Goal: Task Accomplishment & Management: Manage account settings

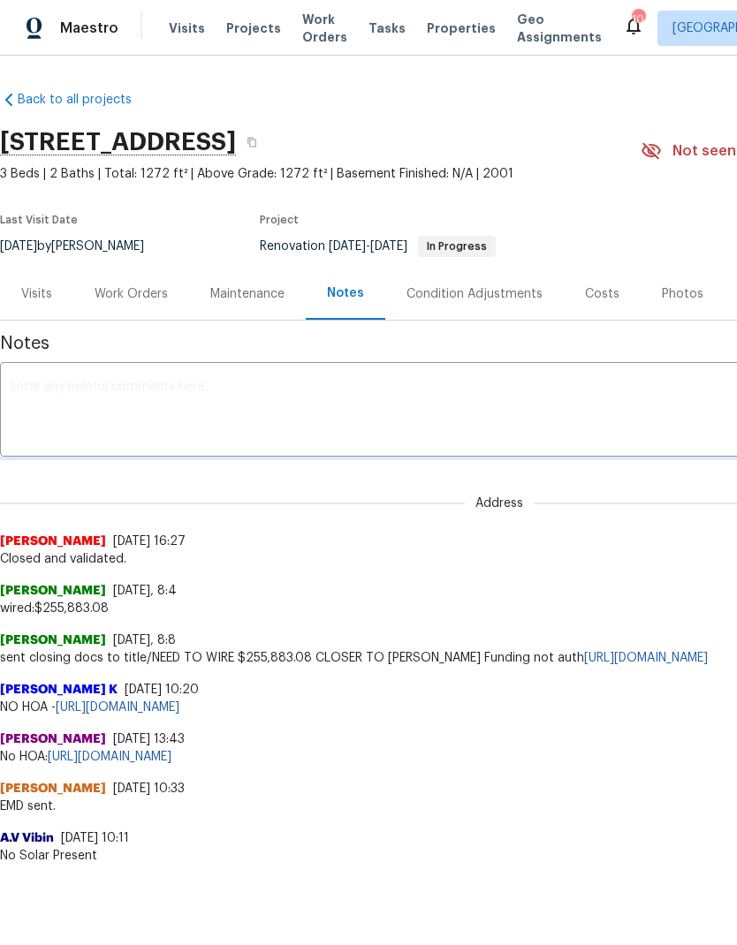
scroll to position [0, 262]
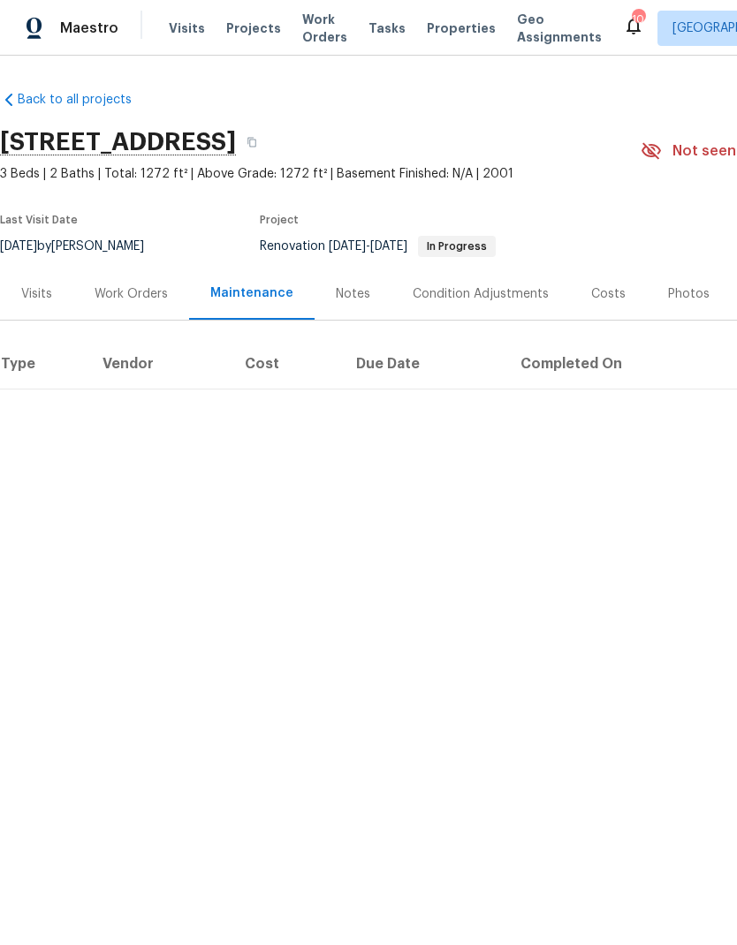
click at [139, 290] on div "Work Orders" at bounding box center [131, 294] width 73 height 18
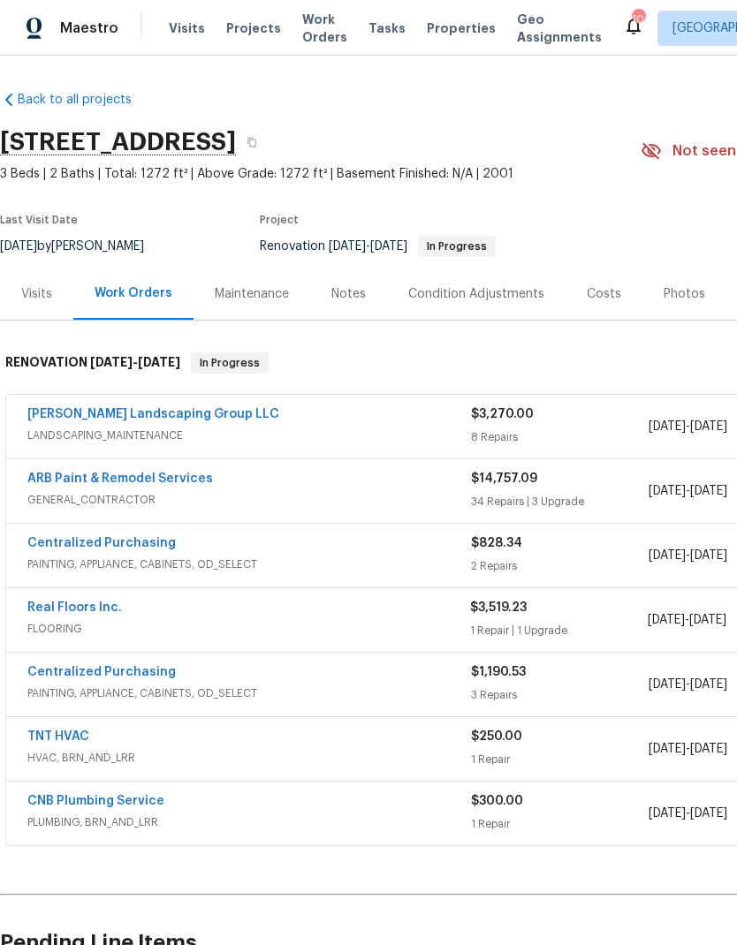
click at [325, 482] on div "ARB Paint & Remodel Services" at bounding box center [249, 480] width 444 height 21
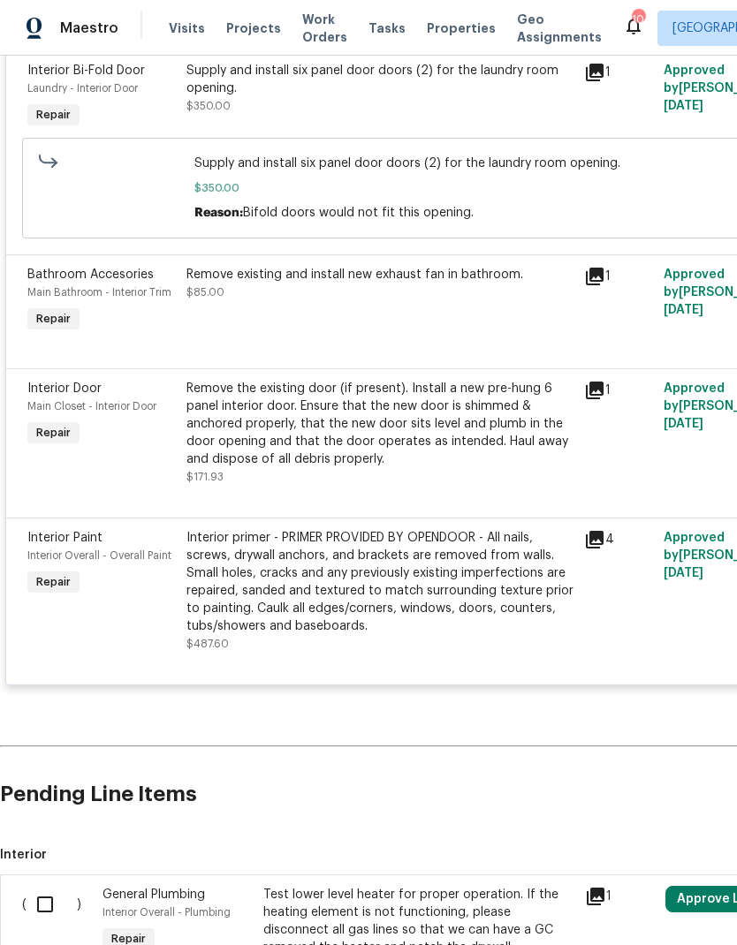
scroll to position [6278, 0]
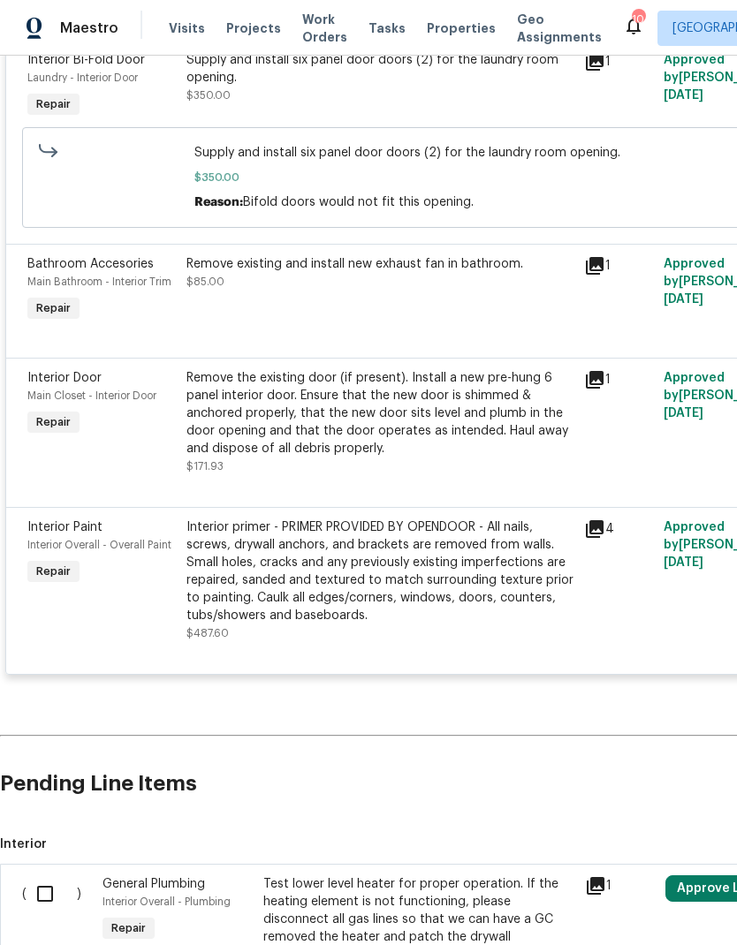
click at [269, 538] on div "Interior primer - PRIMER PROVIDED BY OPENDOOR - All nails, screws, drywall anch…" at bounding box center [379, 572] width 387 height 106
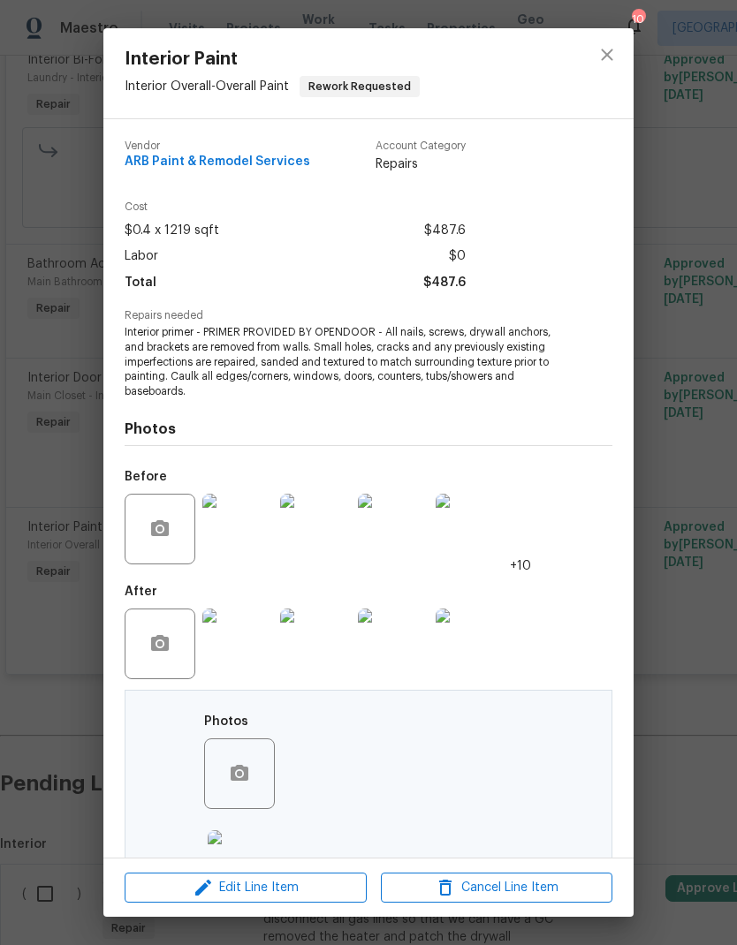
click at [241, 520] on img at bounding box center [237, 529] width 71 height 71
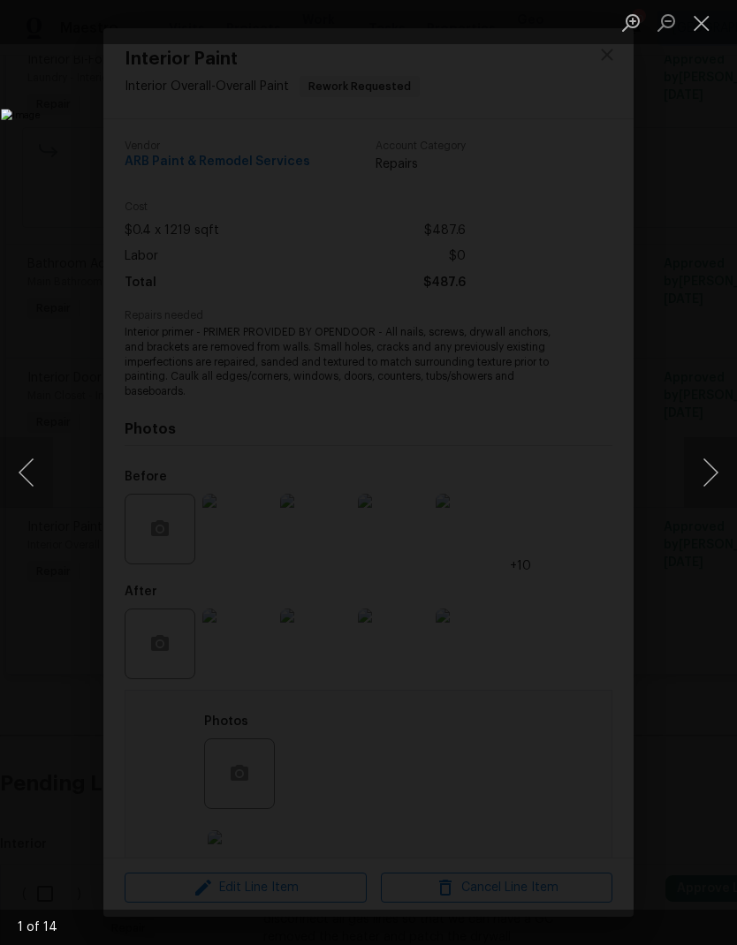
click at [704, 480] on button "Next image" at bounding box center [710, 472] width 53 height 71
click at [709, 491] on button "Next image" at bounding box center [710, 472] width 53 height 71
click at [716, 496] on button "Next image" at bounding box center [710, 472] width 53 height 71
click at [689, 483] on button "Next image" at bounding box center [710, 472] width 53 height 71
click at [685, 478] on button "Next image" at bounding box center [710, 472] width 53 height 71
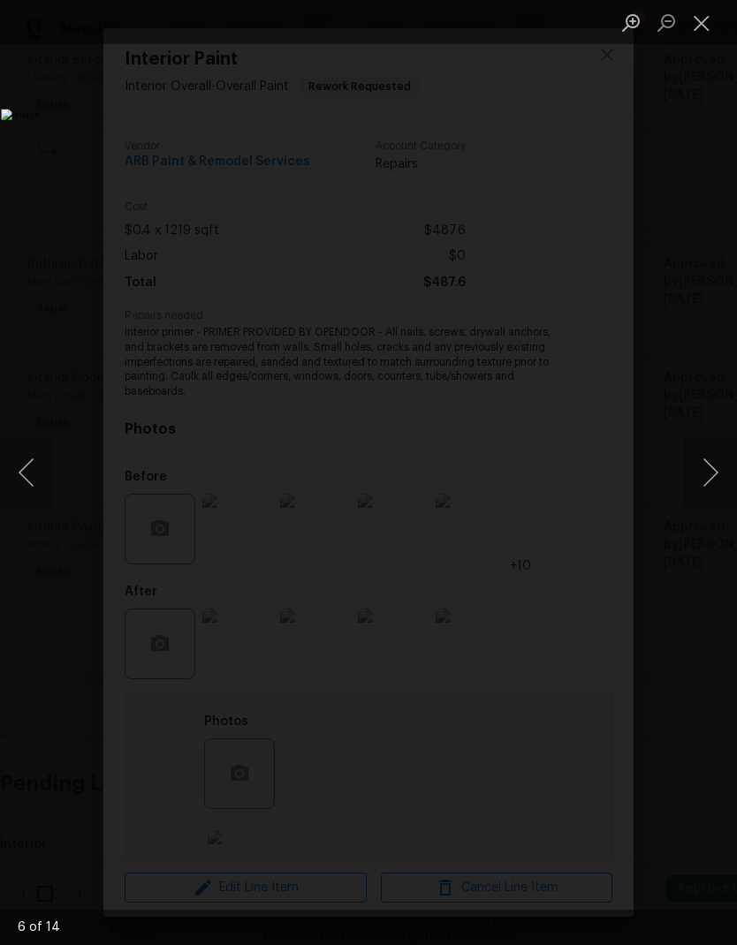
click at [687, 485] on button "Next image" at bounding box center [710, 472] width 53 height 71
click at [700, 494] on button "Next image" at bounding box center [710, 472] width 53 height 71
click at [697, 496] on button "Next image" at bounding box center [710, 472] width 53 height 71
click at [706, 504] on button "Next image" at bounding box center [710, 472] width 53 height 71
click at [711, 19] on button "Close lightbox" at bounding box center [701, 22] width 35 height 31
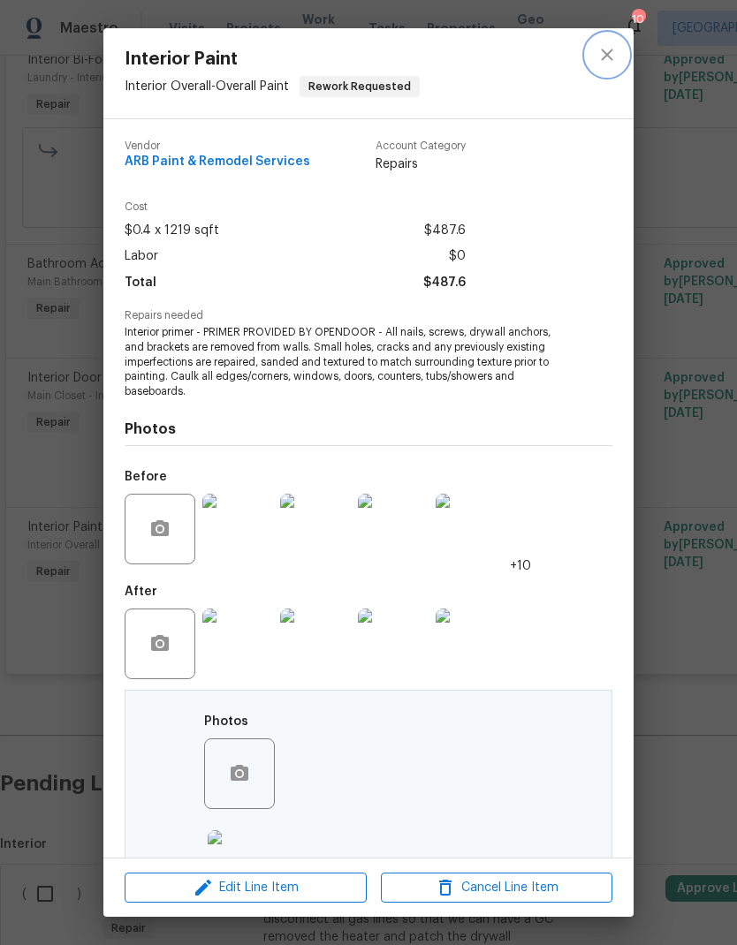
click at [596, 56] on icon "close" at bounding box center [606, 54] width 21 height 21
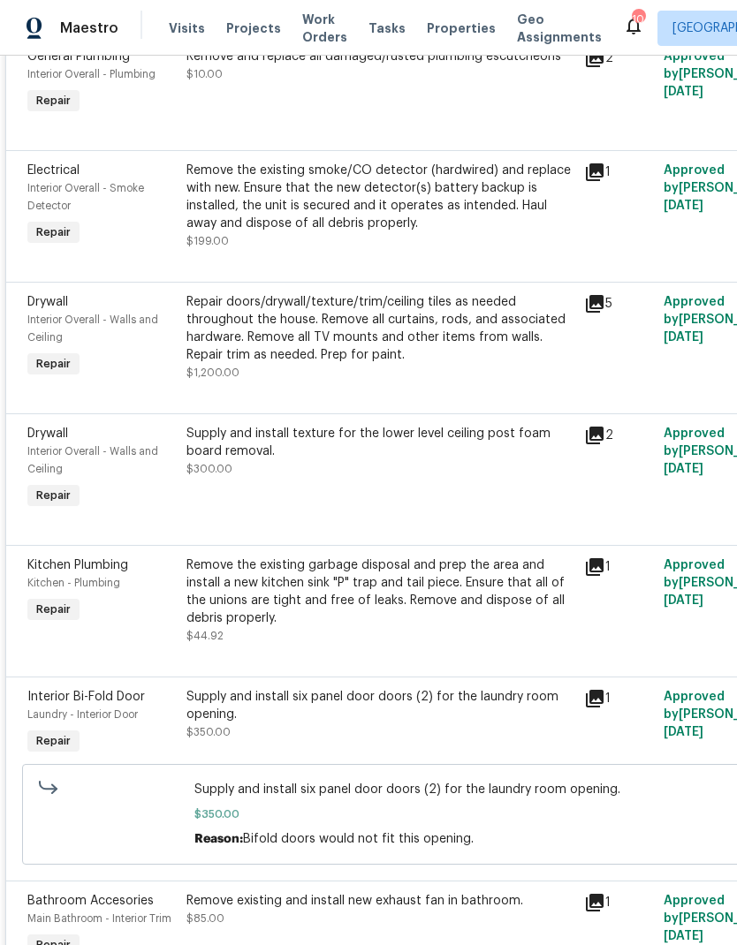
scroll to position [5638, 0]
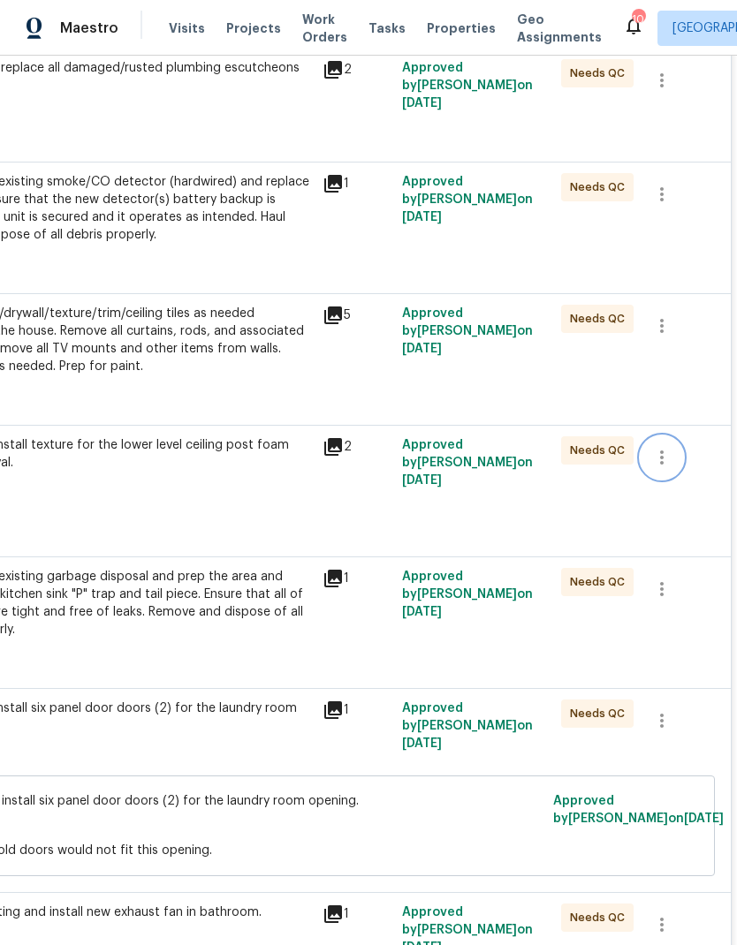
click at [659, 447] on icon "button" at bounding box center [661, 457] width 21 height 21
click at [666, 440] on li "Cancel" at bounding box center [675, 439] width 68 height 29
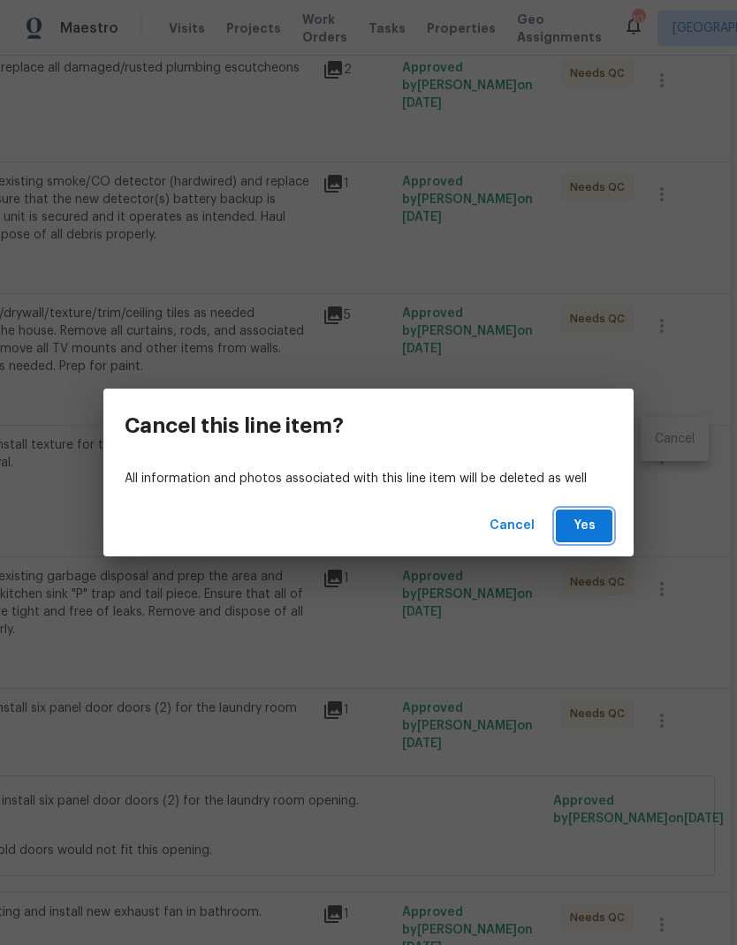
click at [580, 519] on span "Yes" at bounding box center [584, 526] width 28 height 22
click at [572, 519] on span "Yes" at bounding box center [584, 526] width 28 height 22
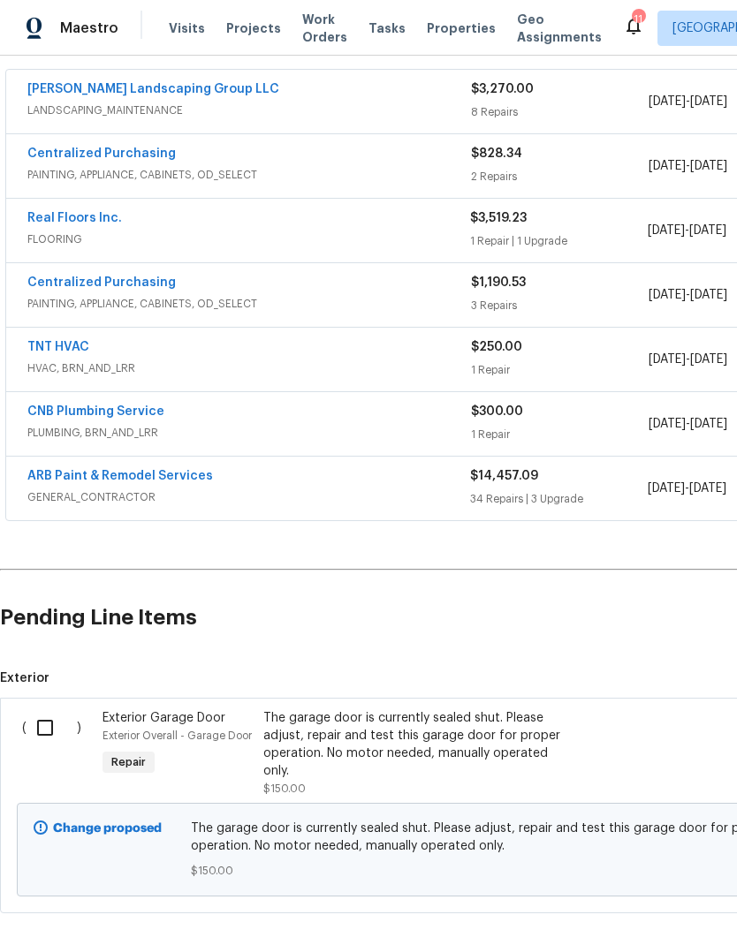
scroll to position [325, 0]
click at [48, 724] on input "checkbox" at bounding box center [52, 727] width 50 height 37
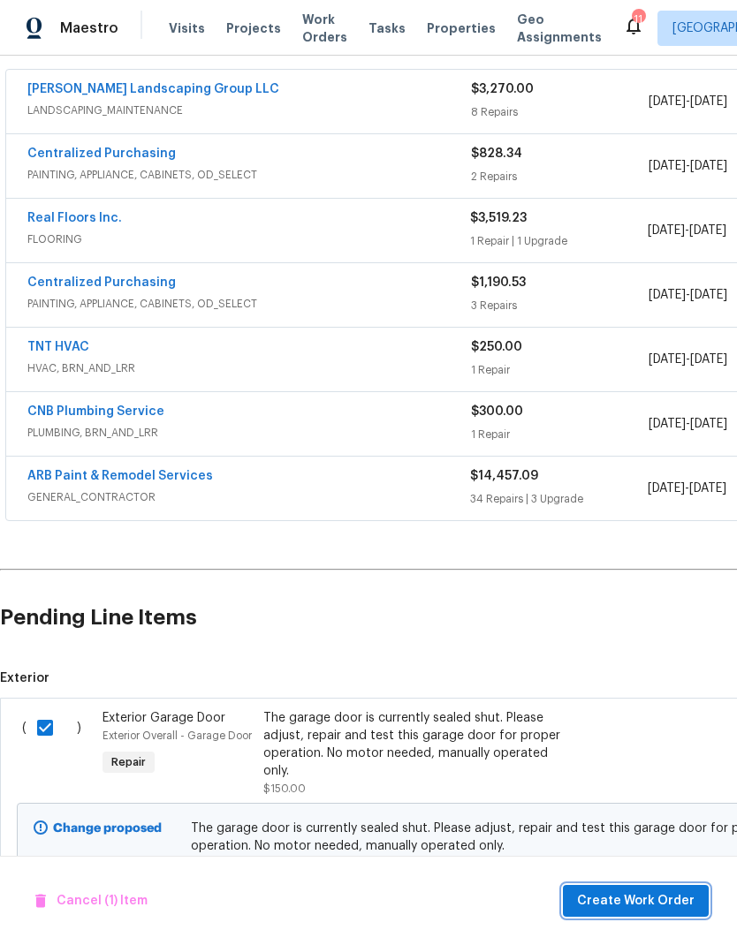
click at [610, 898] on span "Create Work Order" at bounding box center [636, 902] width 118 height 22
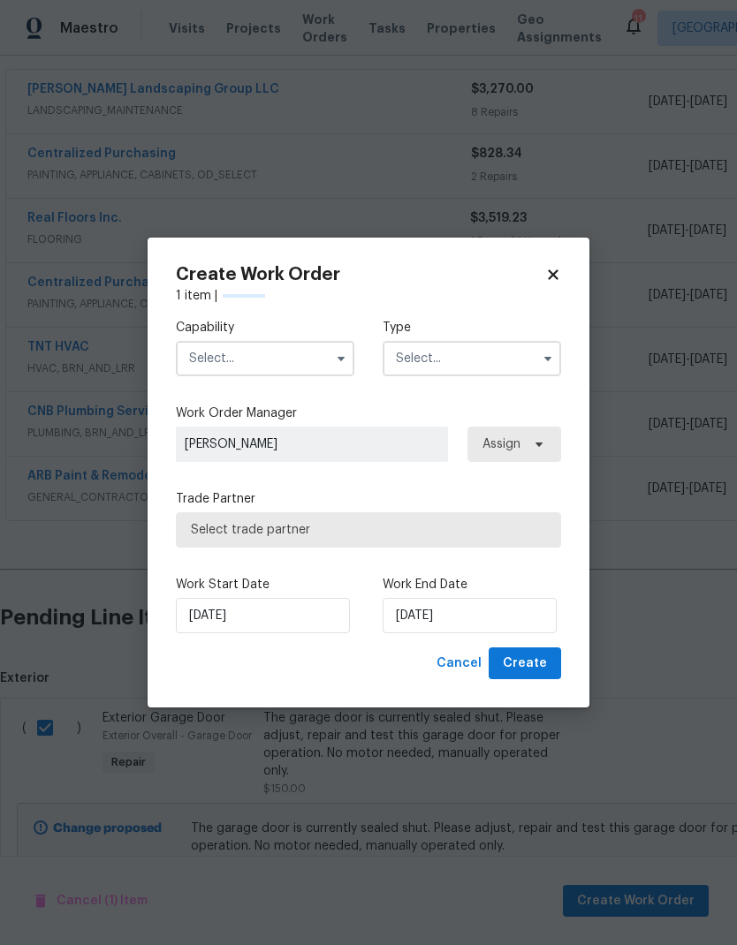
click at [235, 369] on input "text" at bounding box center [265, 358] width 178 height 35
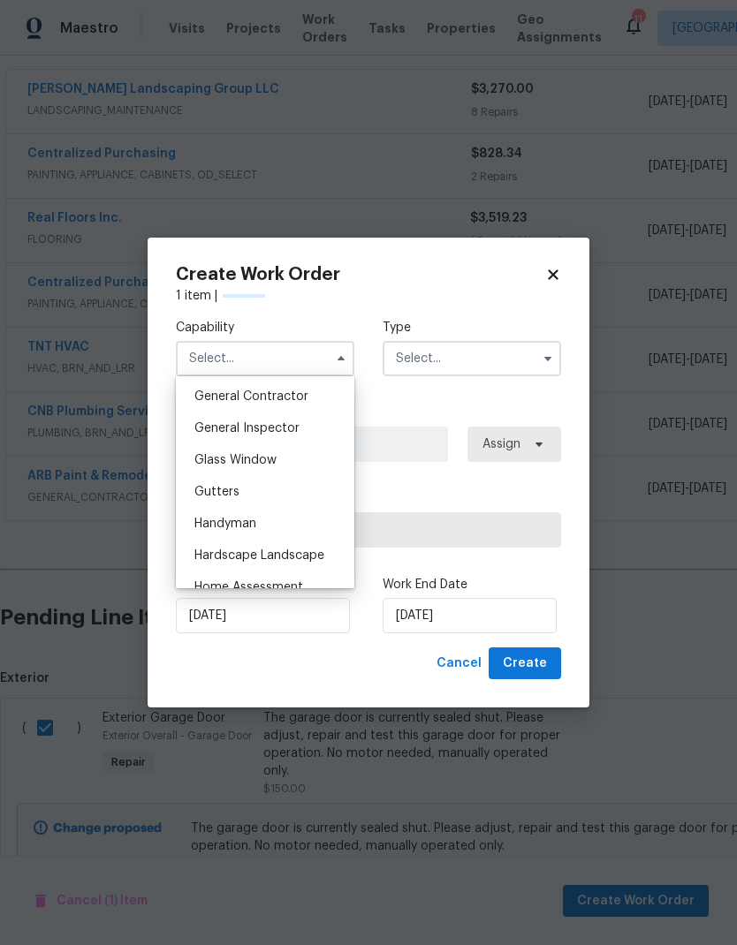
checkbox input "false"
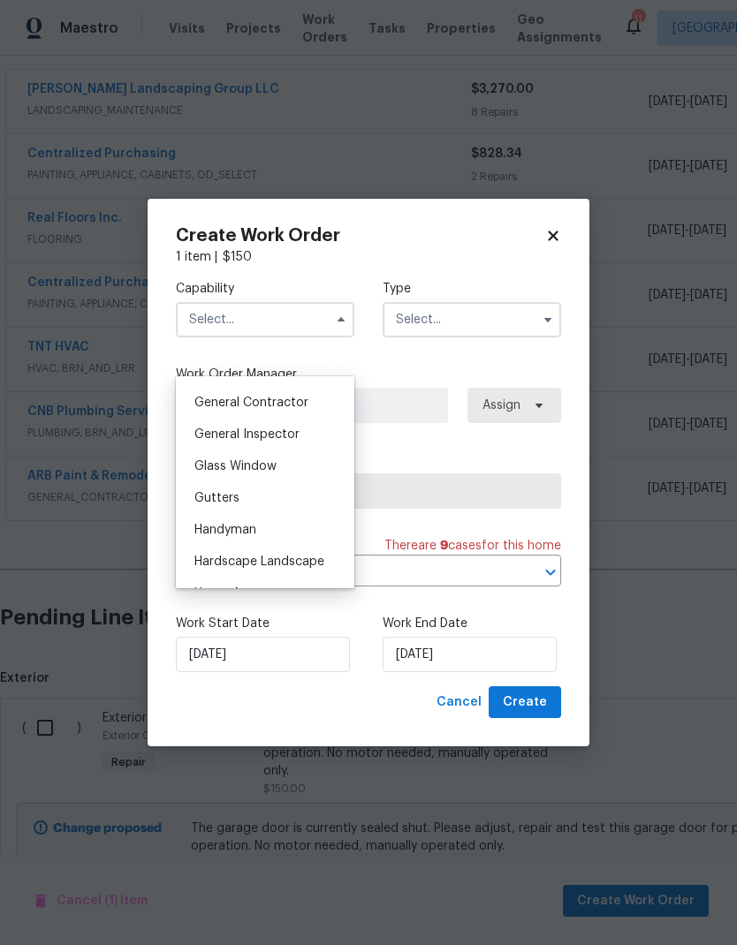
scroll to position [827, 0]
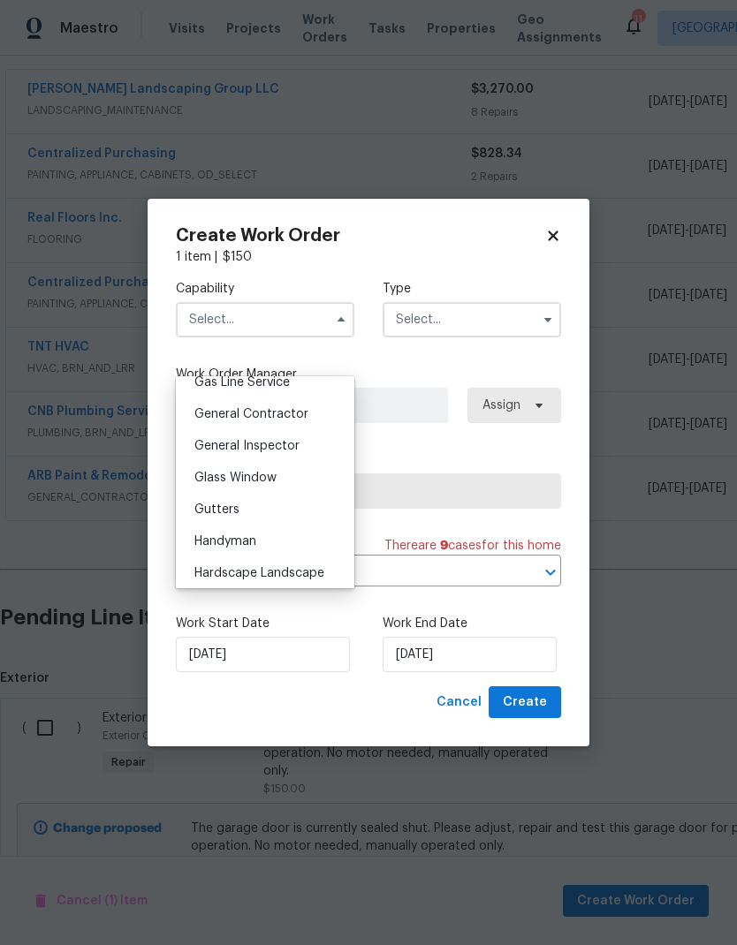
click at [219, 413] on span "General Contractor" at bounding box center [251, 414] width 114 height 12
type input "General Contractor"
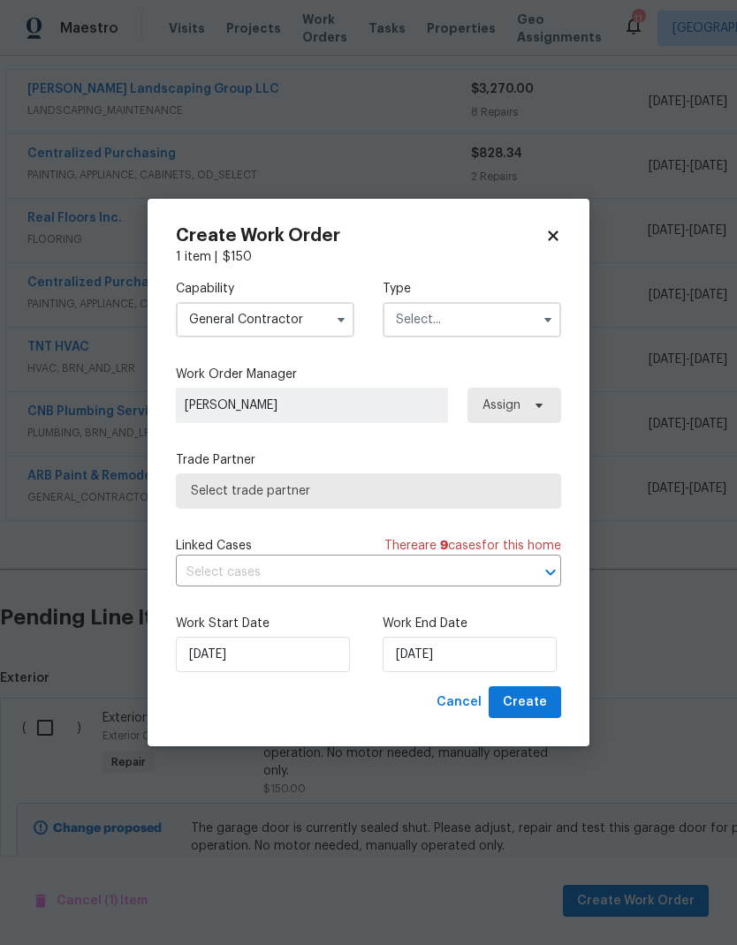
click at [441, 315] on input "text" at bounding box center [472, 319] width 178 height 35
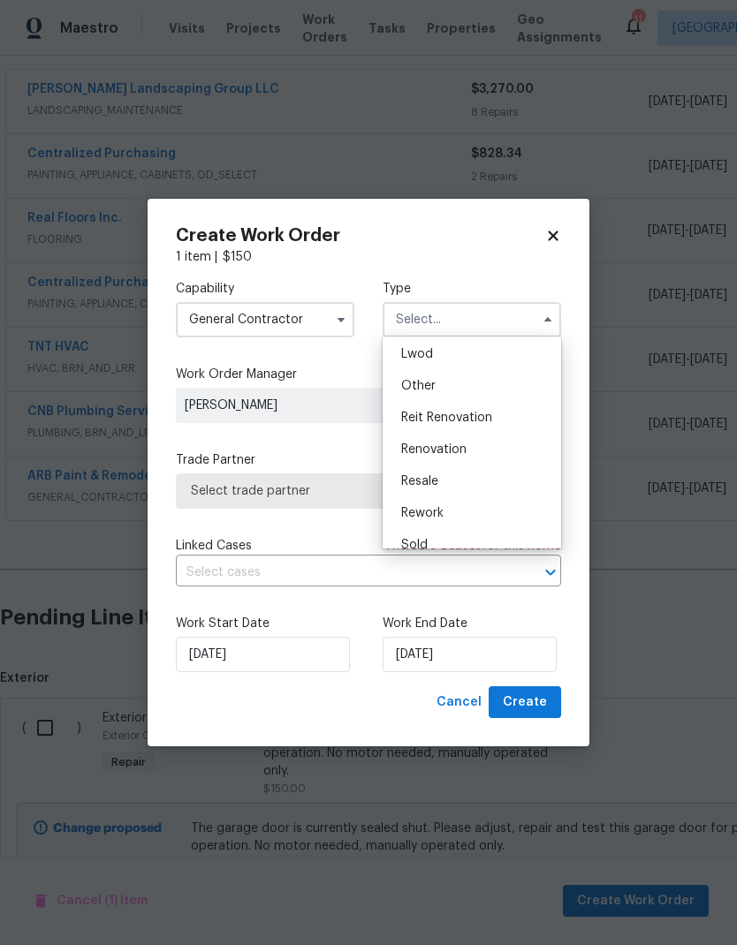
scroll to position [192, 0]
click at [420, 453] on span "Renovation" at bounding box center [433, 451] width 65 height 12
type input "Renovation"
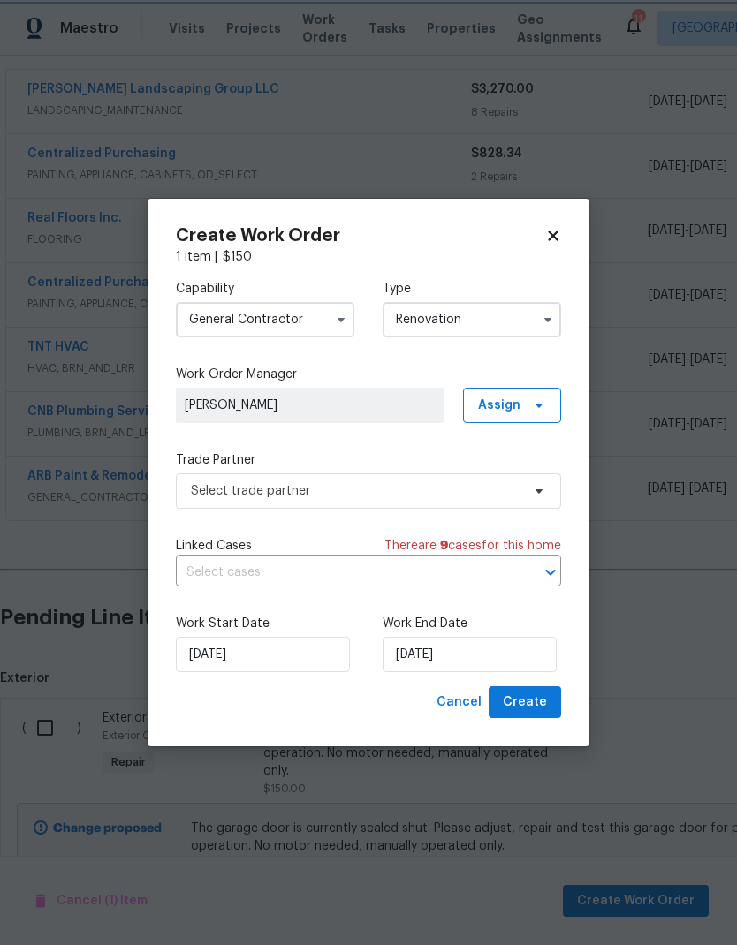
scroll to position [0, 0]
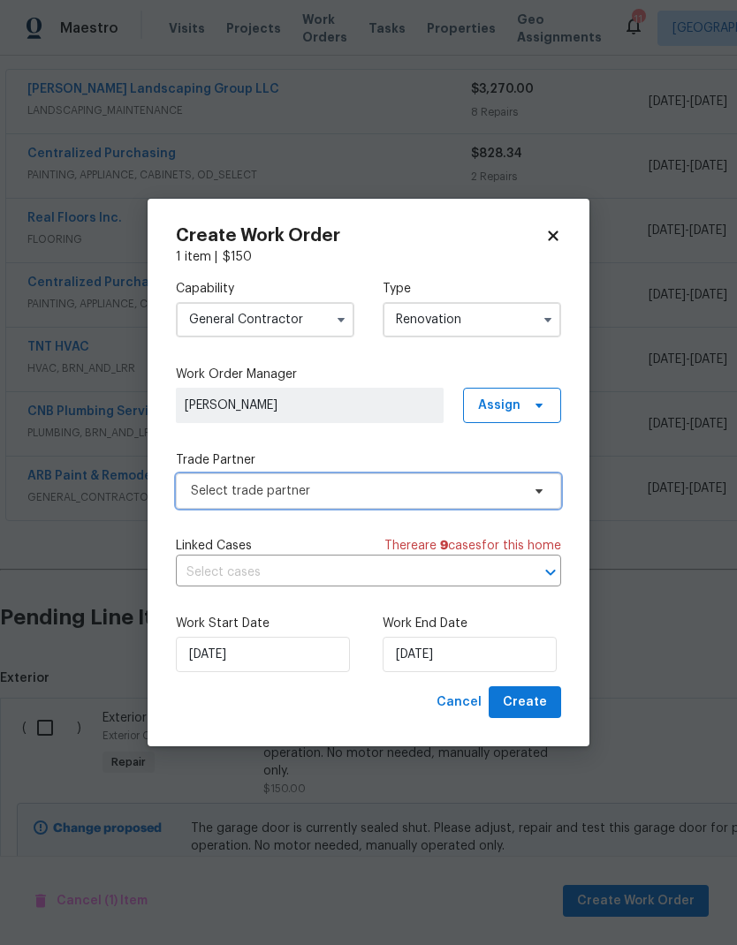
click at [226, 493] on span "Select trade partner" at bounding box center [356, 491] width 330 height 18
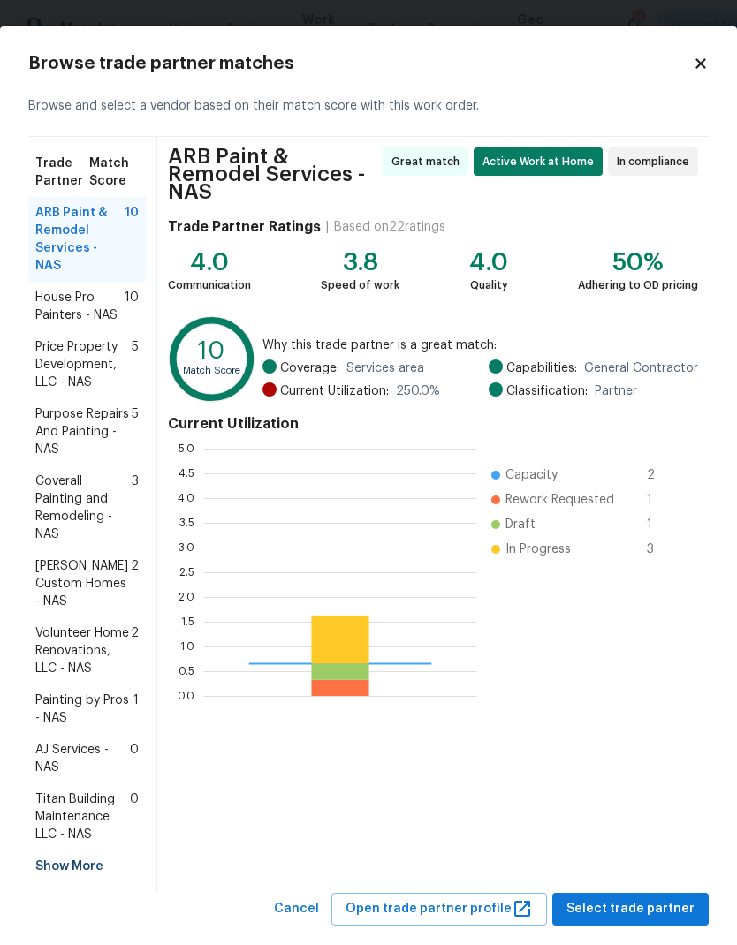
scroll to position [247, 274]
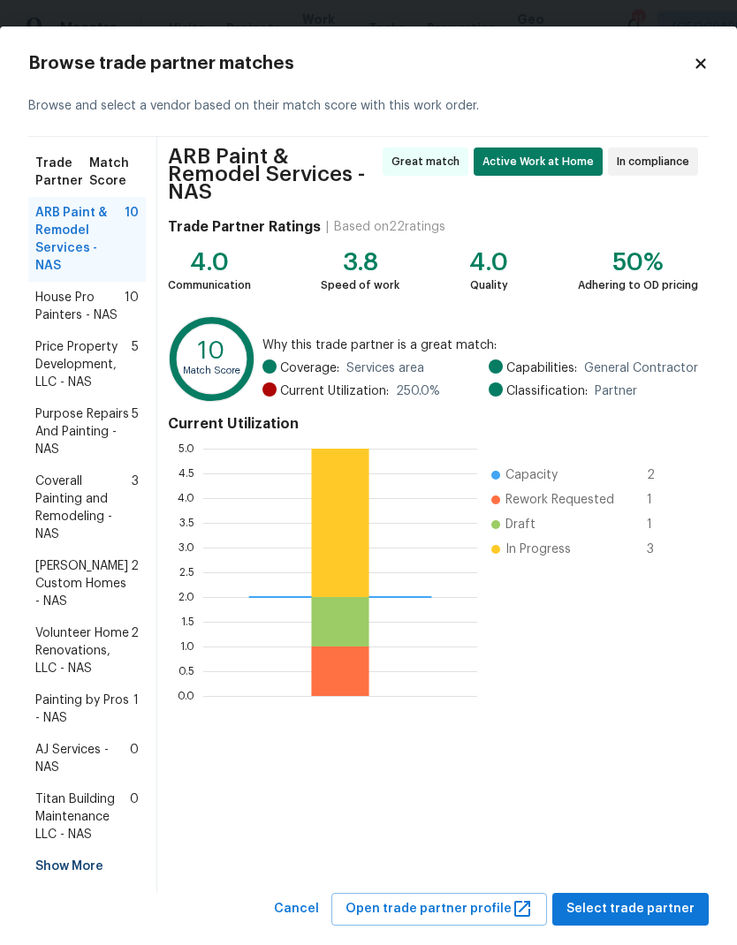
click at [57, 692] on span "Painting by Pros - NAS" at bounding box center [84, 709] width 98 height 35
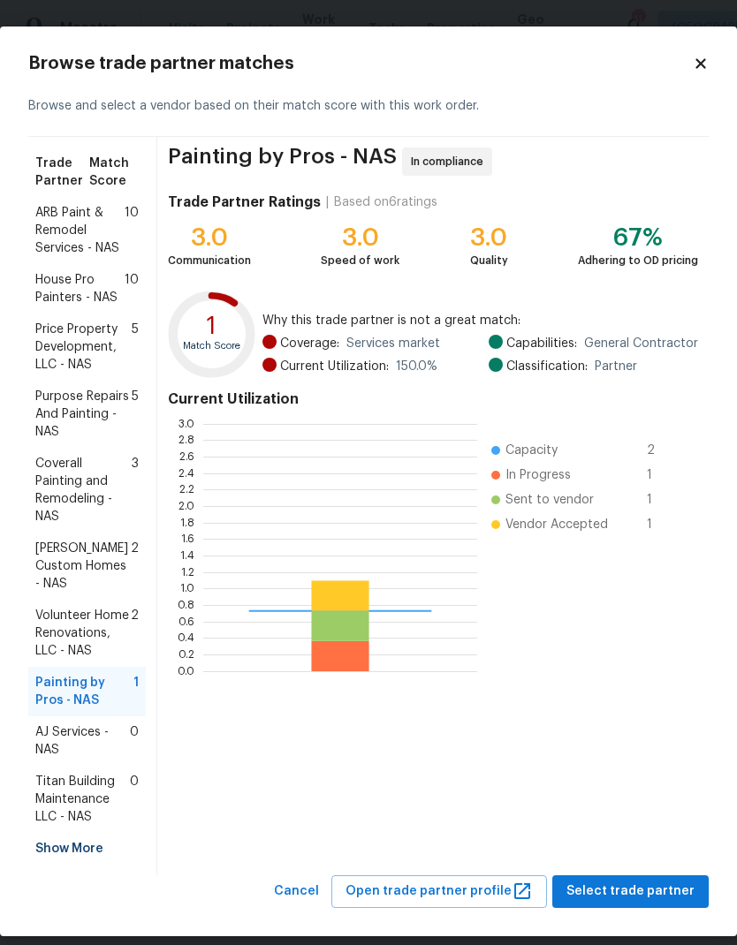
click at [605, 833] on div "Painting by Pros - NAS In compliance Trade Partner Ratings | Based on 6 ratings…" at bounding box center [432, 506] width 551 height 739
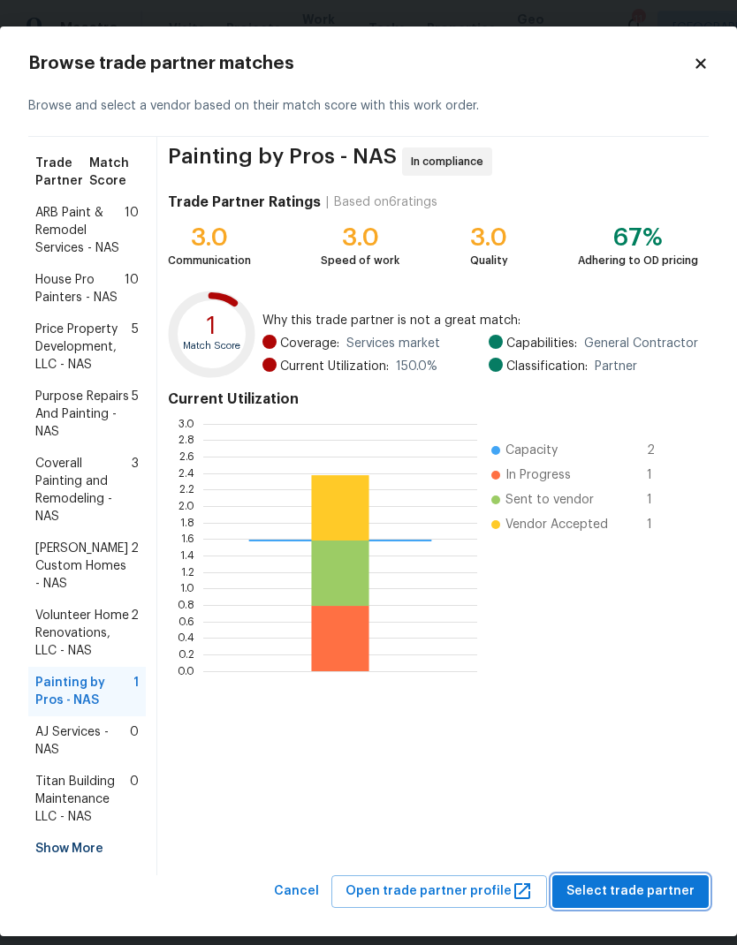
click at [588, 881] on span "Select trade partner" at bounding box center [630, 892] width 128 height 22
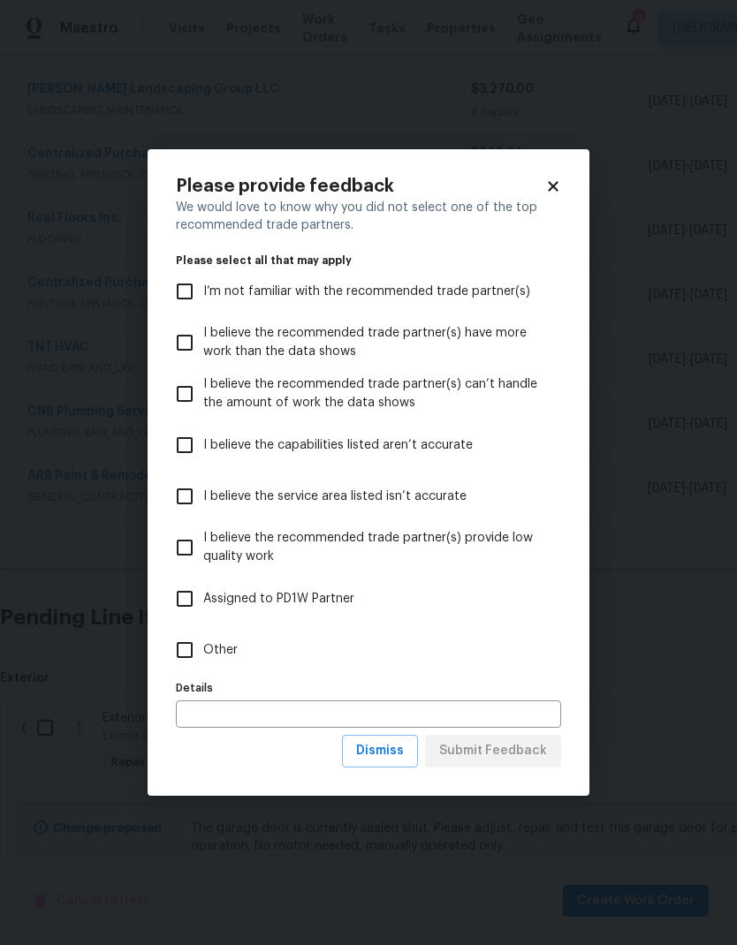
click at [162, 658] on div "Please provide feedback We would love to know why you did not select one of the…" at bounding box center [369, 472] width 442 height 647
click at [183, 641] on input "Other" at bounding box center [184, 650] width 37 height 37
checkbox input "true"
click at [474, 750] on span "Submit Feedback" at bounding box center [493, 751] width 108 height 22
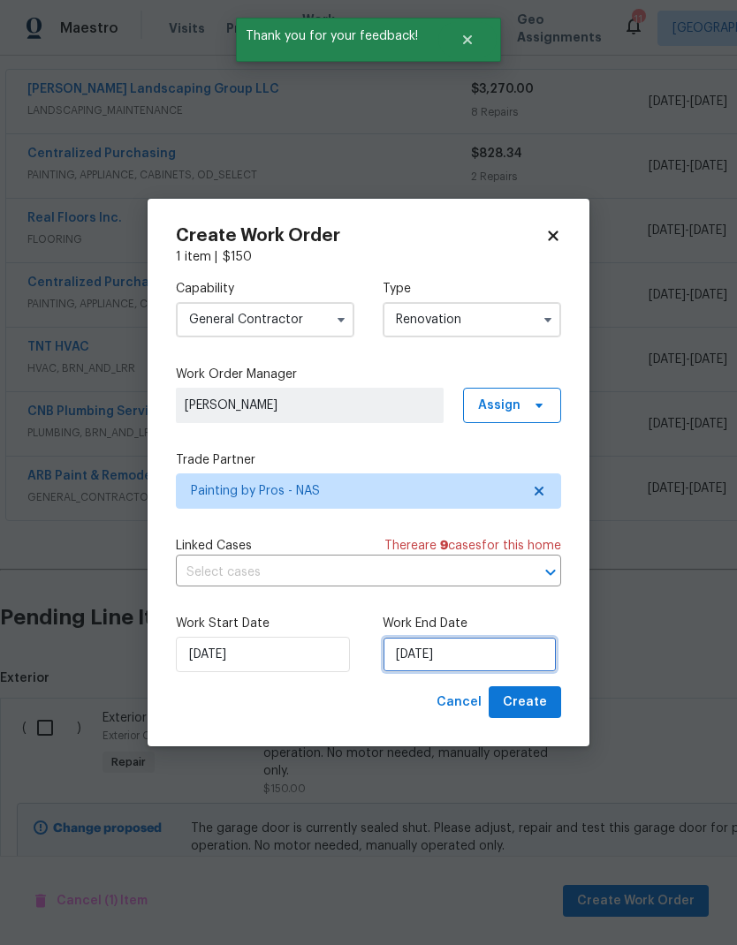
click at [463, 661] on input "[DATE]" at bounding box center [470, 654] width 174 height 35
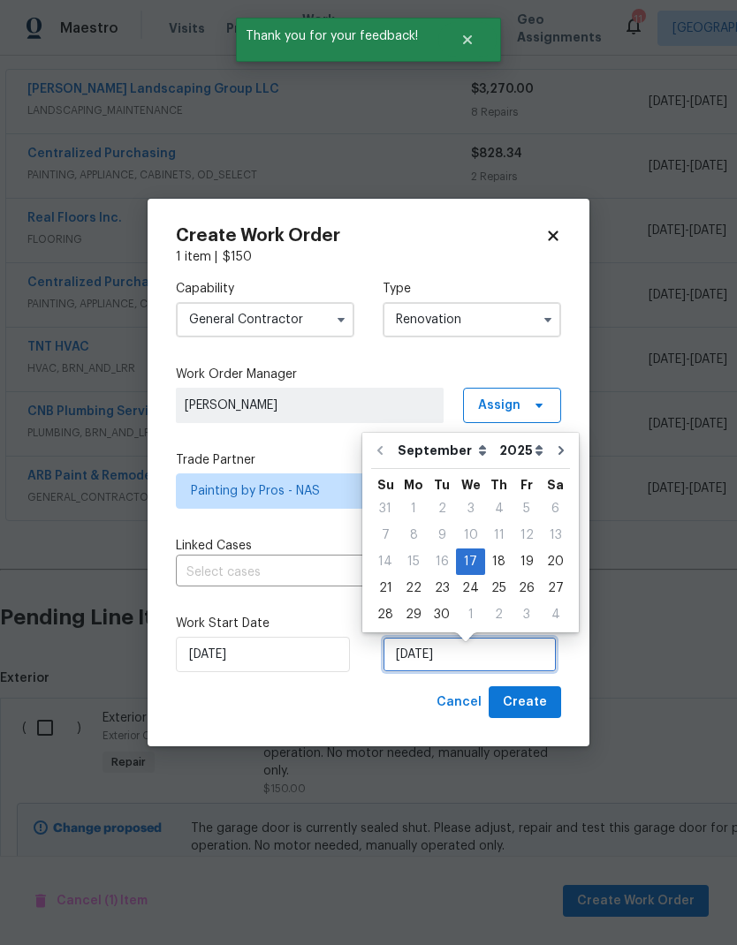
scroll to position [7, 0]
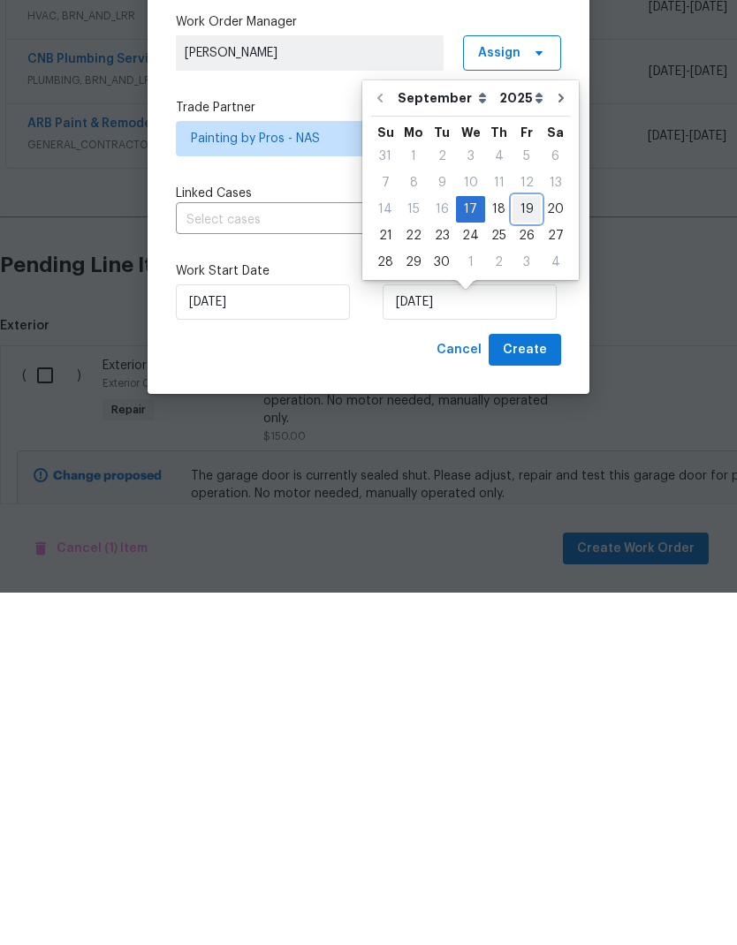
click at [512, 550] on div "19" at bounding box center [526, 562] width 28 height 25
type input "9/19/2025"
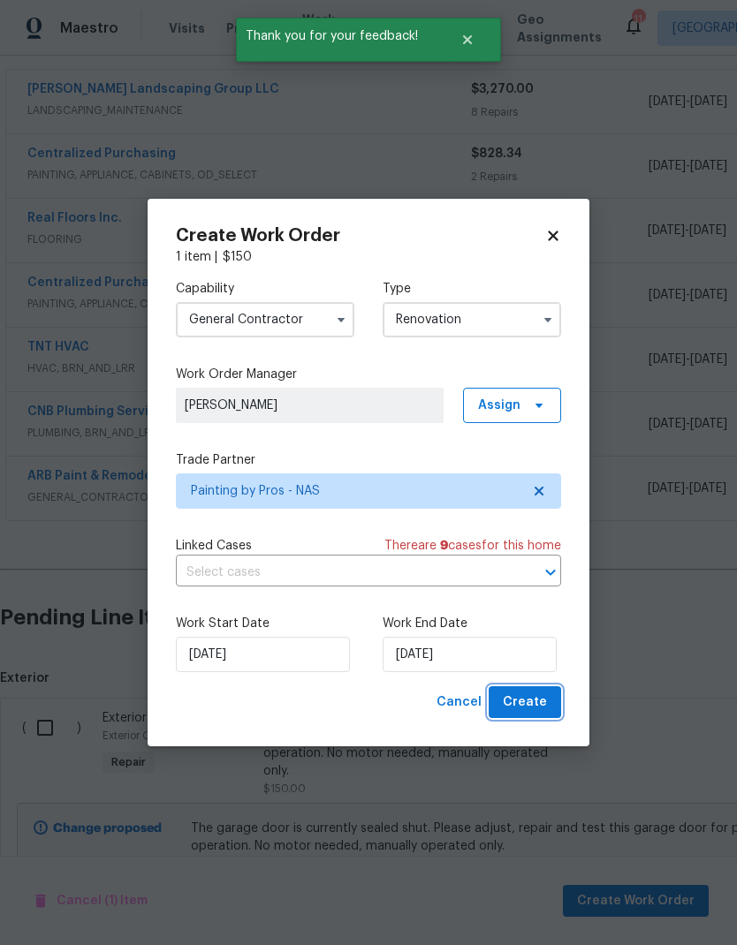
click at [517, 699] on span "Create" at bounding box center [525, 703] width 44 height 22
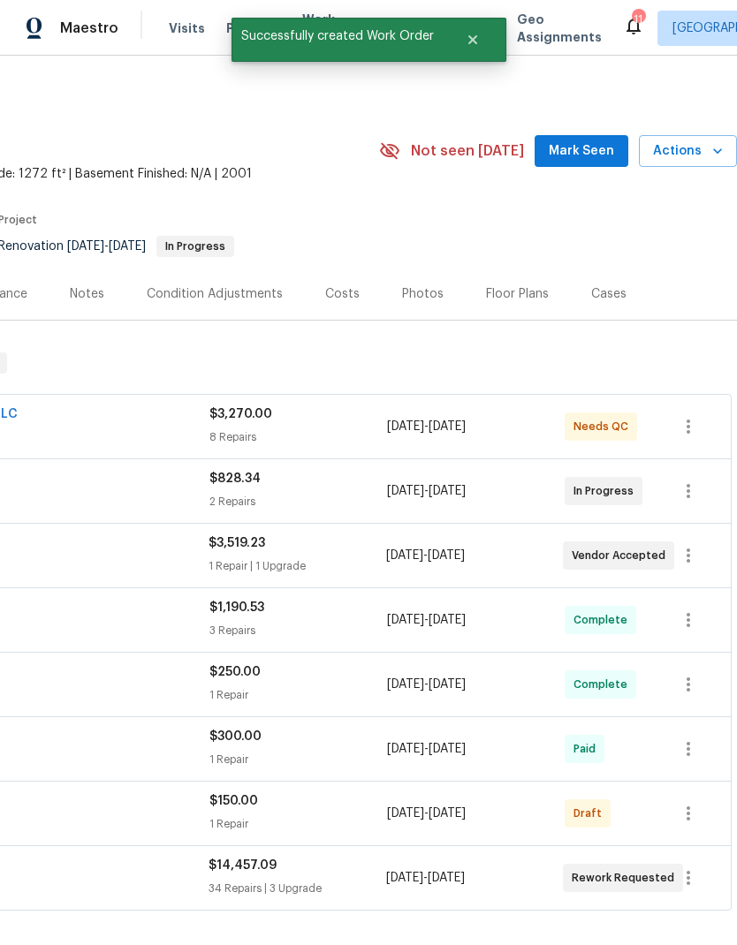
scroll to position [0, 262]
click at [681, 803] on icon "button" at bounding box center [688, 813] width 21 height 21
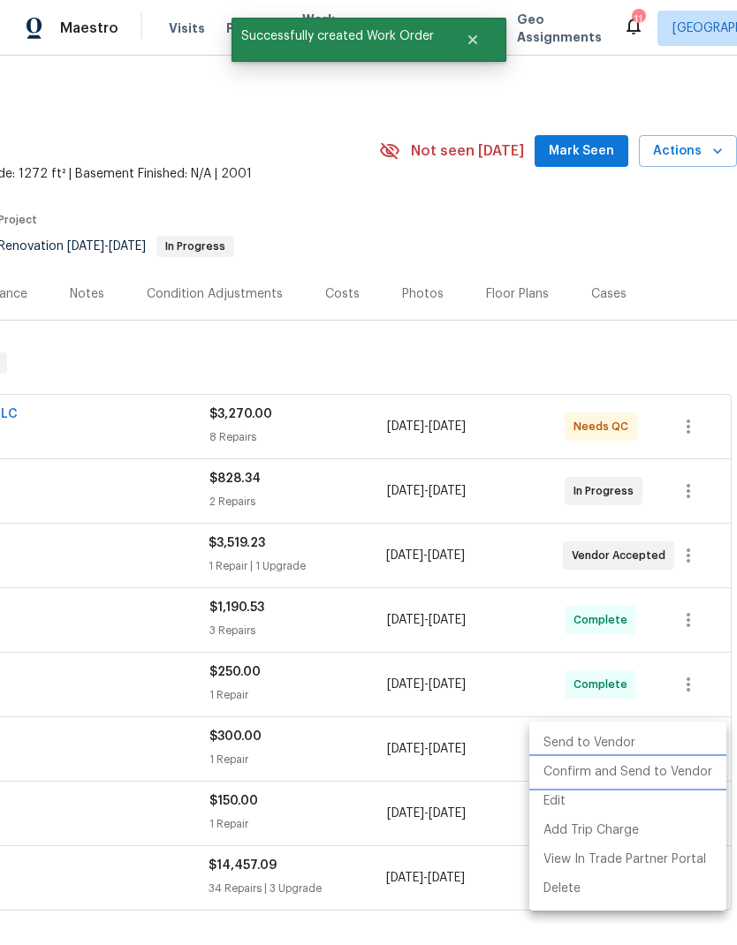
click at [638, 778] on li "Confirm and Send to Vendor" at bounding box center [627, 772] width 197 height 29
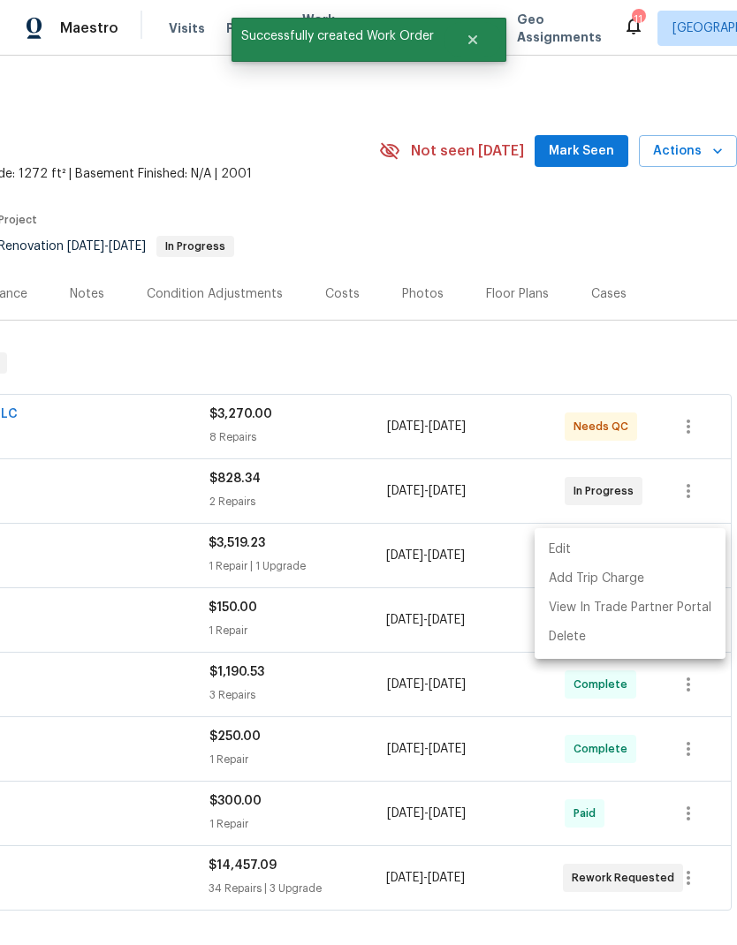
click at [344, 162] on div at bounding box center [368, 472] width 737 height 945
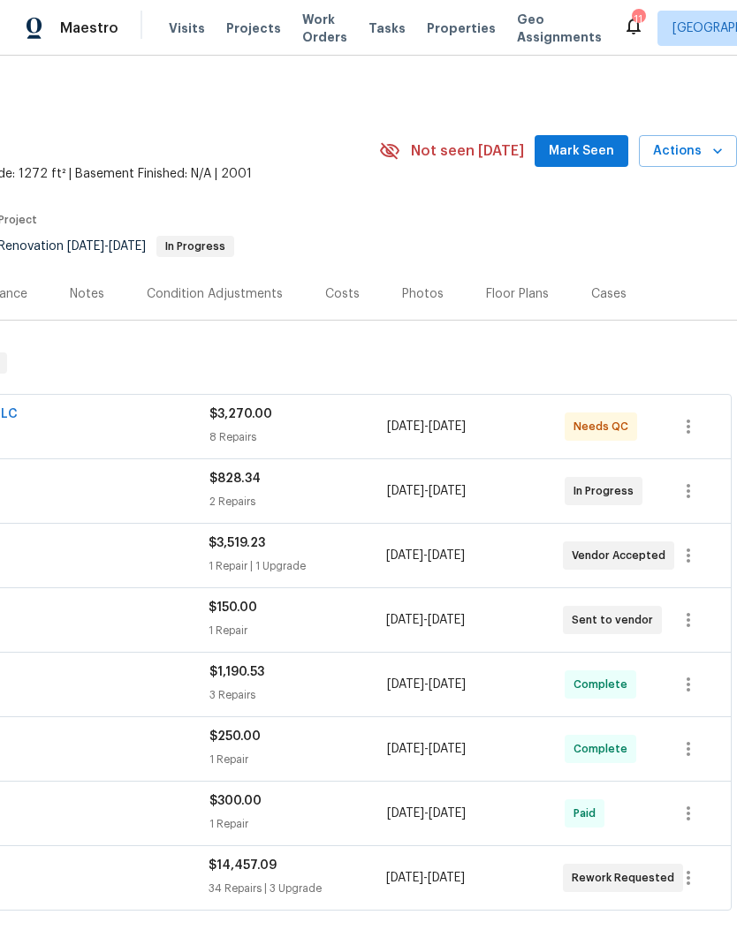
click at [309, 24] on span "Work Orders" at bounding box center [324, 28] width 45 height 35
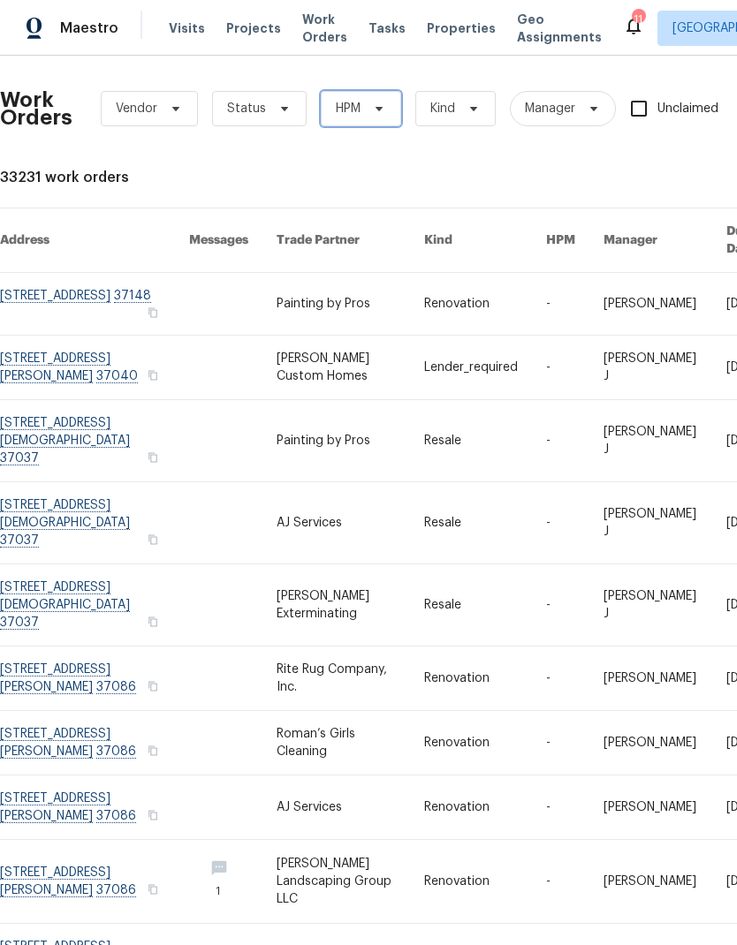
click at [360, 118] on span "HPM" at bounding box center [361, 108] width 80 height 35
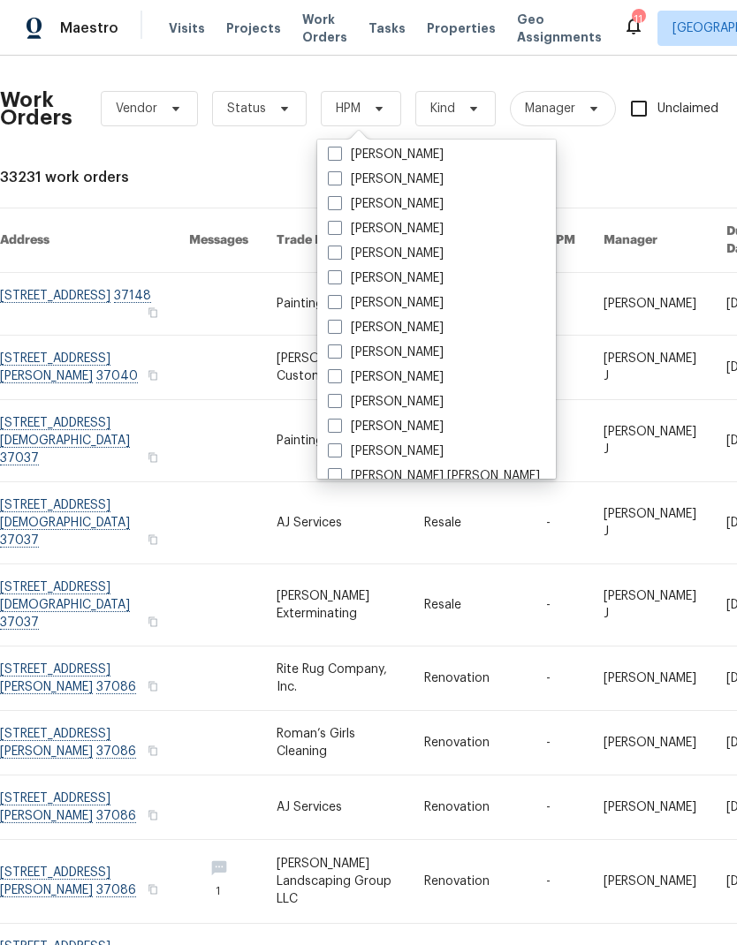
scroll to position [157, 0]
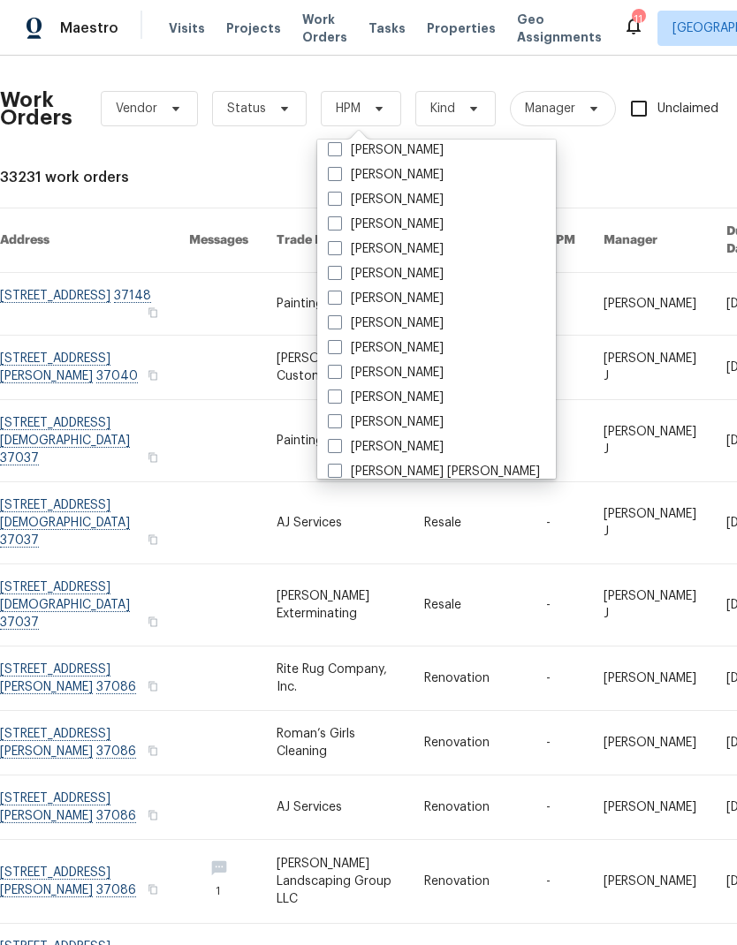
click at [336, 329] on span at bounding box center [335, 322] width 14 height 14
click at [336, 326] on input "[PERSON_NAME]" at bounding box center [333, 320] width 11 height 11
checkbox input "true"
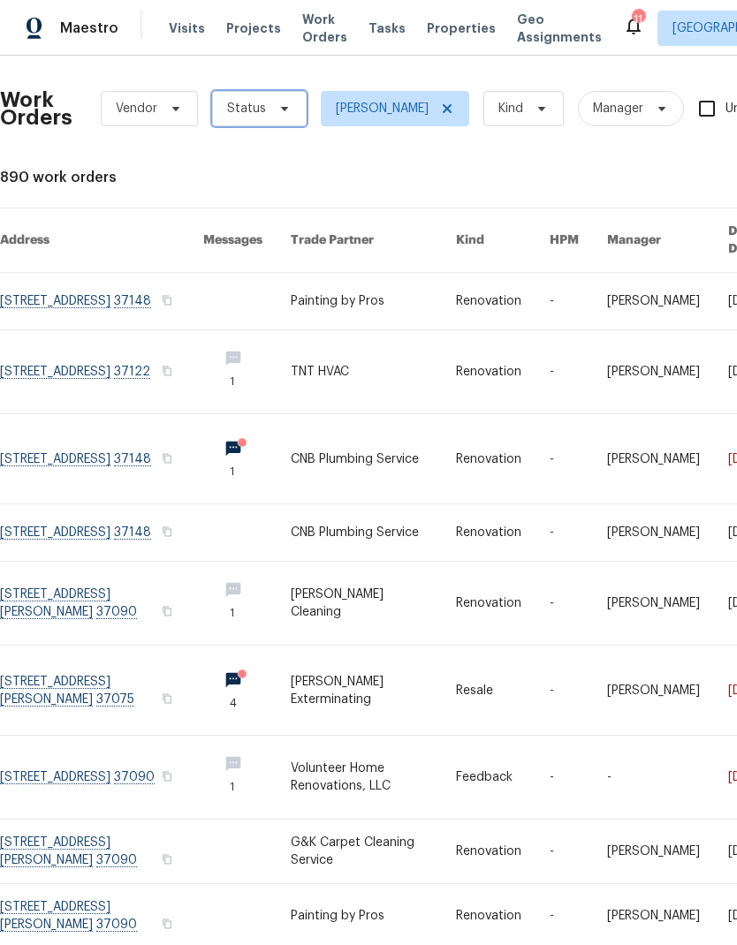
click at [277, 118] on span "Status" at bounding box center [259, 108] width 95 height 35
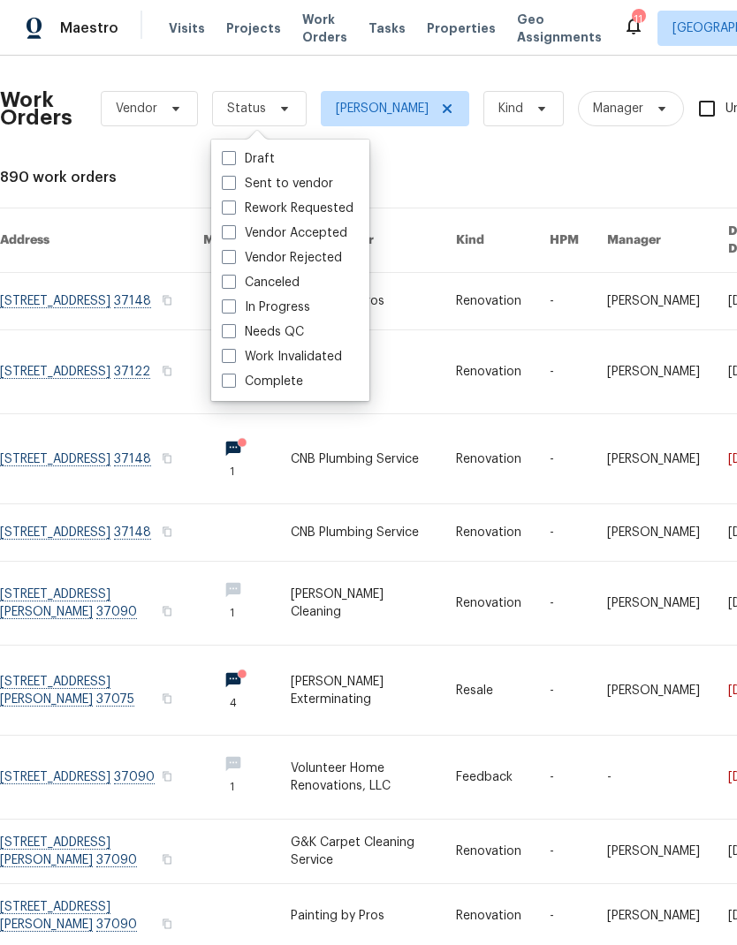
click at [239, 331] on label "Needs QC" at bounding box center [263, 332] width 82 height 18
click at [233, 331] on input "Needs QC" at bounding box center [227, 328] width 11 height 11
checkbox input "true"
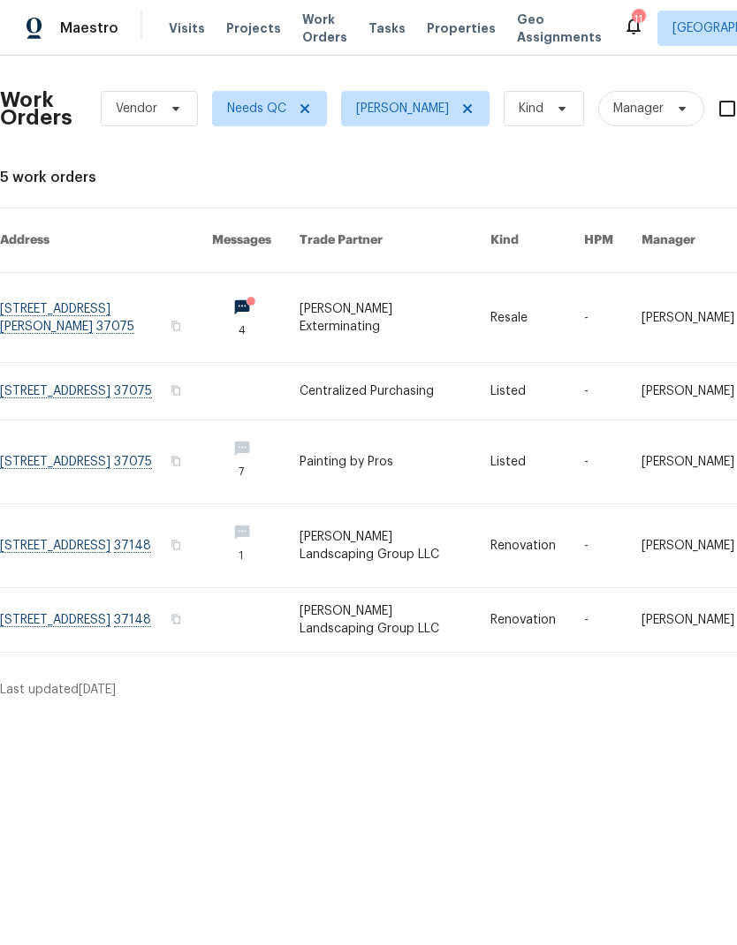
click at [334, 454] on link at bounding box center [395, 462] width 191 height 83
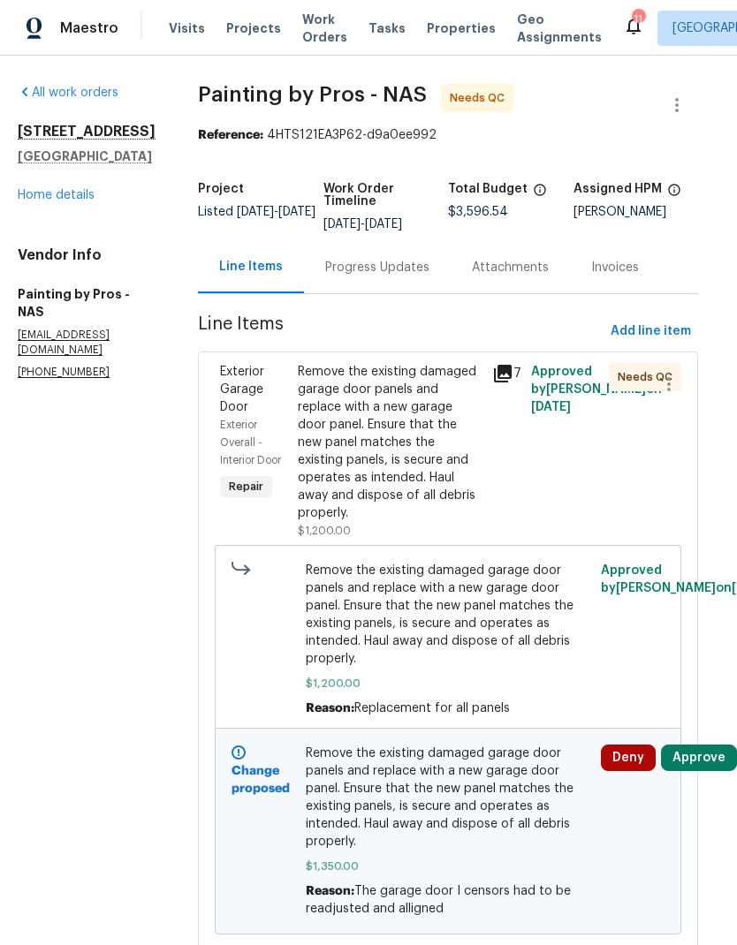
scroll to position [0, 11]
click at [700, 771] on button "Approve" at bounding box center [699, 758] width 76 height 27
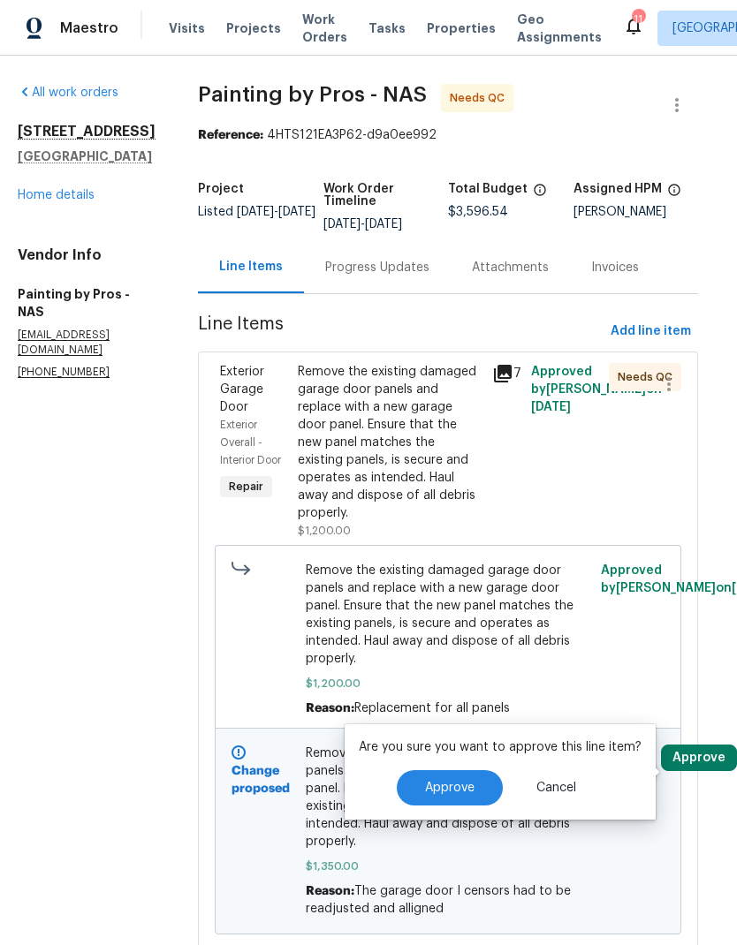
click at [464, 784] on span "Approve" at bounding box center [449, 788] width 49 height 13
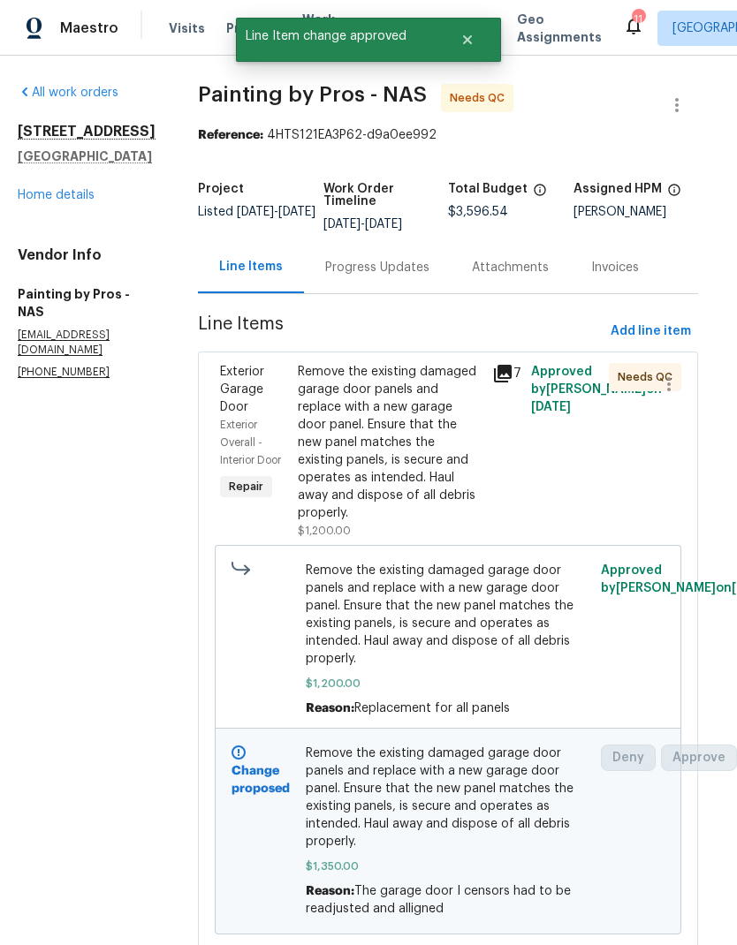
scroll to position [0, 0]
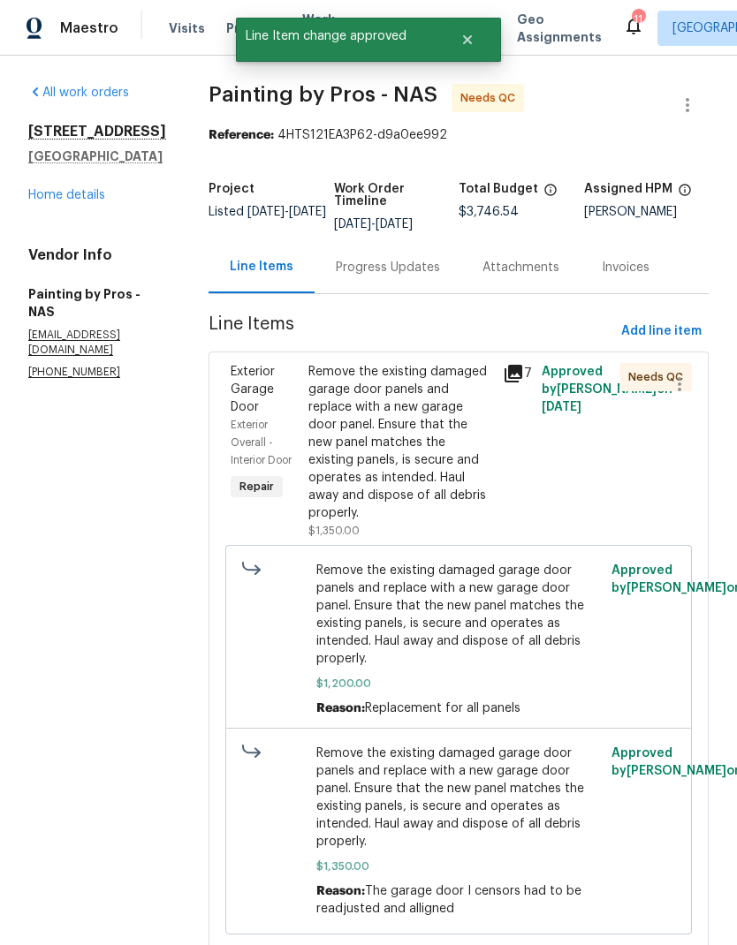
click at [429, 428] on div "Remove the existing damaged garage door panels and replace with a new garage do…" at bounding box center [400, 442] width 184 height 159
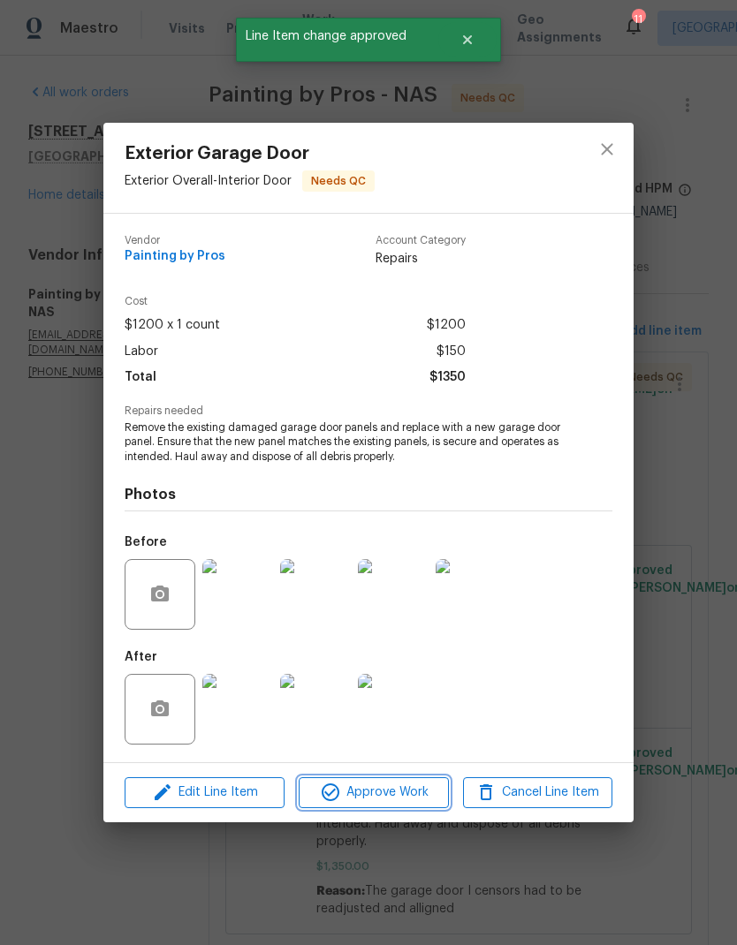
click at [400, 797] on span "Approve Work" at bounding box center [373, 793] width 139 height 22
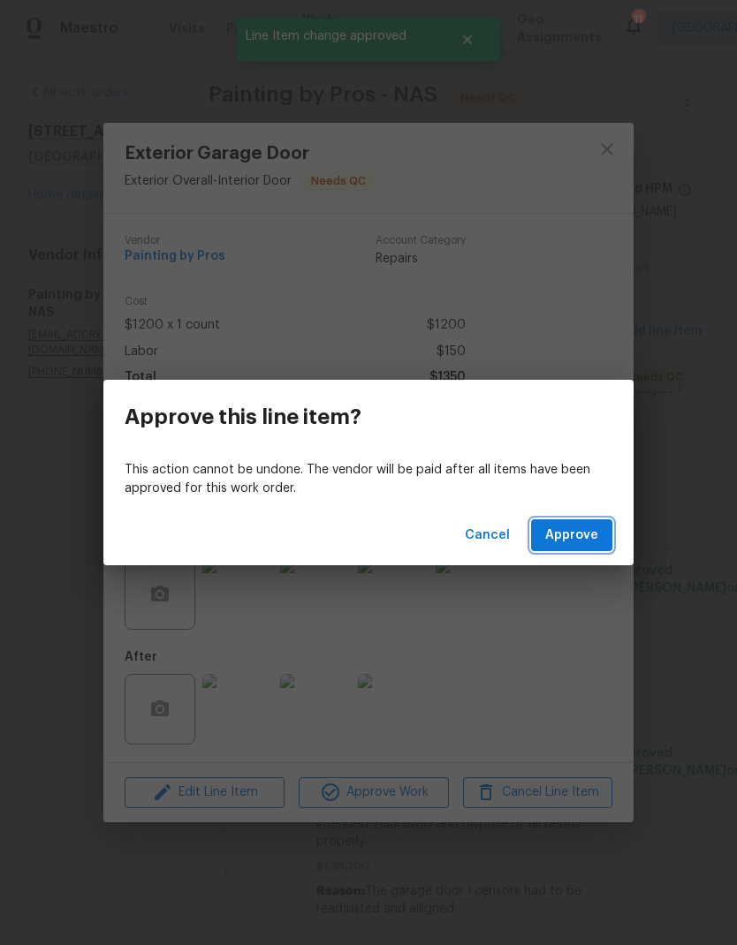
click at [580, 544] on span "Approve" at bounding box center [571, 536] width 53 height 22
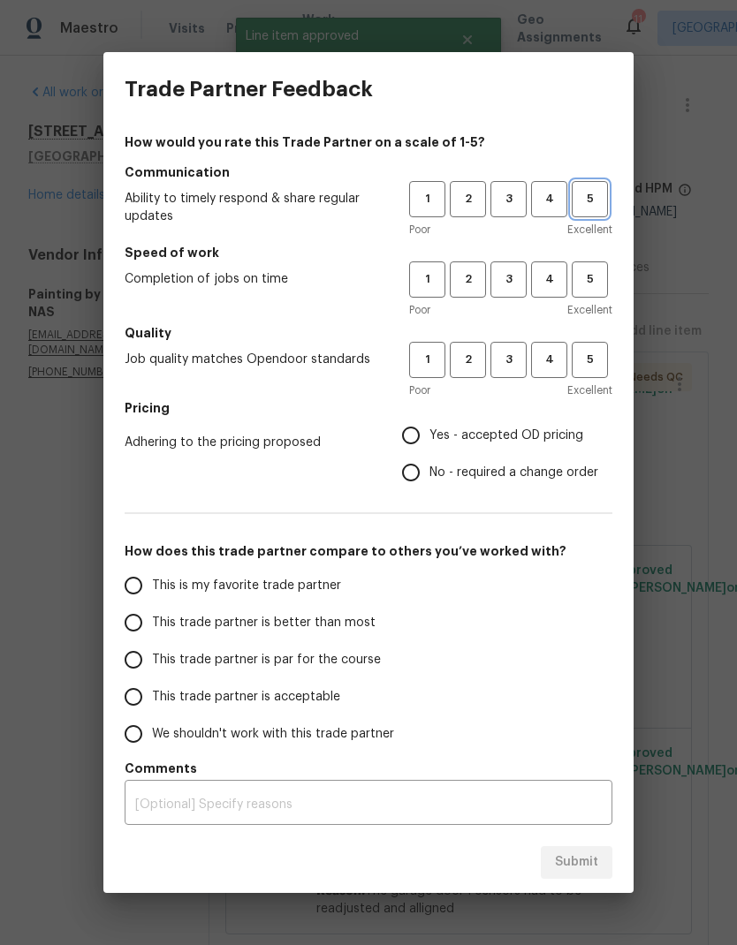
click at [595, 194] on span "5" at bounding box center [589, 199] width 33 height 20
click at [596, 274] on span "5" at bounding box center [589, 279] width 33 height 20
click at [601, 378] on button "5" at bounding box center [590, 360] width 36 height 36
click at [427, 442] on input "Yes - accepted OD pricing" at bounding box center [410, 435] width 37 height 37
radio input "true"
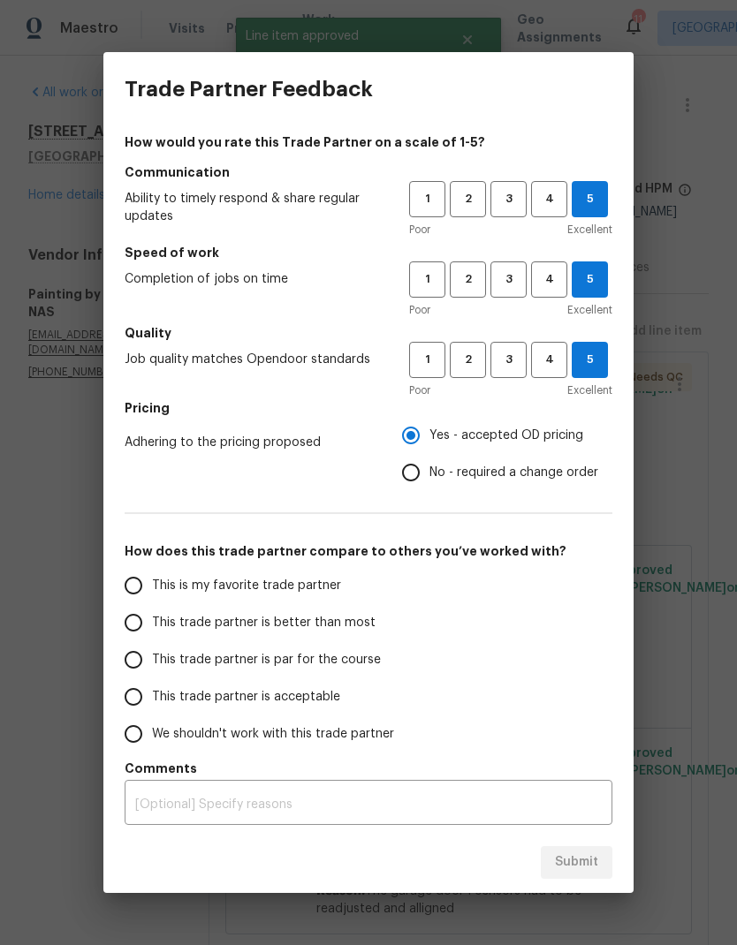
click at [135, 590] on input "This is my favorite trade partner" at bounding box center [133, 585] width 37 height 37
radio input "true"
radio input "false"
click at [404, 481] on input "No - required a change order" at bounding box center [410, 472] width 37 height 37
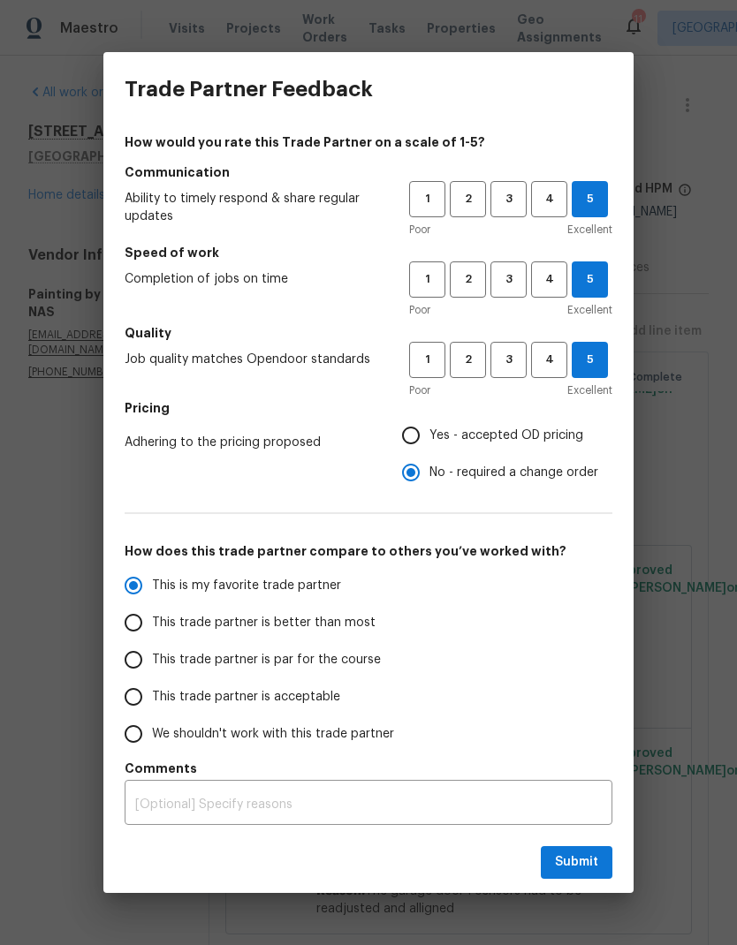
click at [580, 850] on button "Submit" at bounding box center [577, 862] width 72 height 33
radio input "false"
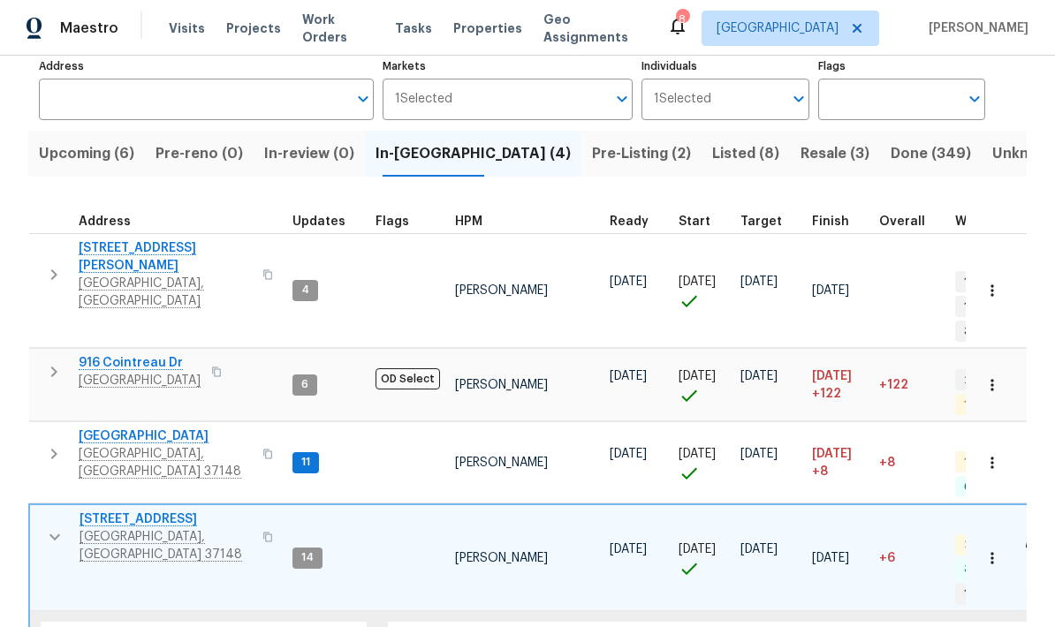
click at [37, 511] on button "button" at bounding box center [54, 537] width 35 height 53
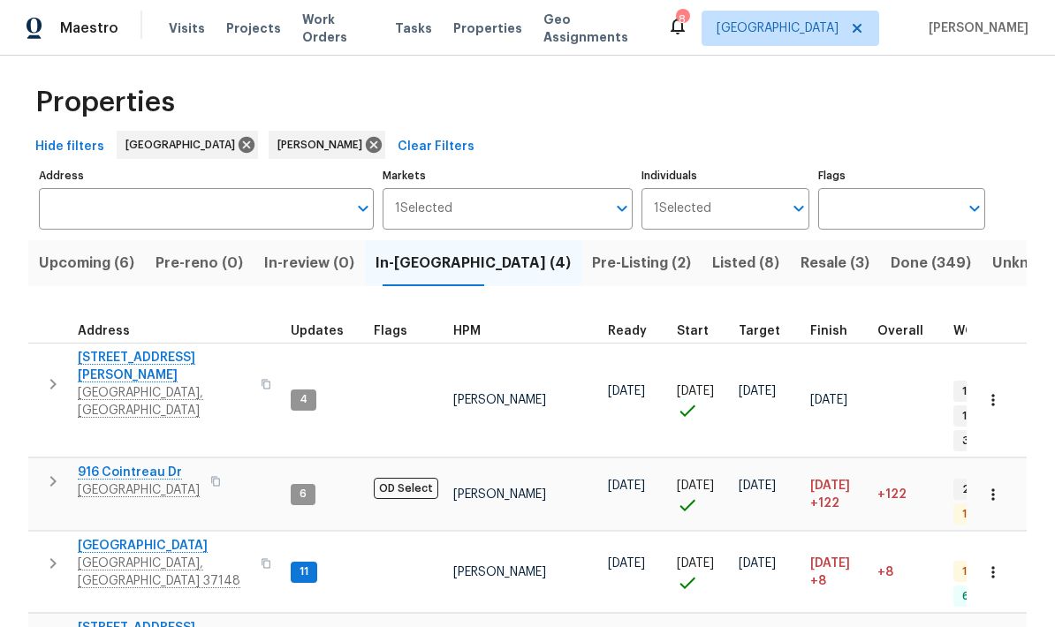
click at [50, 374] on icon "button" at bounding box center [52, 384] width 21 height 21
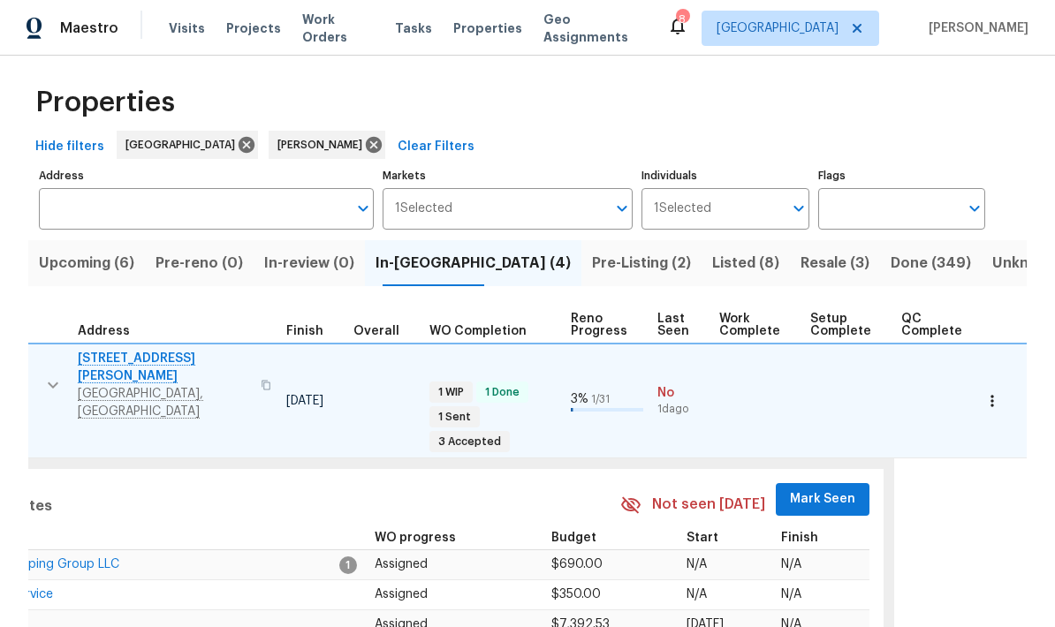
scroll to position [1, 525]
click at [736, 489] on span "Mark Seen" at bounding box center [823, 500] width 65 height 22
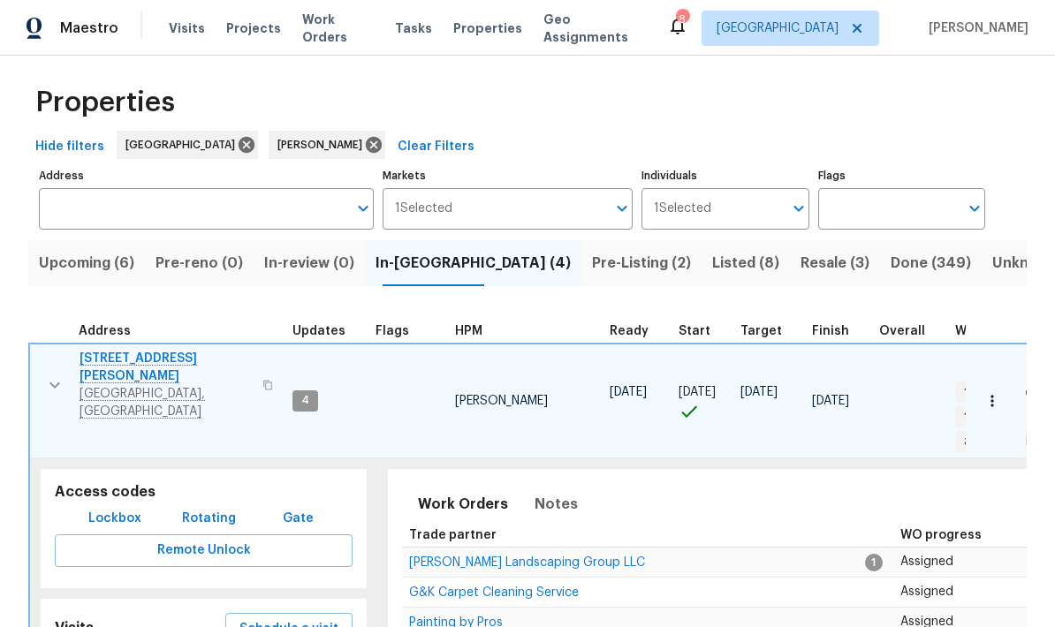
scroll to position [0, 0]
click at [49, 375] on icon "button" at bounding box center [54, 385] width 21 height 21
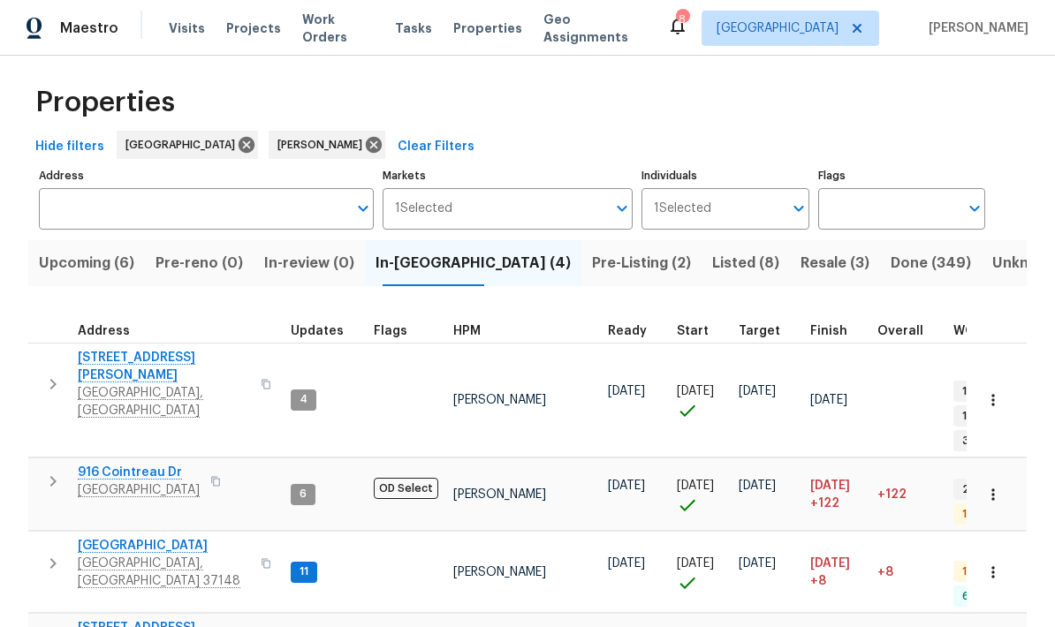
scroll to position [14, 0]
click at [46, 471] on icon "button" at bounding box center [52, 481] width 21 height 21
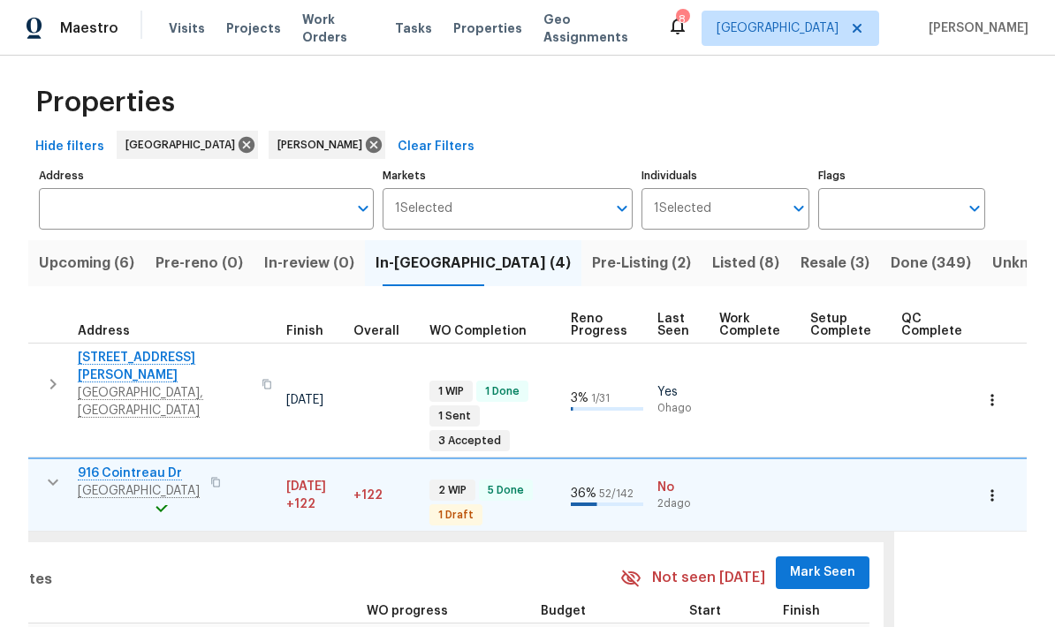
scroll to position [0, 525]
click at [736, 562] on span "Mark Seen" at bounding box center [823, 573] width 65 height 22
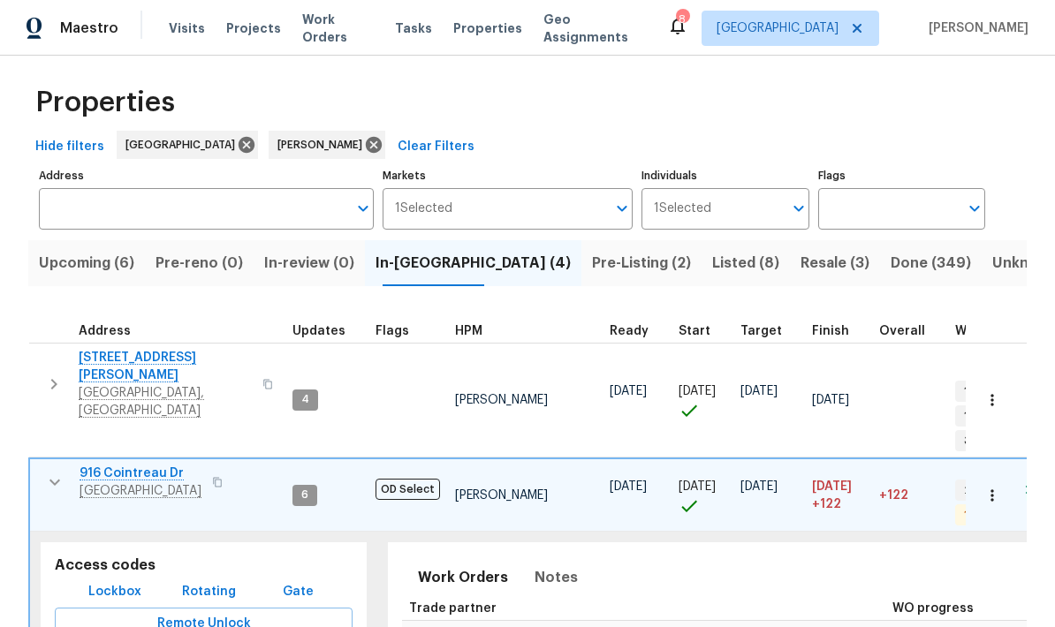
scroll to position [14, 0]
click at [50, 472] on icon "button" at bounding box center [54, 482] width 21 height 21
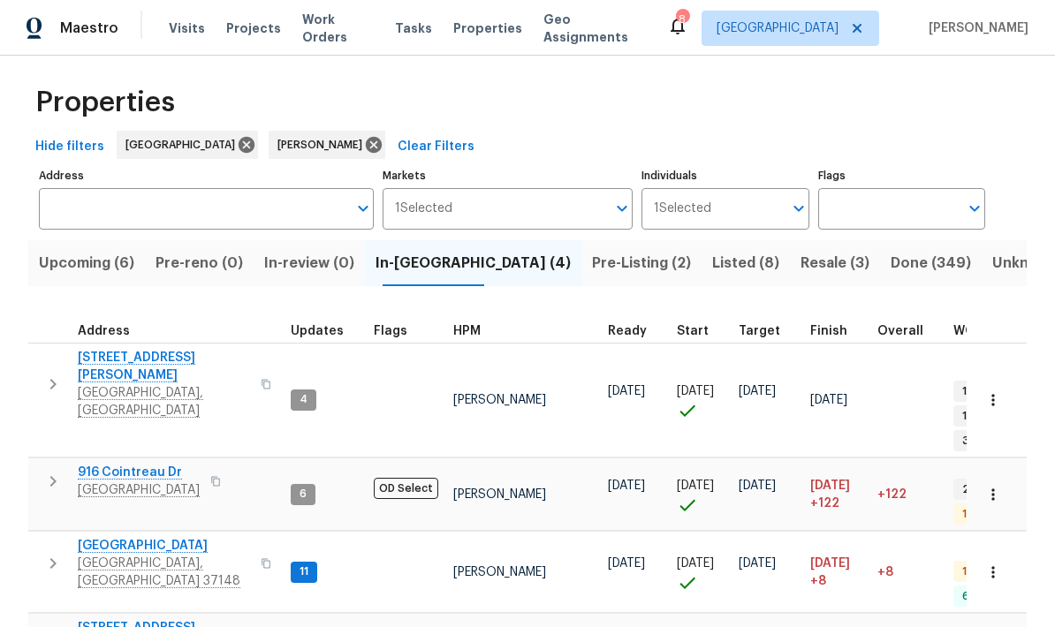
scroll to position [71, 0]
click at [57, 553] on icon "button" at bounding box center [52, 563] width 21 height 21
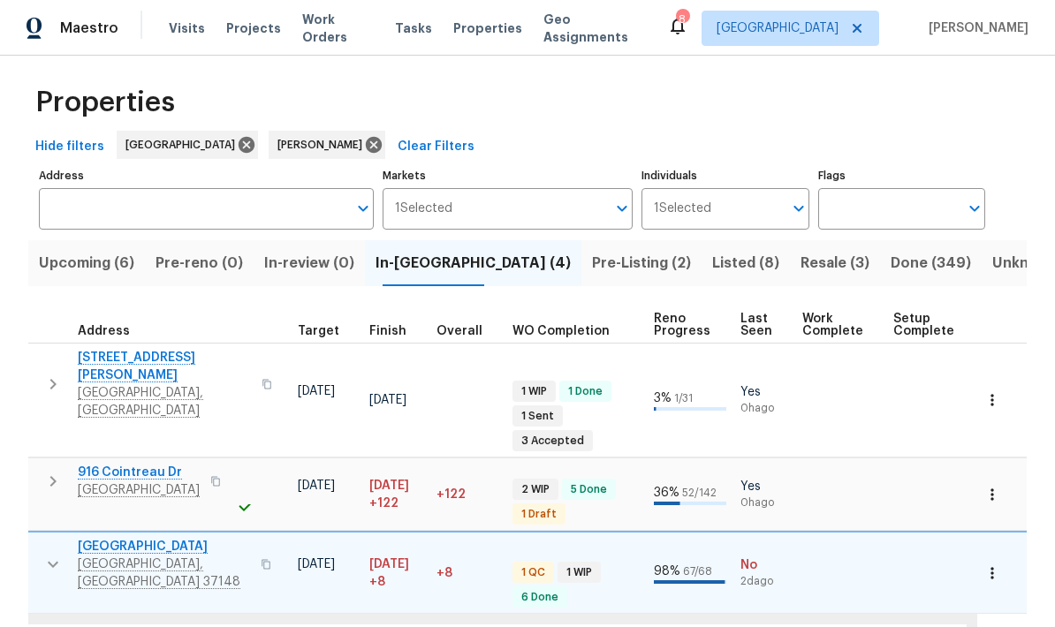
scroll to position [14, 444]
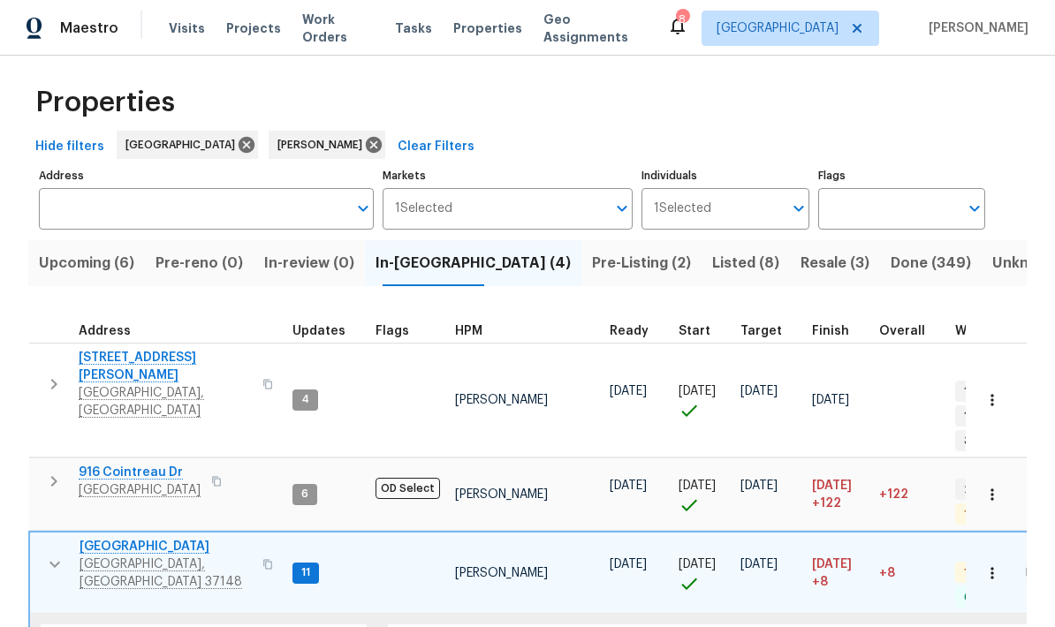
scroll to position [14, 0]
click at [57, 554] on icon "button" at bounding box center [54, 564] width 21 height 21
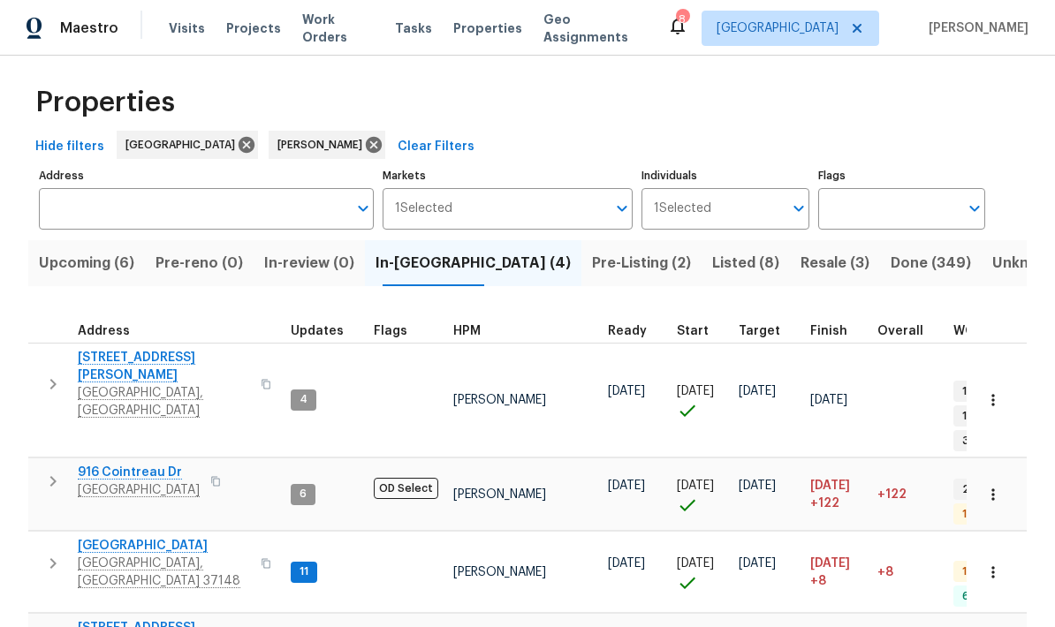
scroll to position [0, 0]
click at [54, 374] on icon "button" at bounding box center [52, 384] width 21 height 21
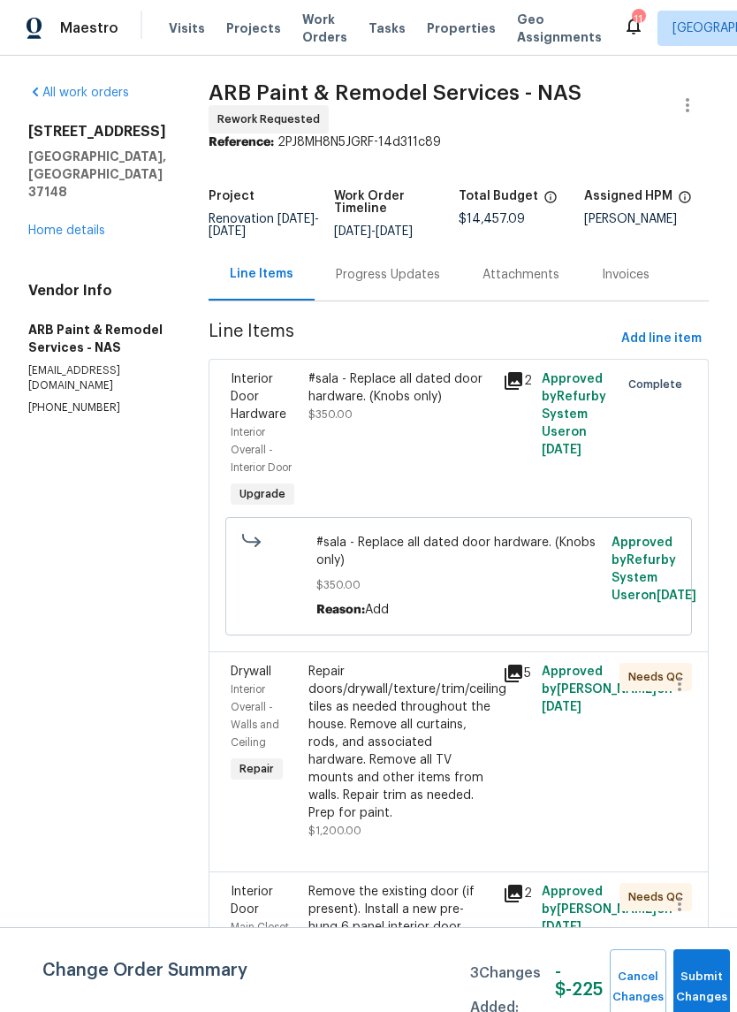
click at [42, 224] on link "Home details" at bounding box center [66, 230] width 77 height 12
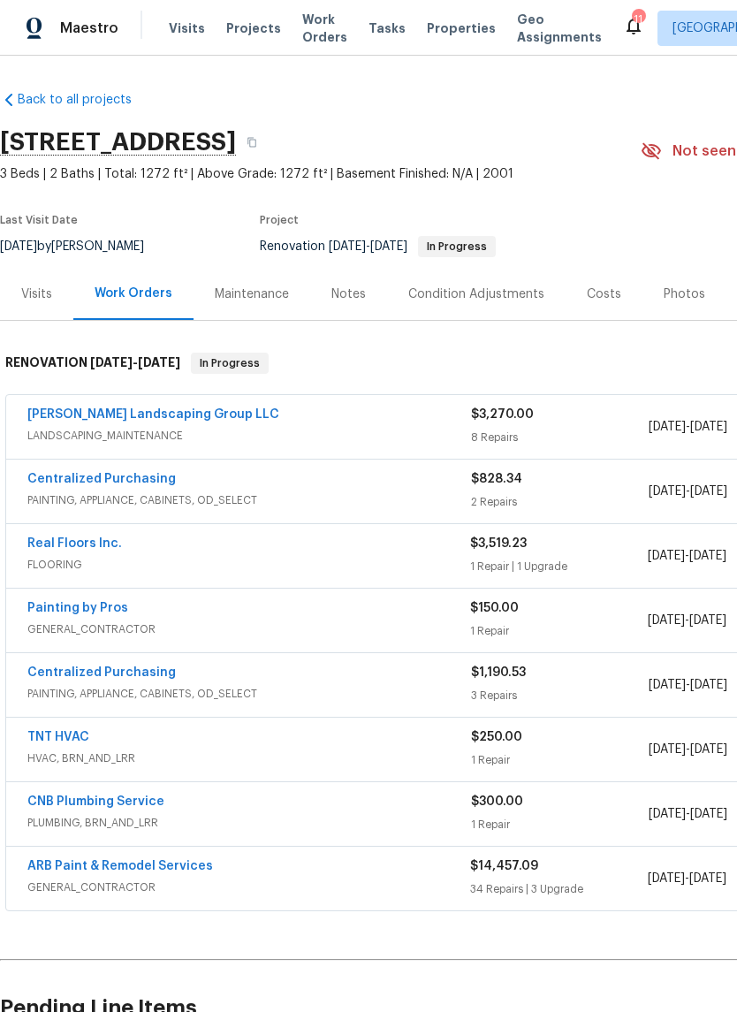
click at [71, 603] on link "Painting by Pros" at bounding box center [77, 608] width 101 height 12
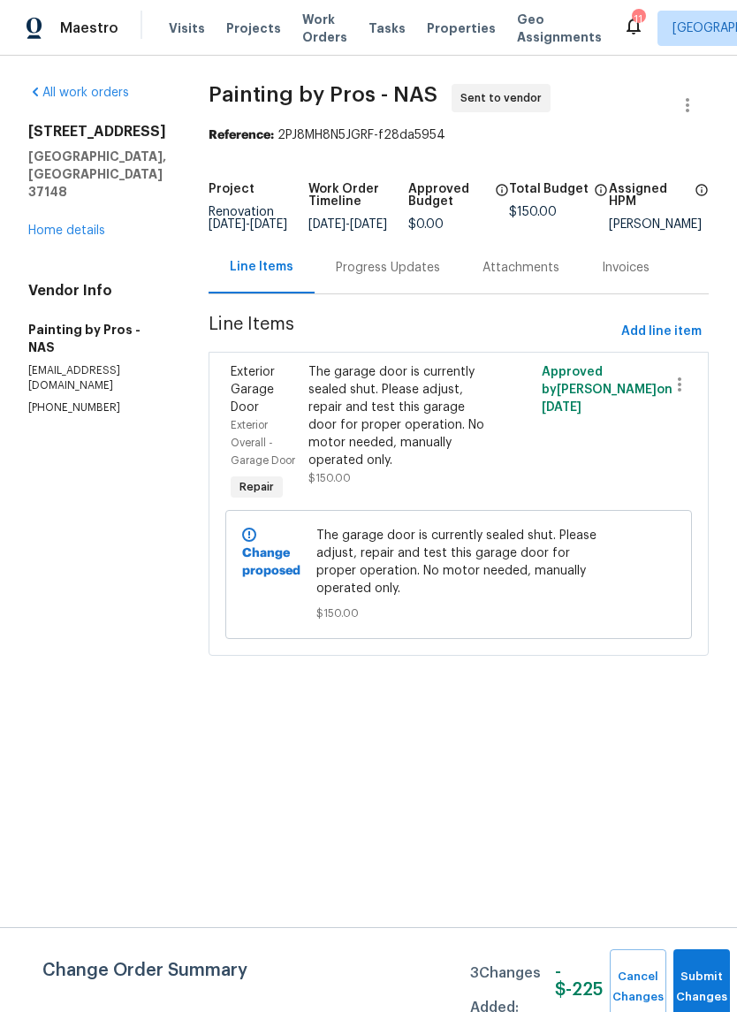
click at [382, 277] on div "Progress Updates" at bounding box center [388, 268] width 104 height 18
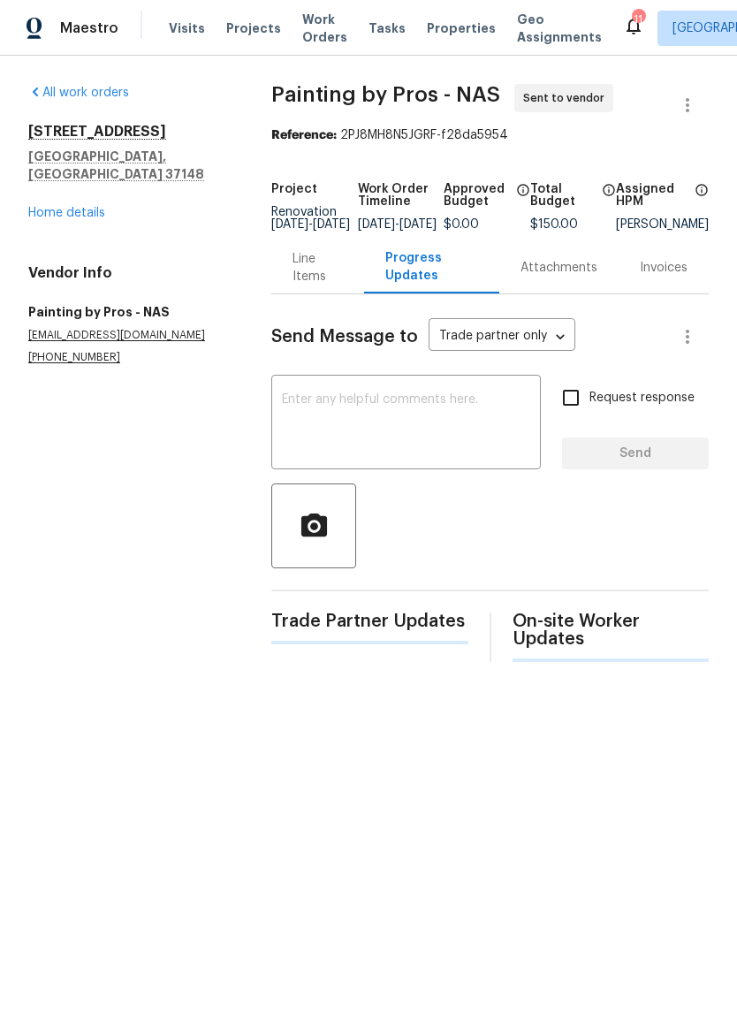
click at [328, 421] on textarea at bounding box center [406, 424] width 248 height 62
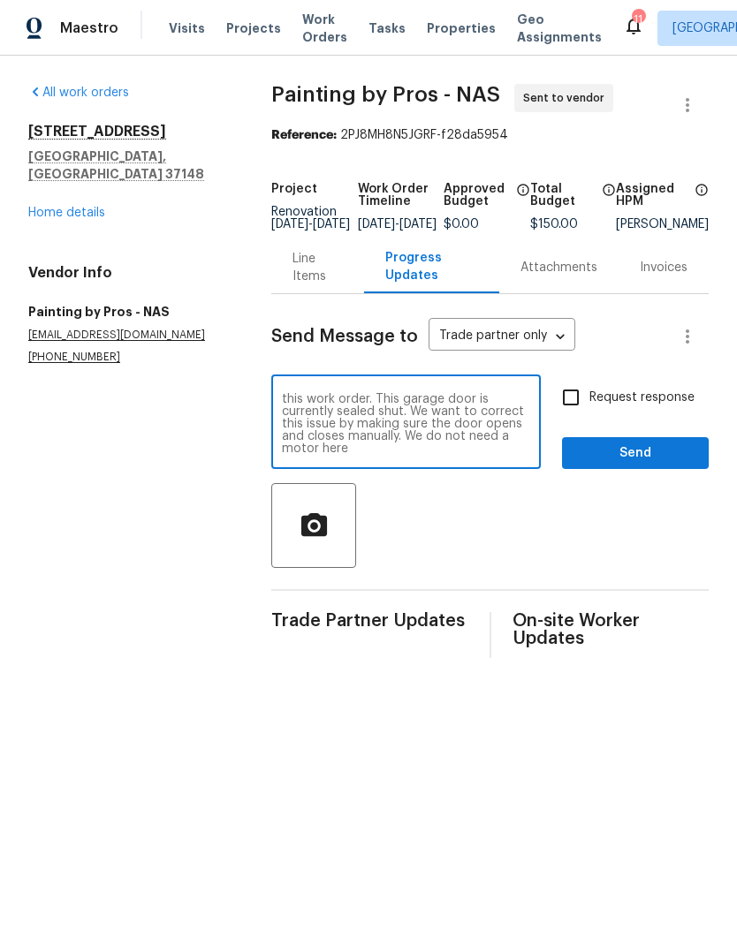
scroll to position [12, 0]
type textarea "Good morning! Thanks again for taking on this work order. This garage door is c…"
click at [584, 414] on input "Request response" at bounding box center [570, 397] width 37 height 37
checkbox input "true"
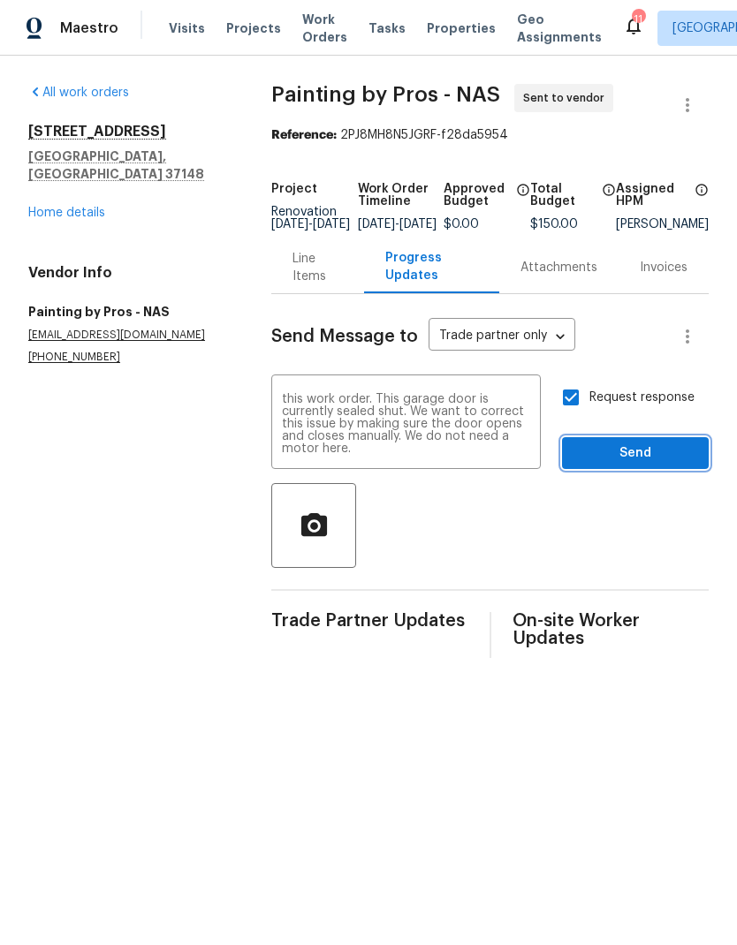
click at [626, 465] on span "Send" at bounding box center [635, 454] width 118 height 22
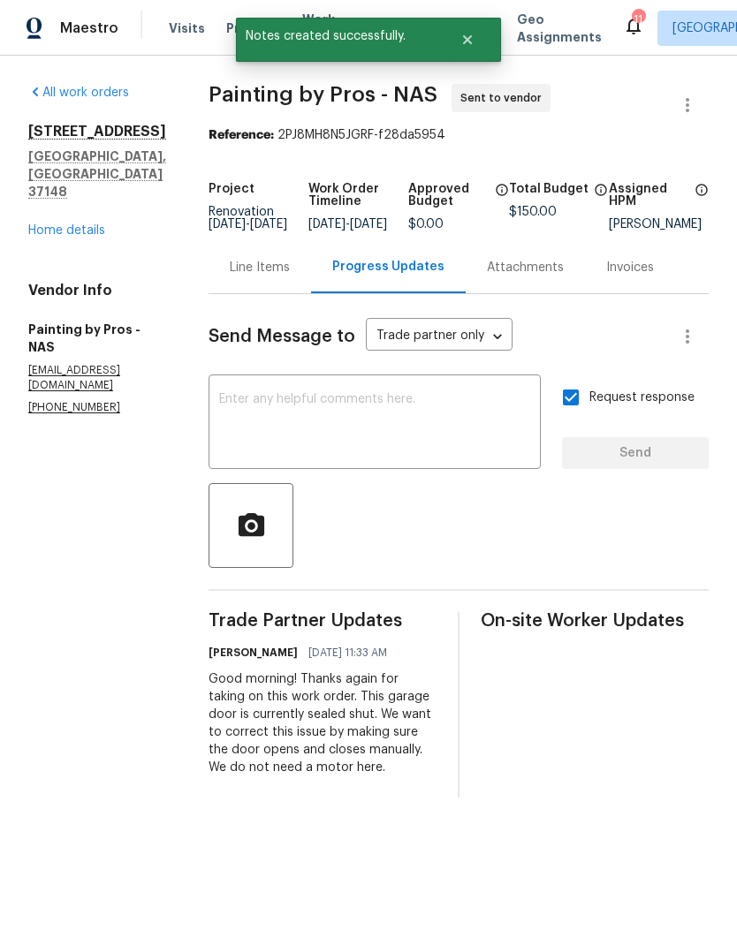
scroll to position [0, 0]
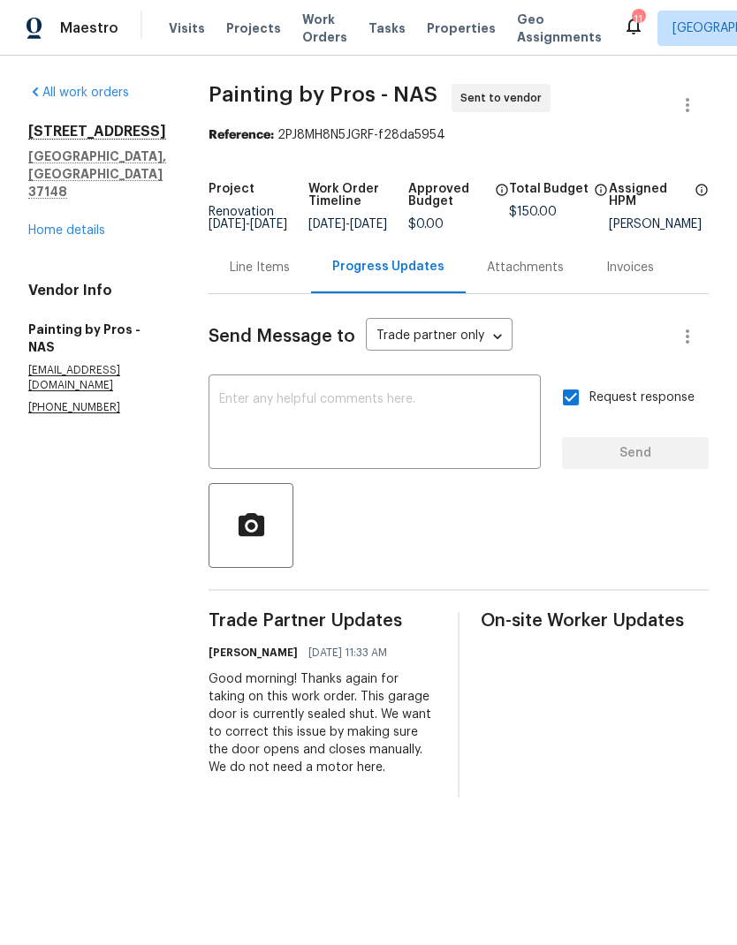
click at [70, 224] on link "Home details" at bounding box center [66, 230] width 77 height 12
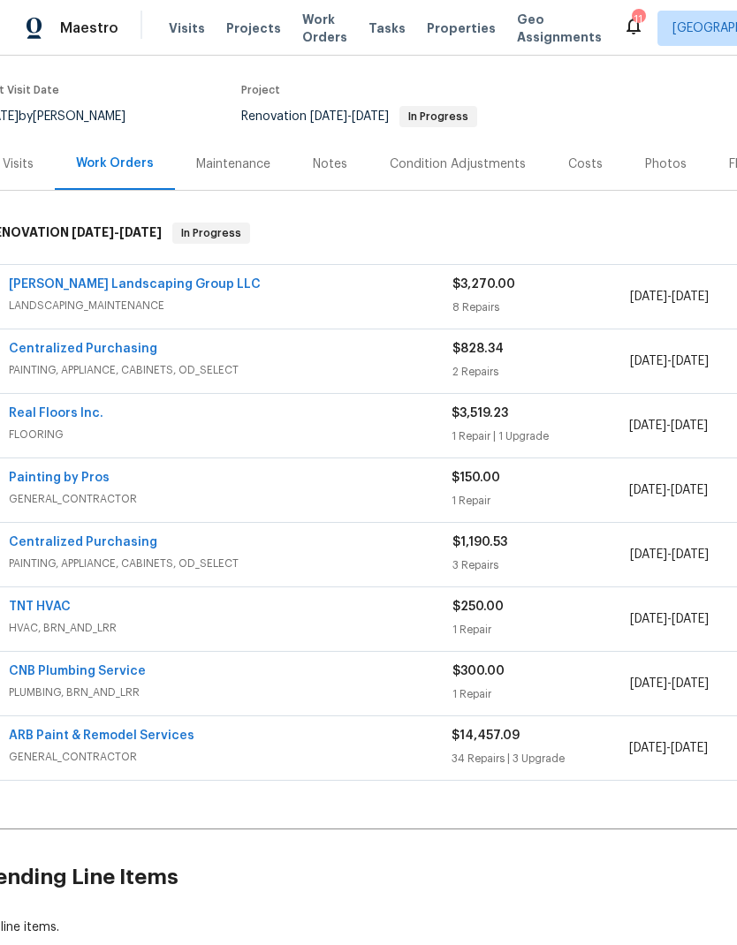
scroll to position [130, 19]
click at [339, 738] on div "ARB Paint & Remodel Services" at bounding box center [229, 737] width 443 height 21
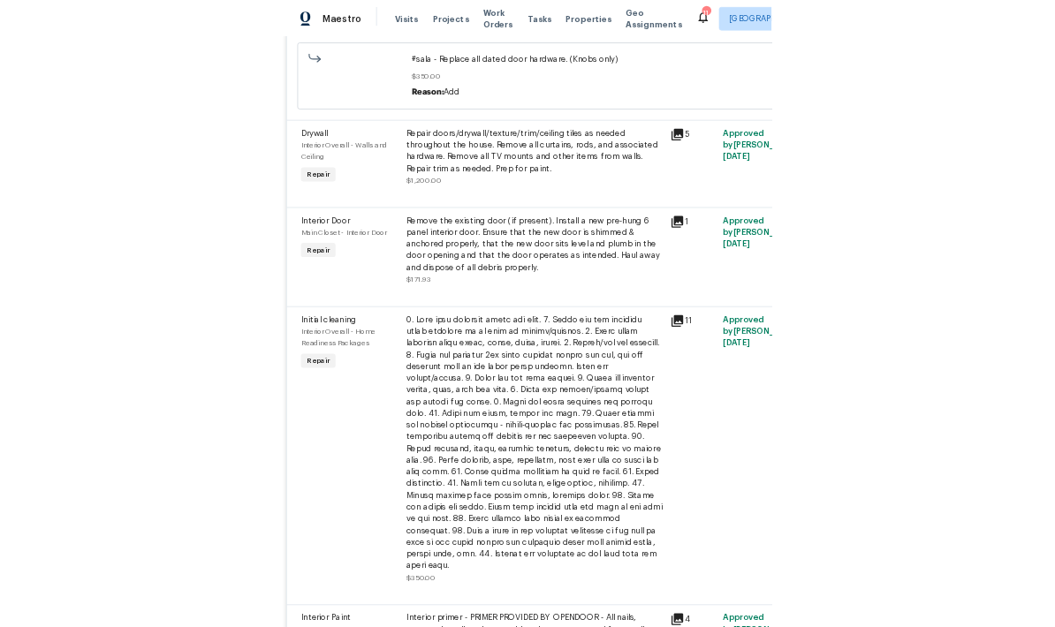
scroll to position [978, 0]
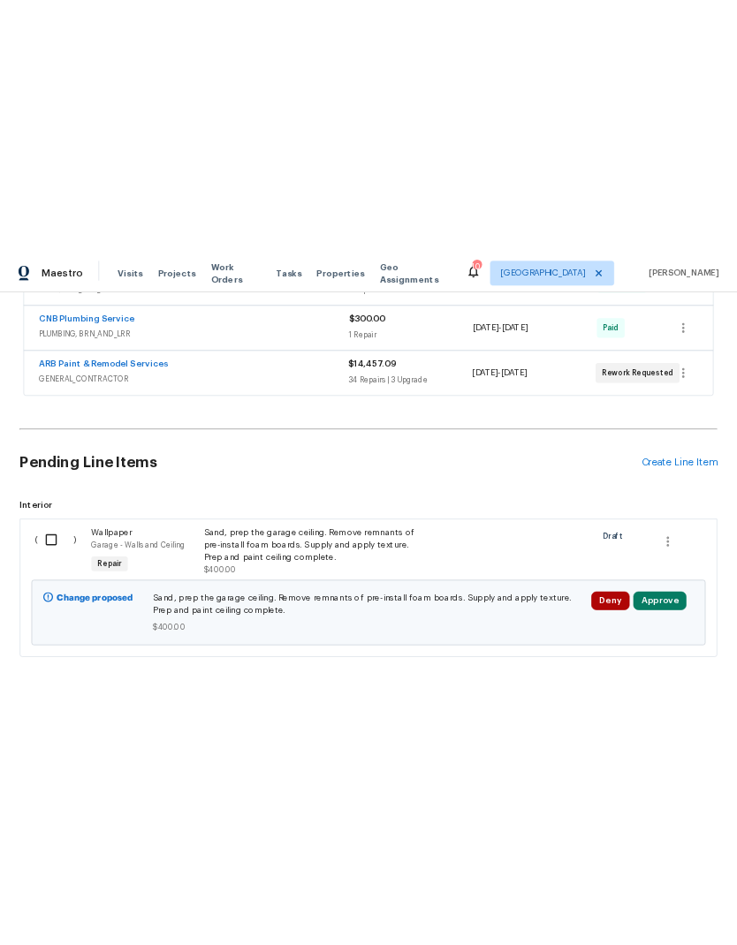
scroll to position [390, 0]
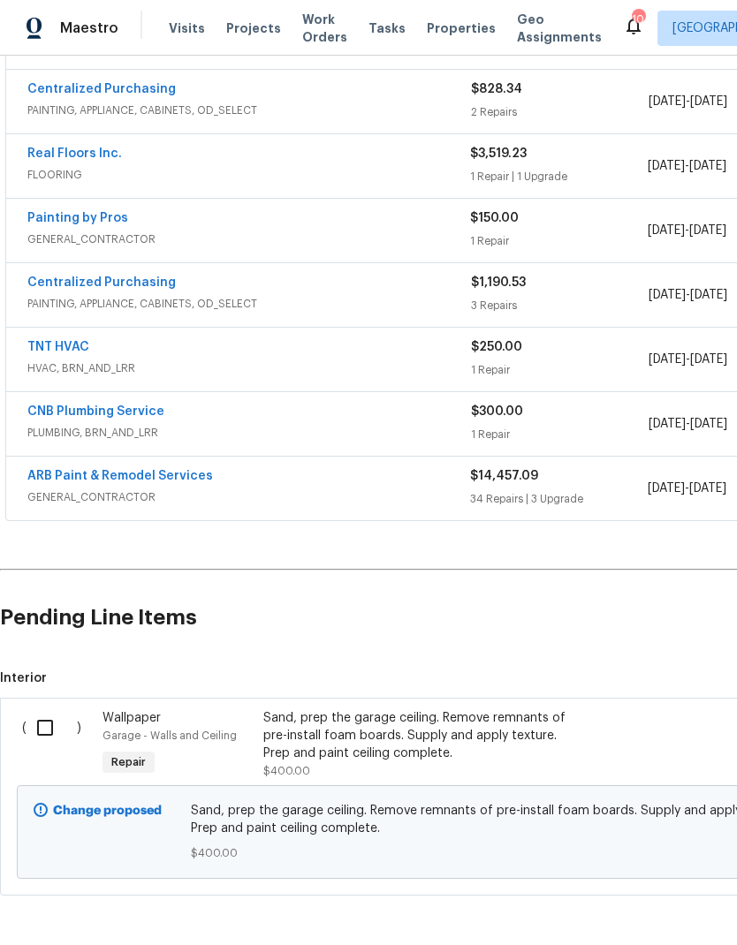
click at [70, 626] on input "checkbox" at bounding box center [52, 727] width 50 height 37
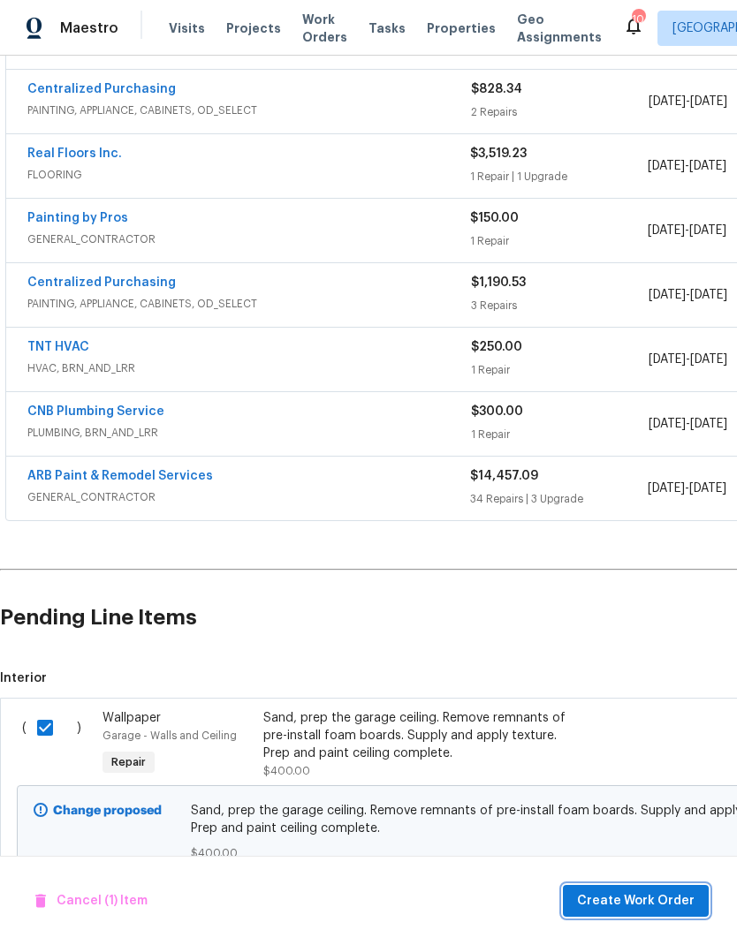
click at [625, 626] on span "Create Work Order" at bounding box center [636, 902] width 118 height 22
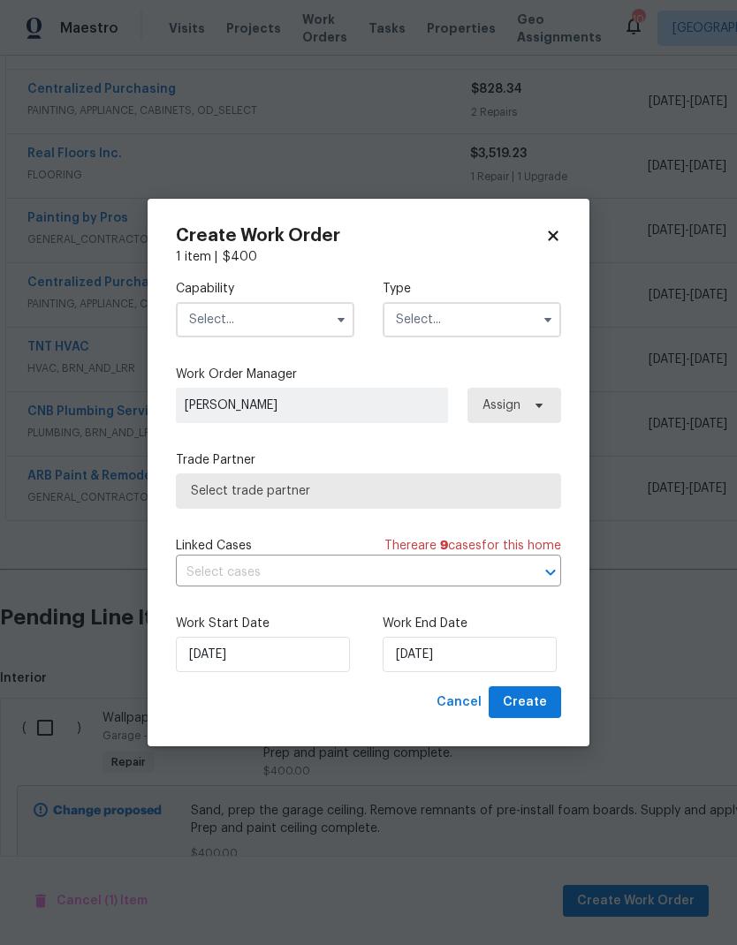
checkbox input "false"
click at [228, 322] on input "text" at bounding box center [265, 319] width 178 height 35
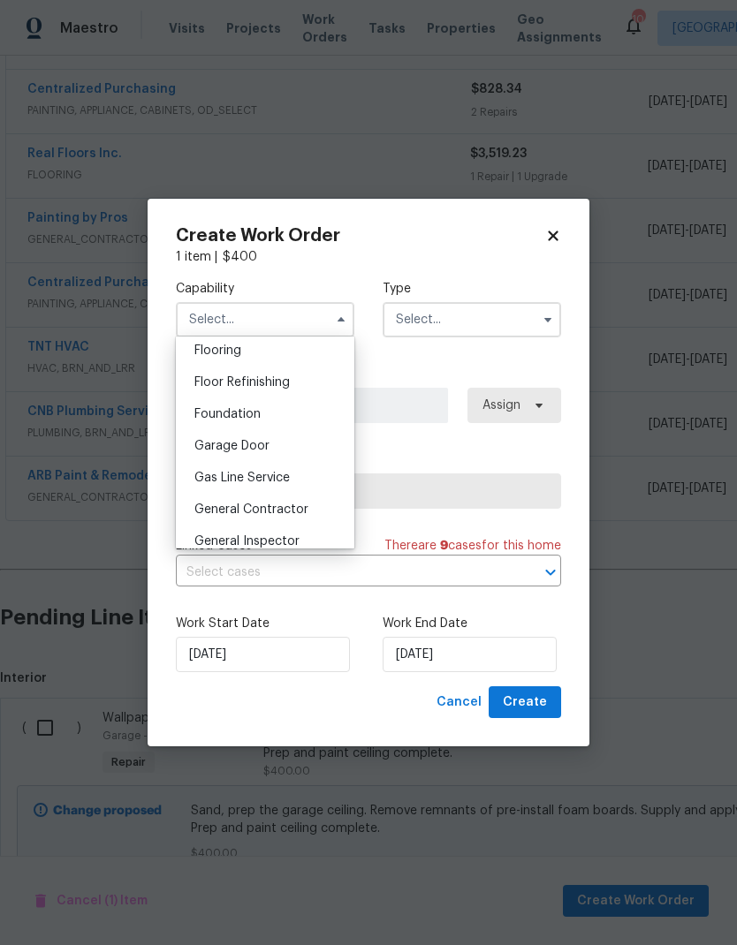
scroll to position [709, 0]
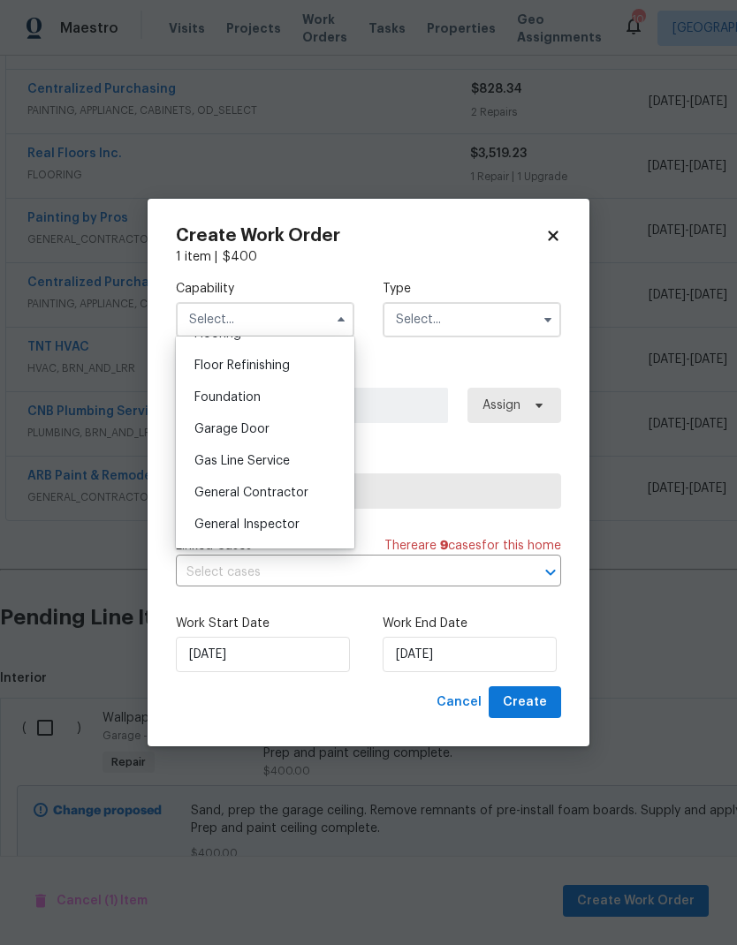
click at [205, 495] on span "General Contractor" at bounding box center [251, 493] width 114 height 12
type input "General Contractor"
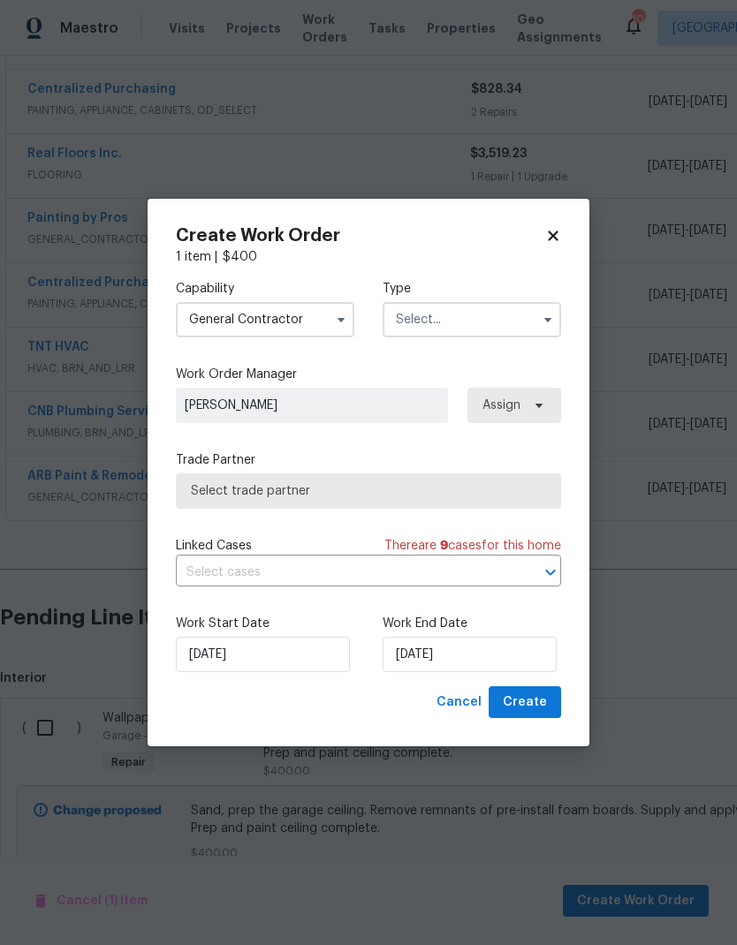
click at [431, 316] on input "text" at bounding box center [472, 319] width 178 height 35
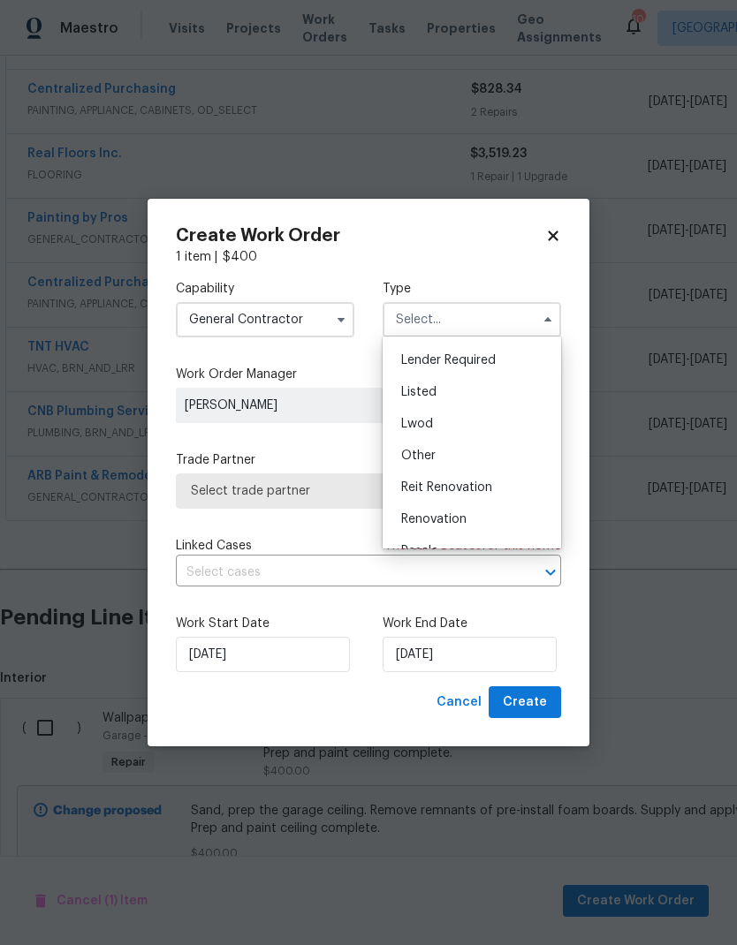
scroll to position [200, 0]
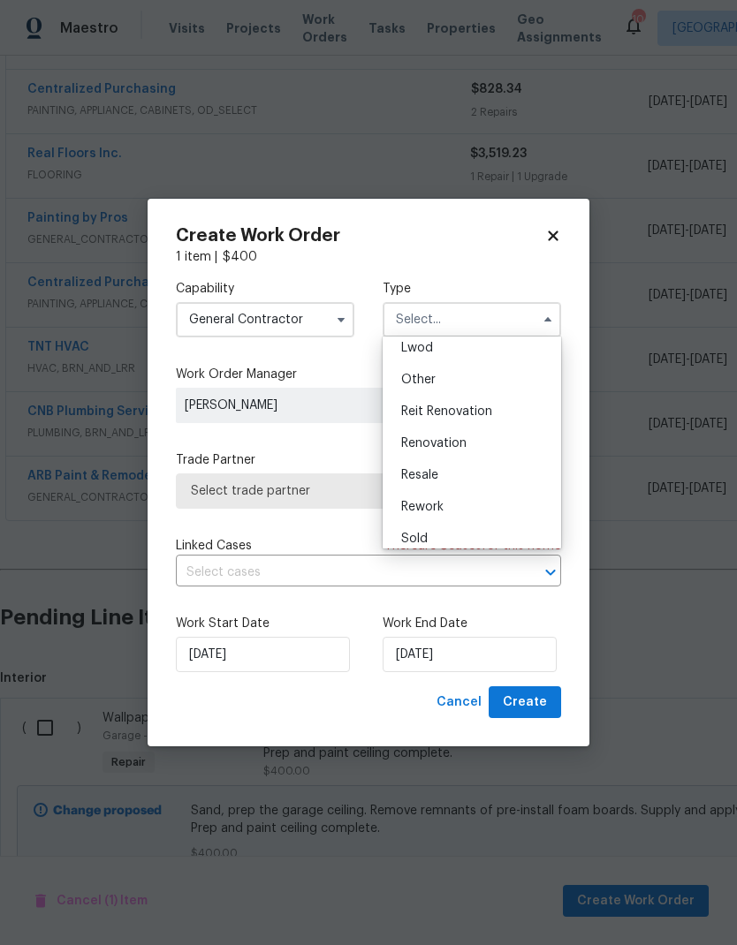
click at [415, 449] on span "Renovation" at bounding box center [433, 443] width 65 height 12
type input "Renovation"
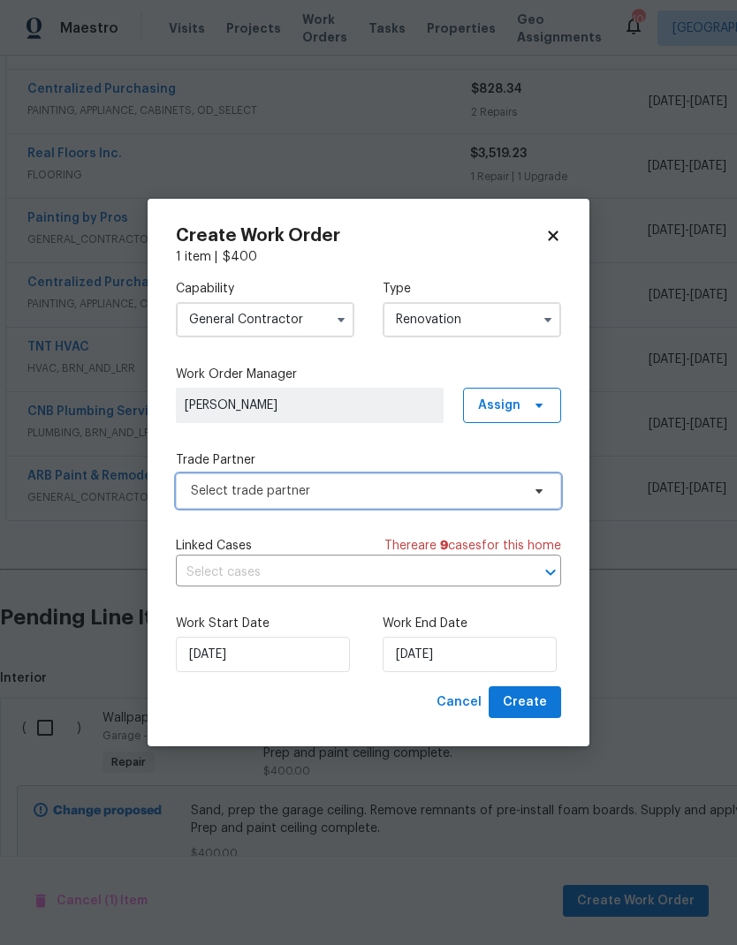
click at [215, 505] on span "Select trade partner" at bounding box center [368, 491] width 385 height 35
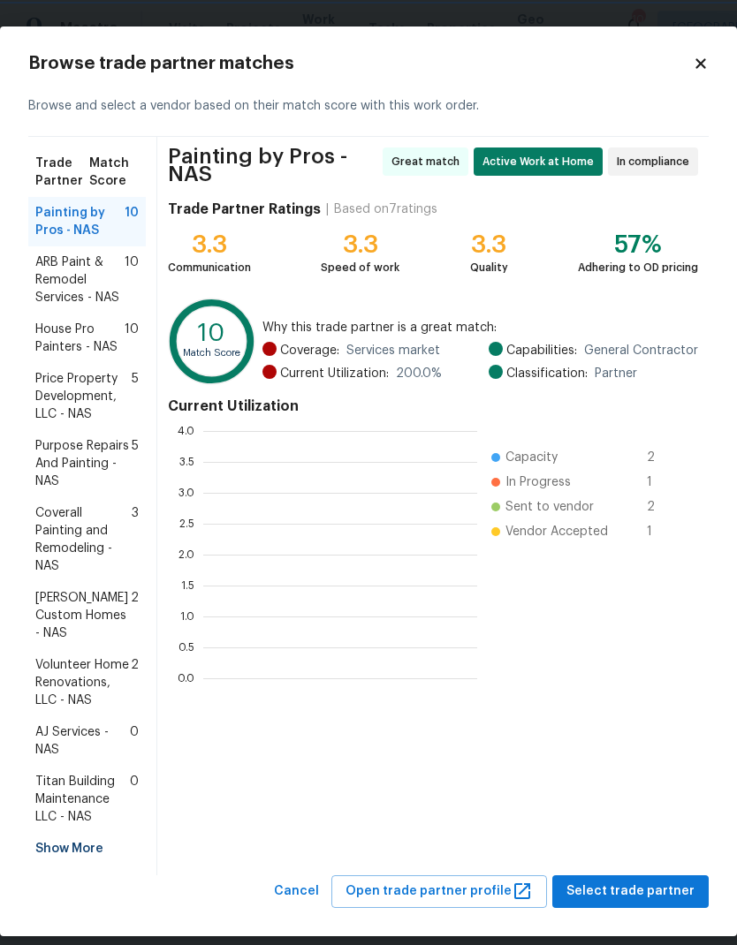
scroll to position [2, 2]
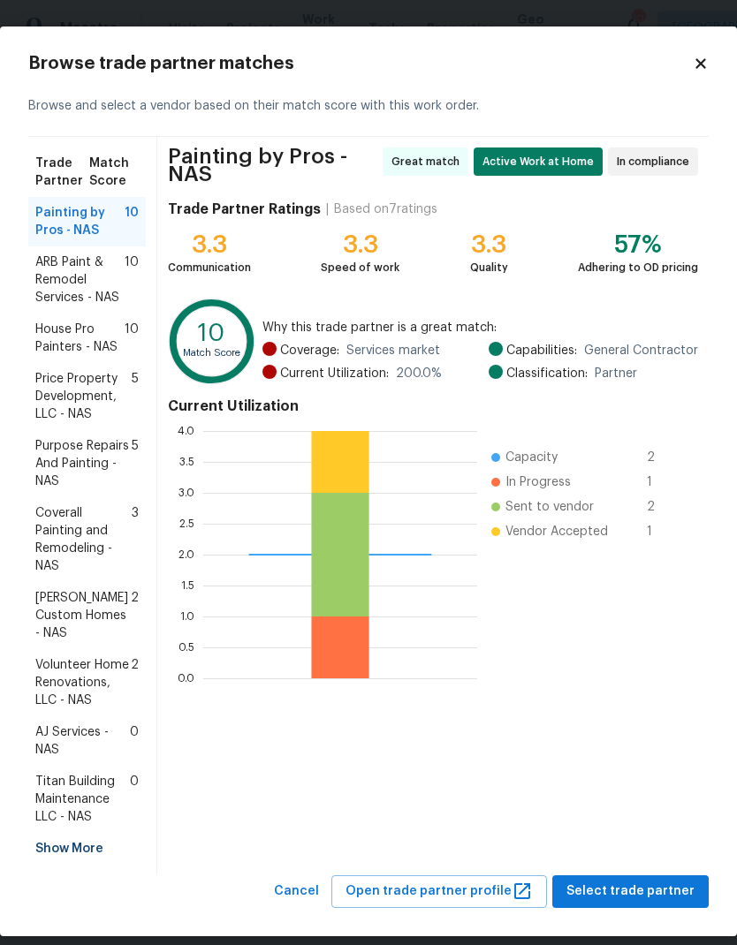
click at [81, 336] on span "House Pro Painters - NAS" at bounding box center [79, 338] width 89 height 35
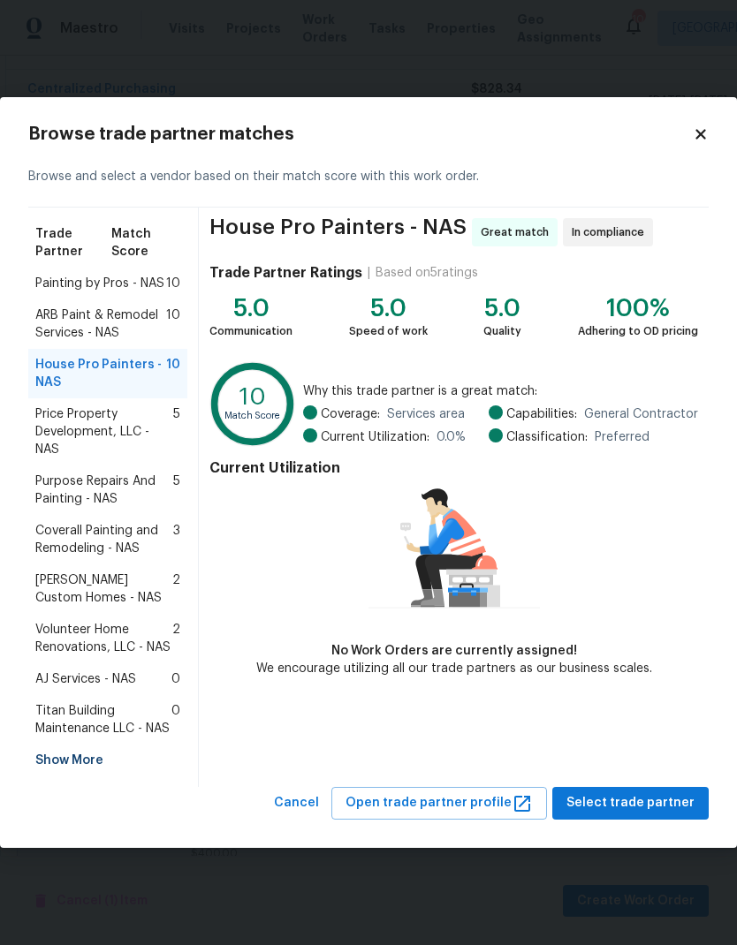
click at [643, 626] on span "Select trade partner" at bounding box center [630, 803] width 128 height 22
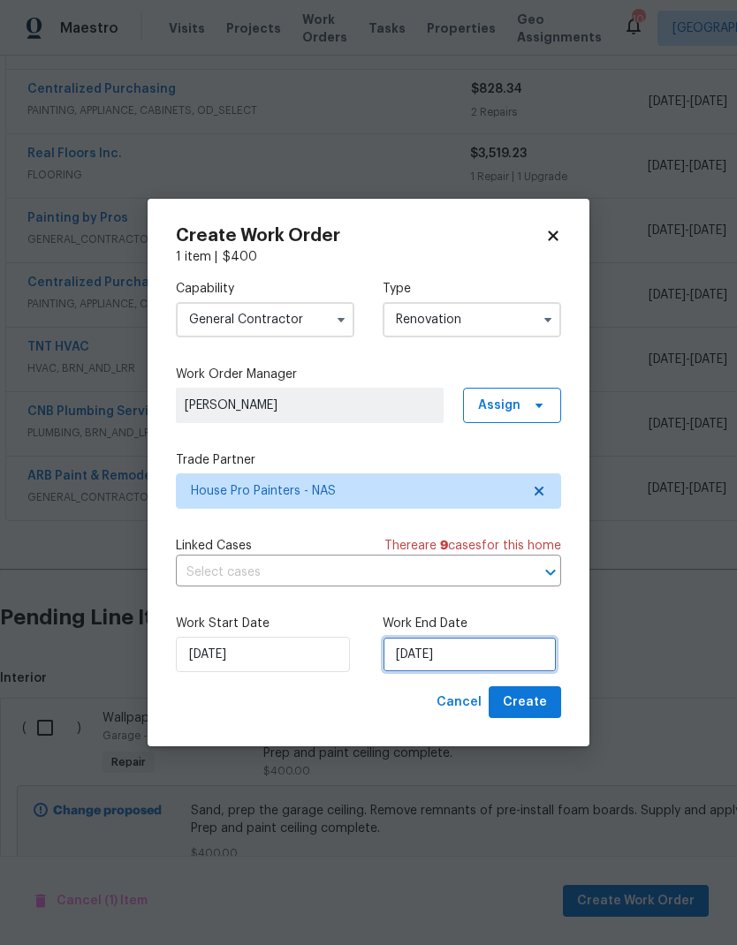
click at [522, 626] on input "9/17/2025" at bounding box center [470, 654] width 174 height 35
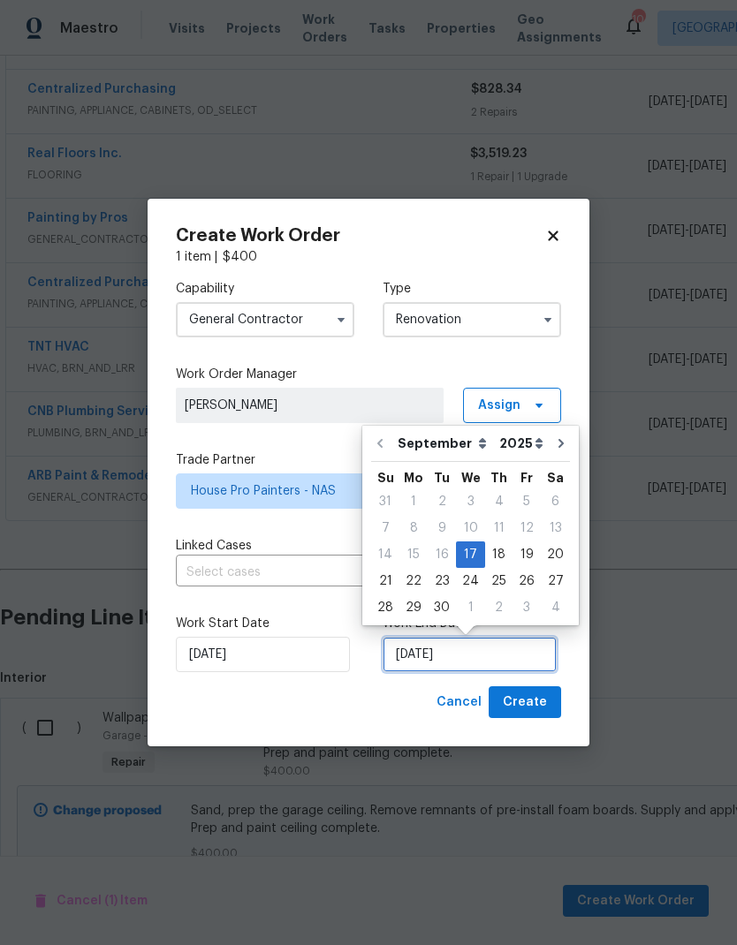
scroll to position [7, 0]
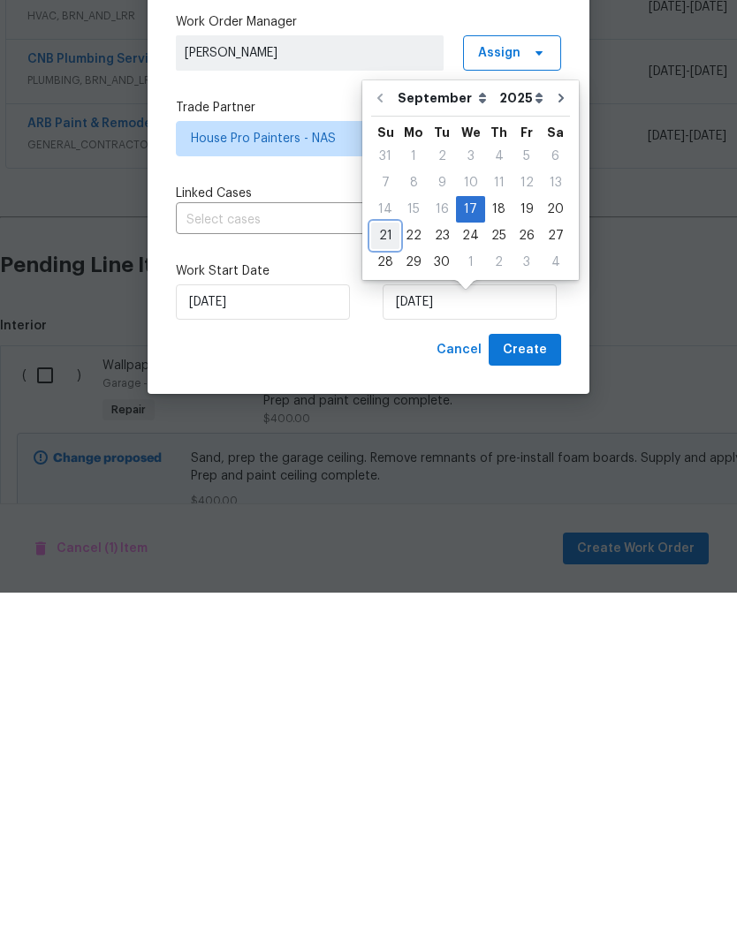
click at [381, 576] on div "21" at bounding box center [385, 588] width 28 height 25
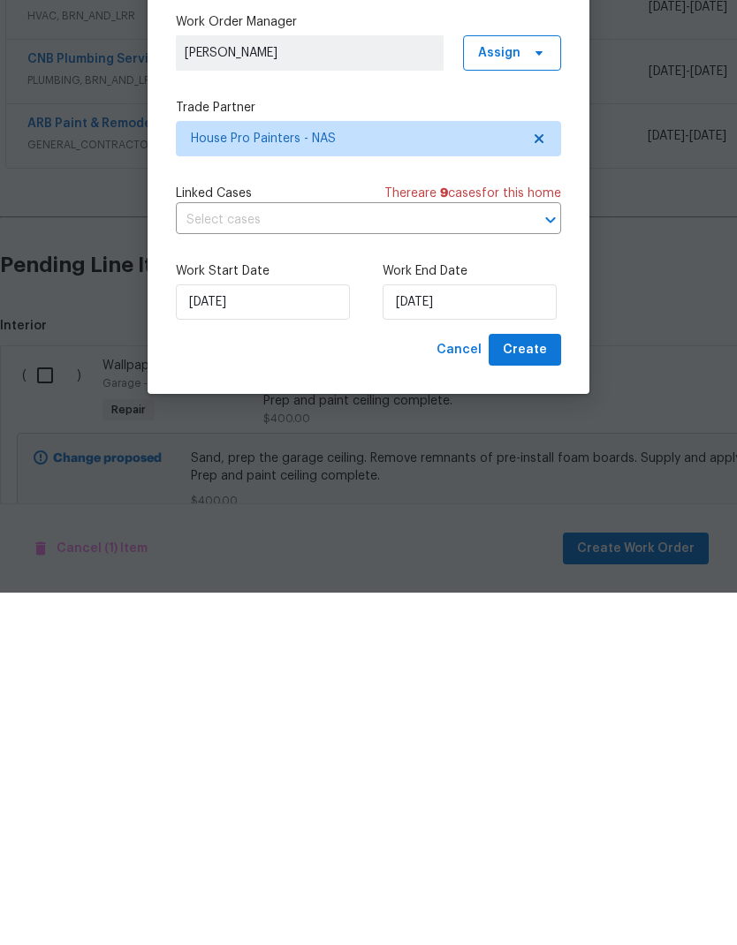
type input "9/21/2025"
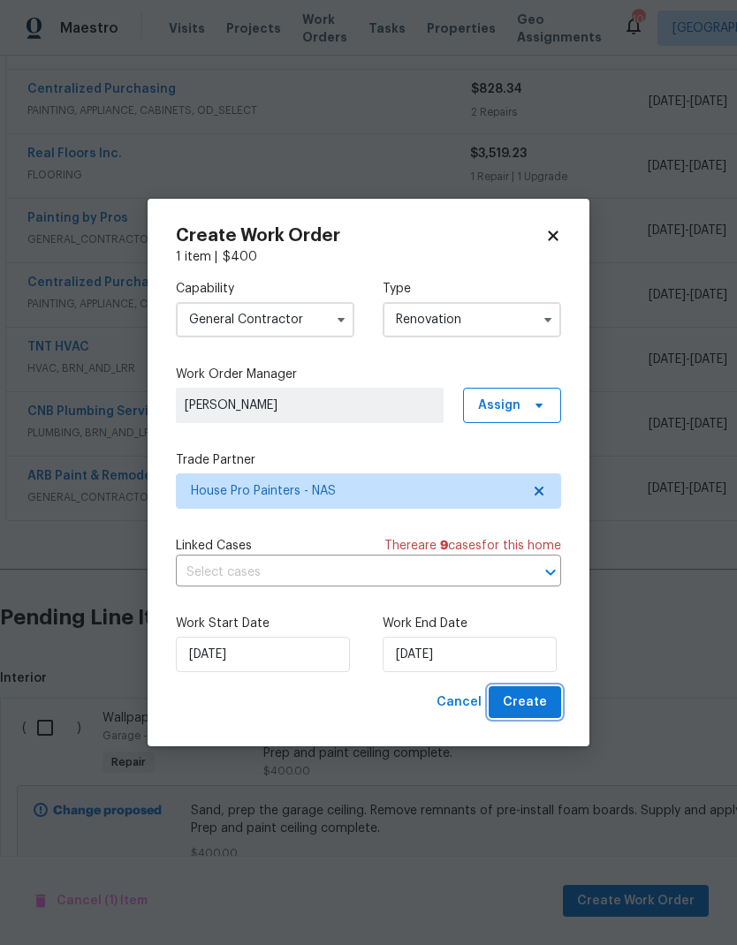
click at [531, 626] on span "Create" at bounding box center [525, 703] width 44 height 22
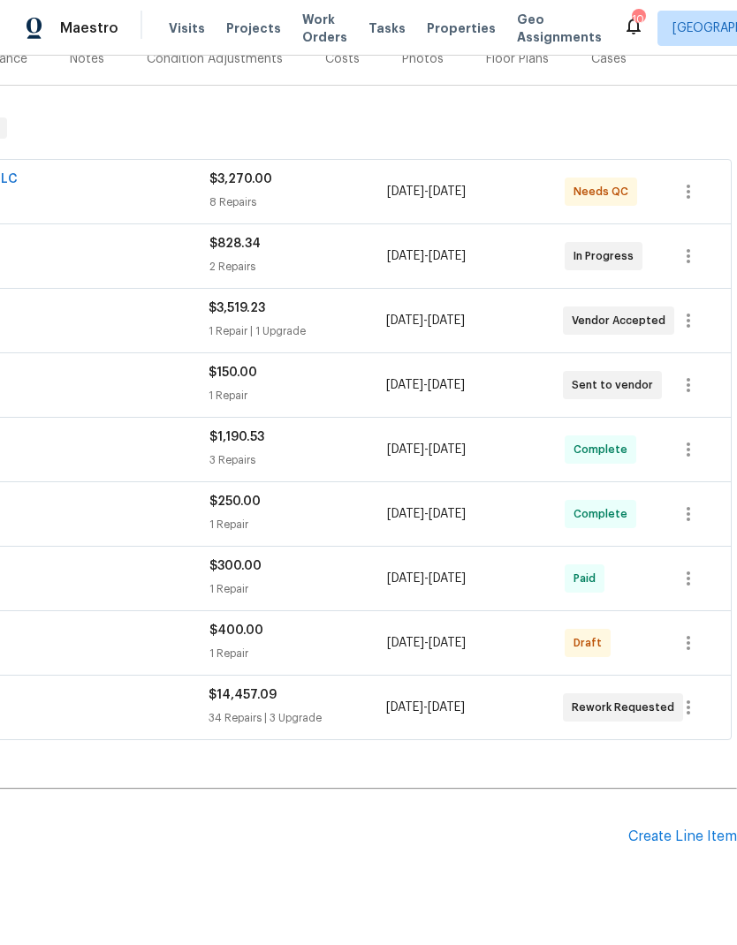
scroll to position [234, 262]
click at [686, 626] on icon "button" at bounding box center [688, 643] width 21 height 21
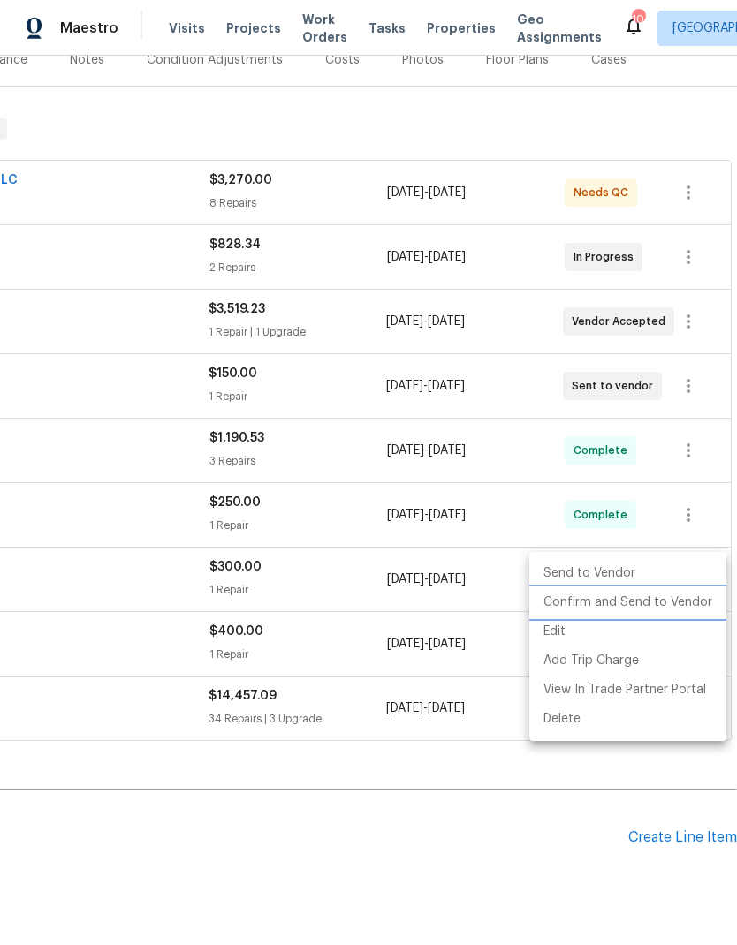
click at [608, 593] on li "Confirm and Send to Vendor" at bounding box center [627, 602] width 197 height 29
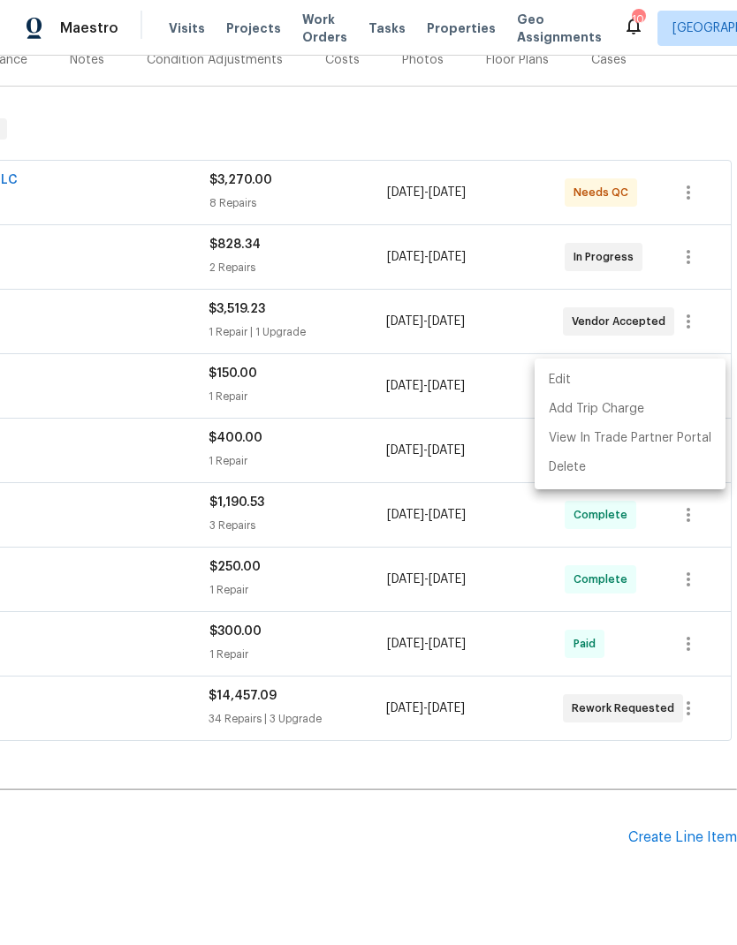
click at [415, 626] on div at bounding box center [368, 472] width 737 height 945
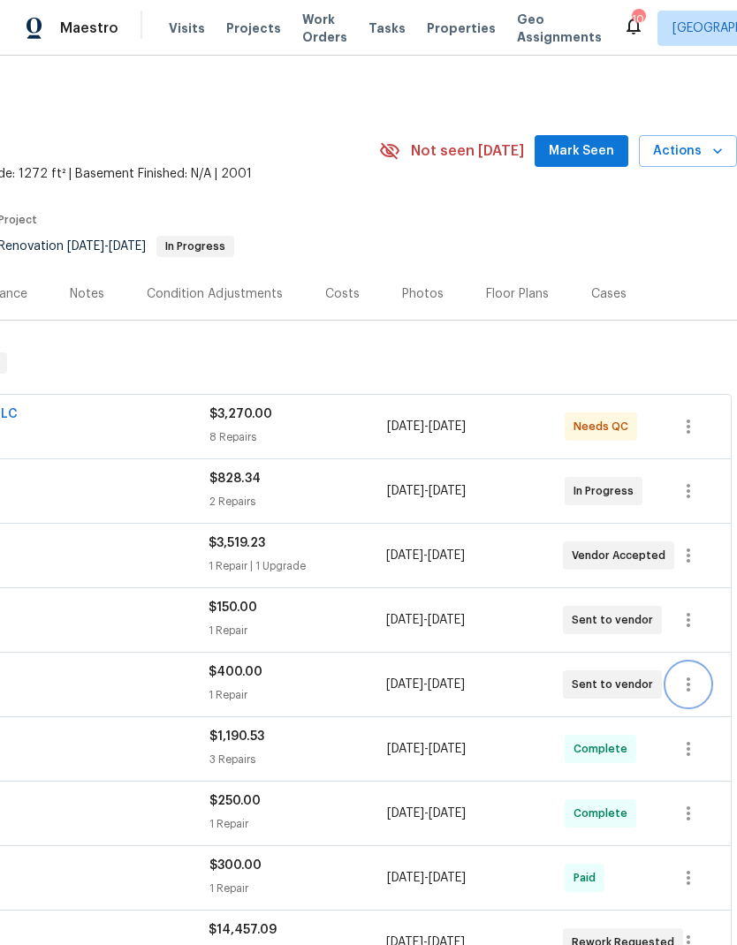
scroll to position [0, 0]
click at [302, 27] on span "Work Orders" at bounding box center [324, 28] width 45 height 35
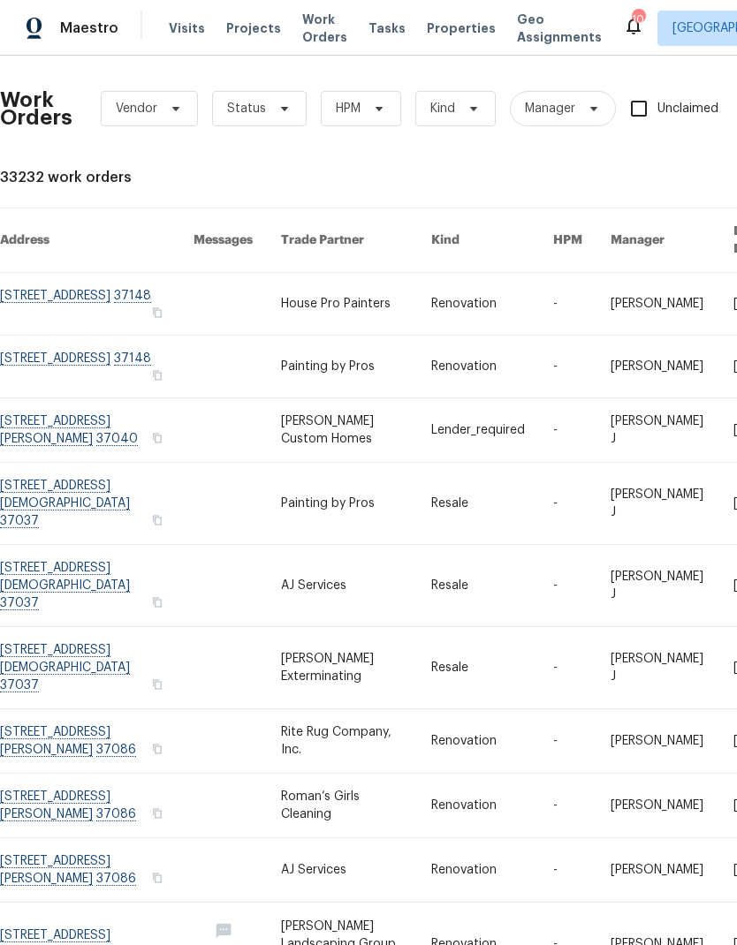
click at [334, 306] on link at bounding box center [356, 304] width 151 height 62
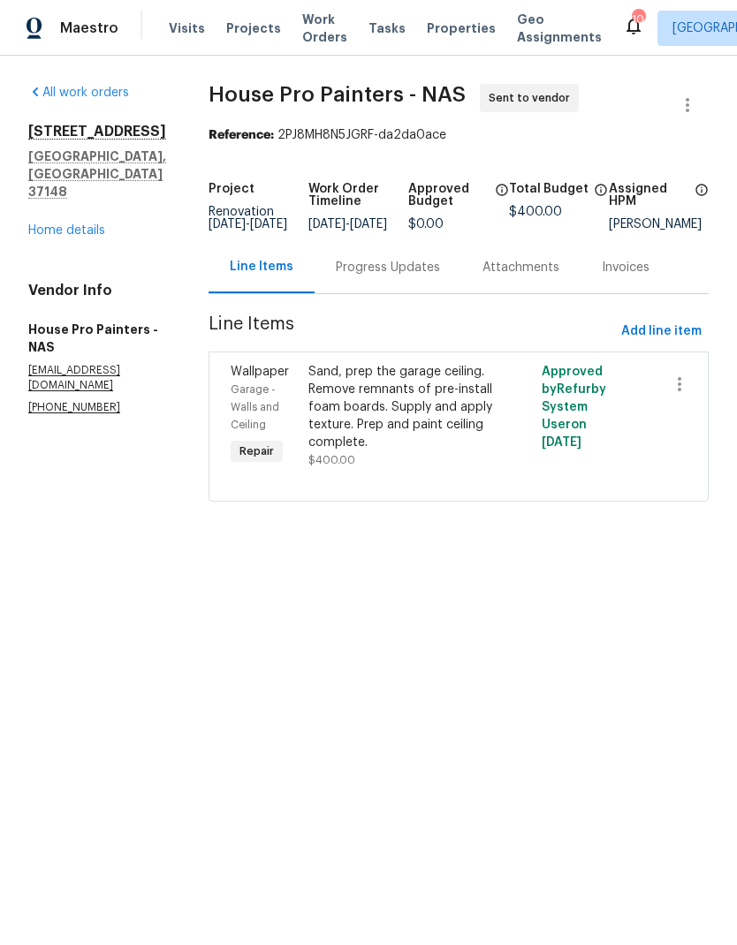
click at [379, 277] on div "Progress Updates" at bounding box center [388, 268] width 104 height 18
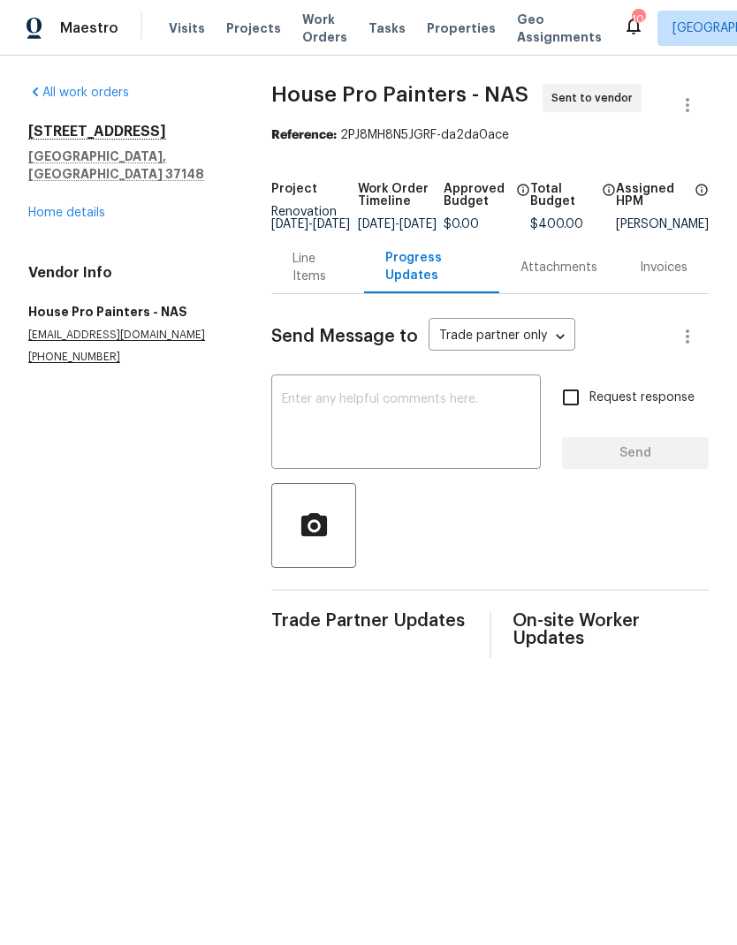
click at [319, 419] on textarea at bounding box center [406, 424] width 248 height 62
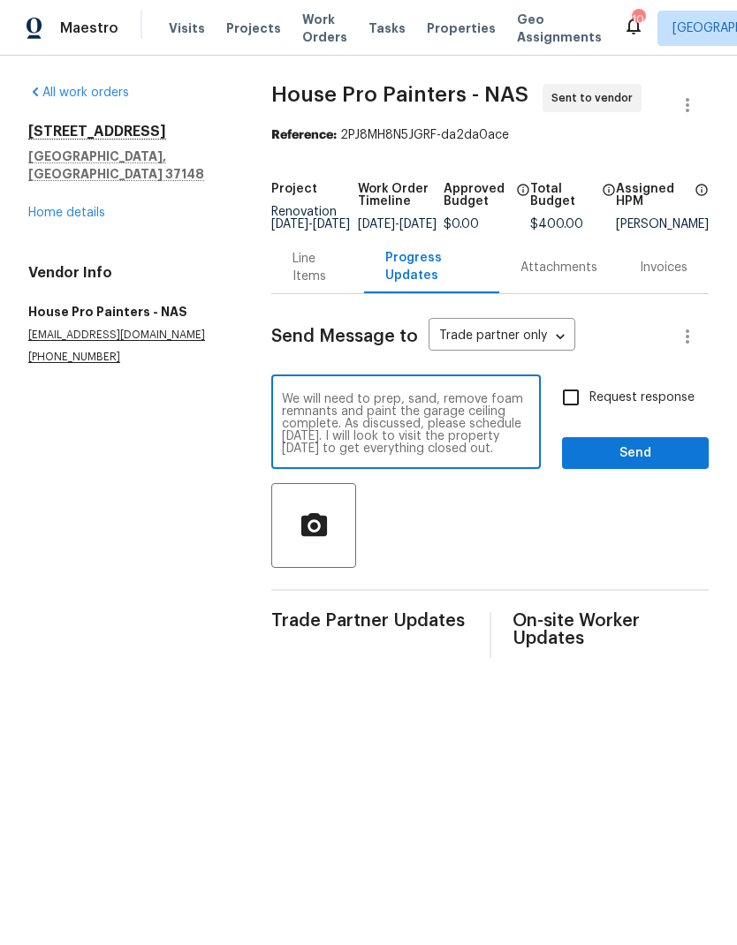
scroll to position [12, 0]
type textarea "Hi! Thanks again for taking on this project. We will need to prep, sand, remove…"
click at [576, 413] on input "Request response" at bounding box center [570, 397] width 37 height 37
checkbox input "true"
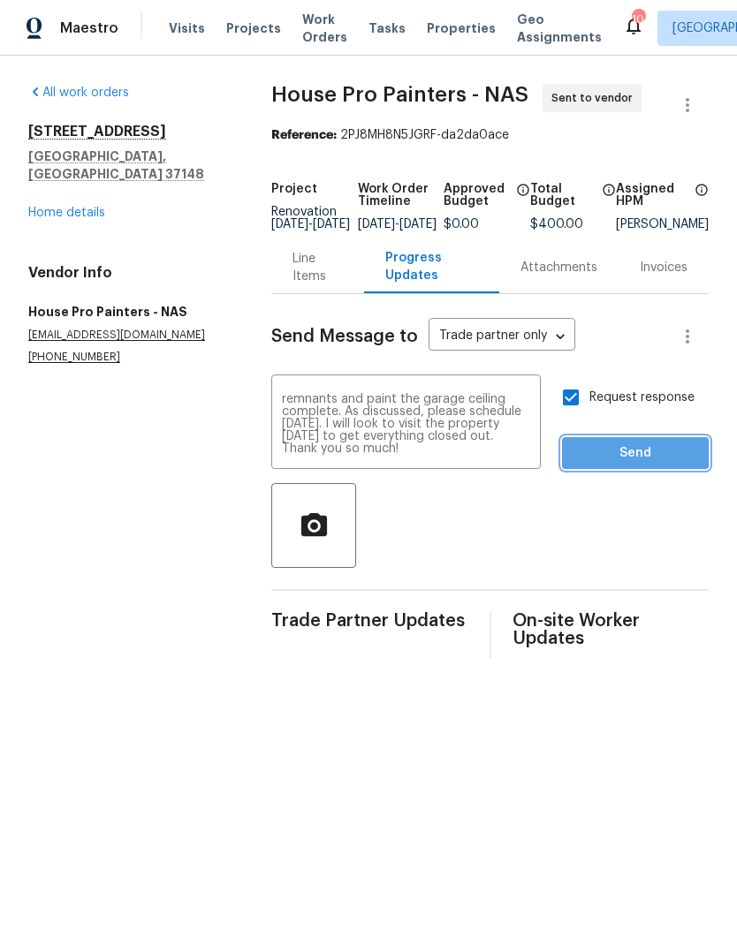
click at [602, 464] on span "Send" at bounding box center [635, 454] width 118 height 22
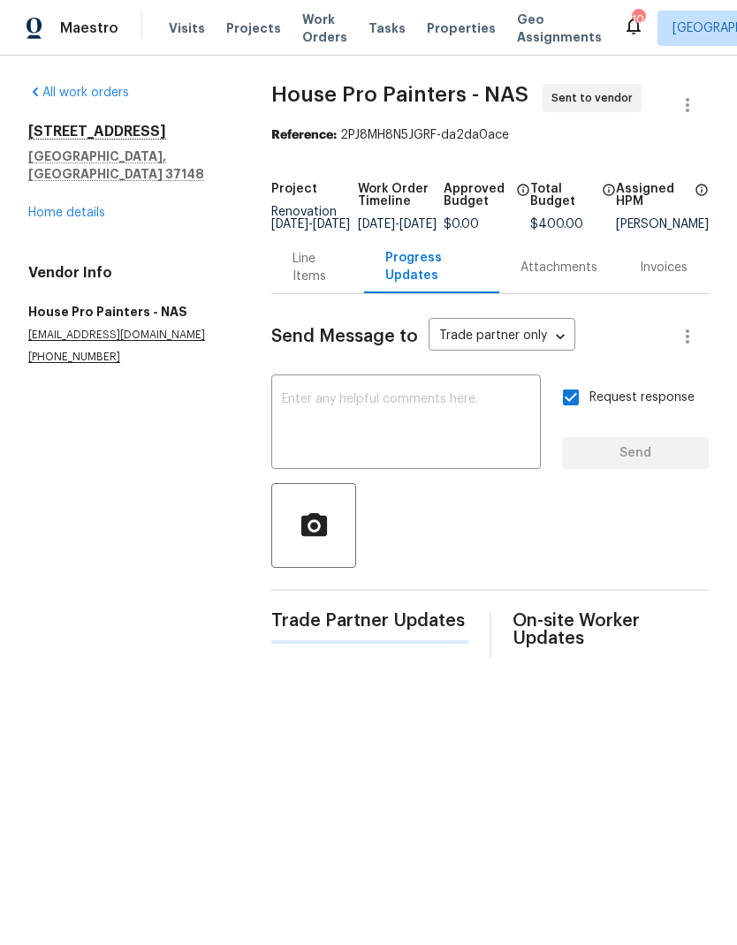
scroll to position [0, 0]
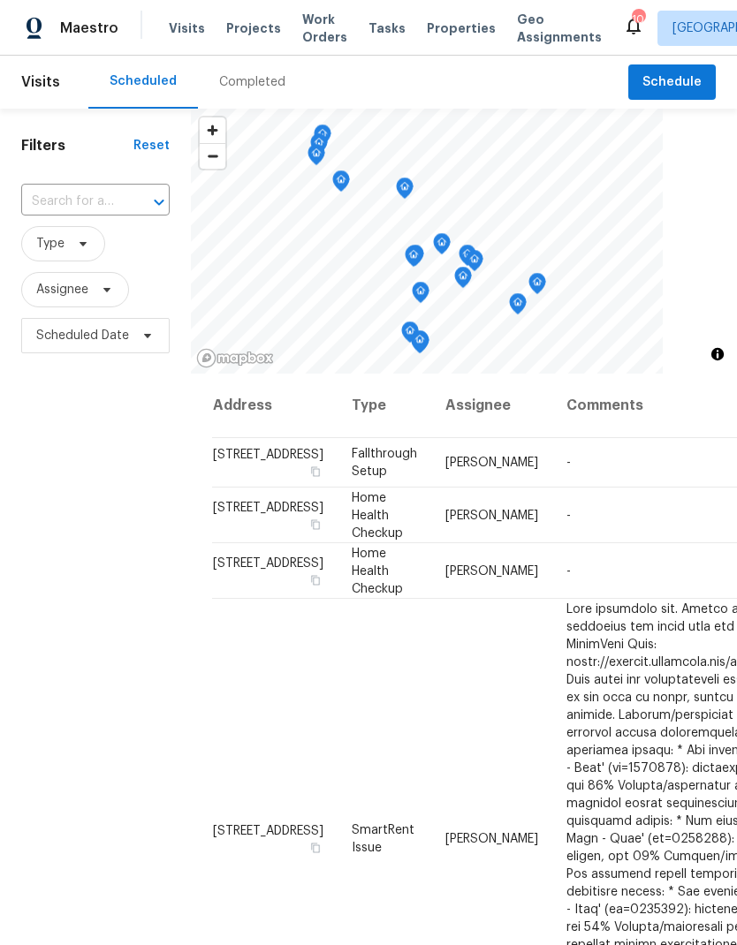
click at [79, 205] on input "text" at bounding box center [70, 201] width 99 height 27
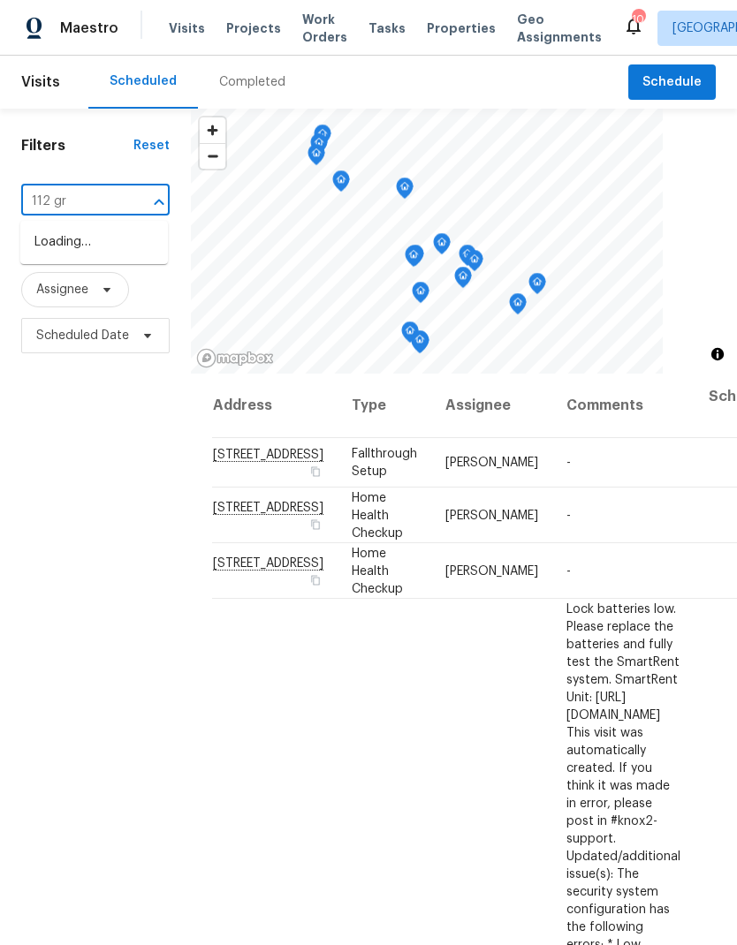
type input "112 gre"
click at [59, 306] on li "[STREET_ADDRESS]" at bounding box center [94, 291] width 148 height 30
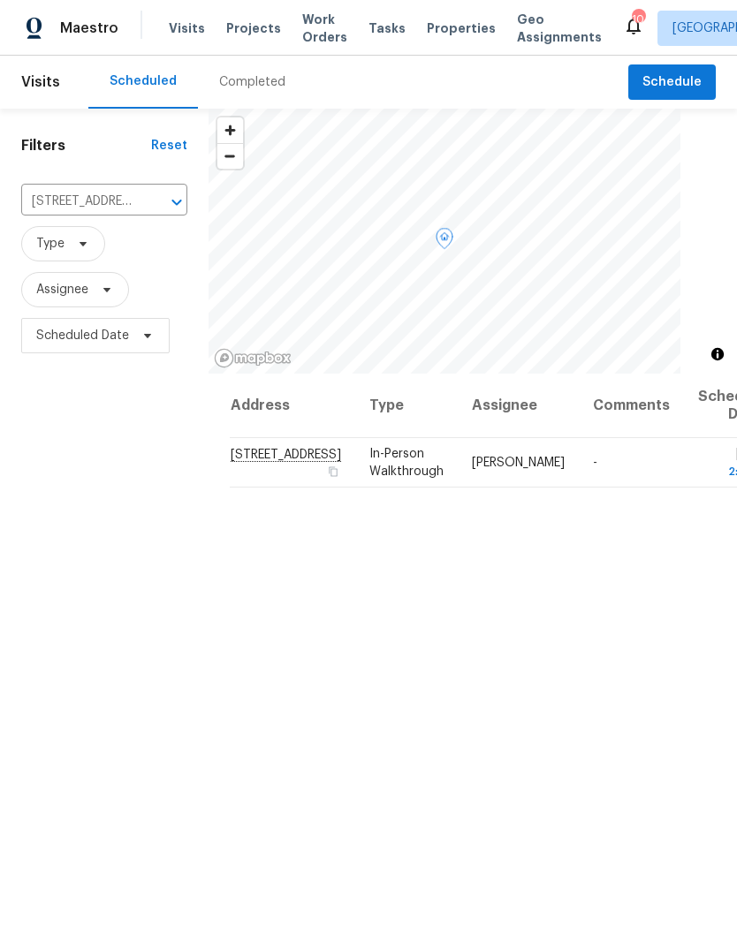
click at [0, 0] on icon at bounding box center [0, 0] width 0 height 0
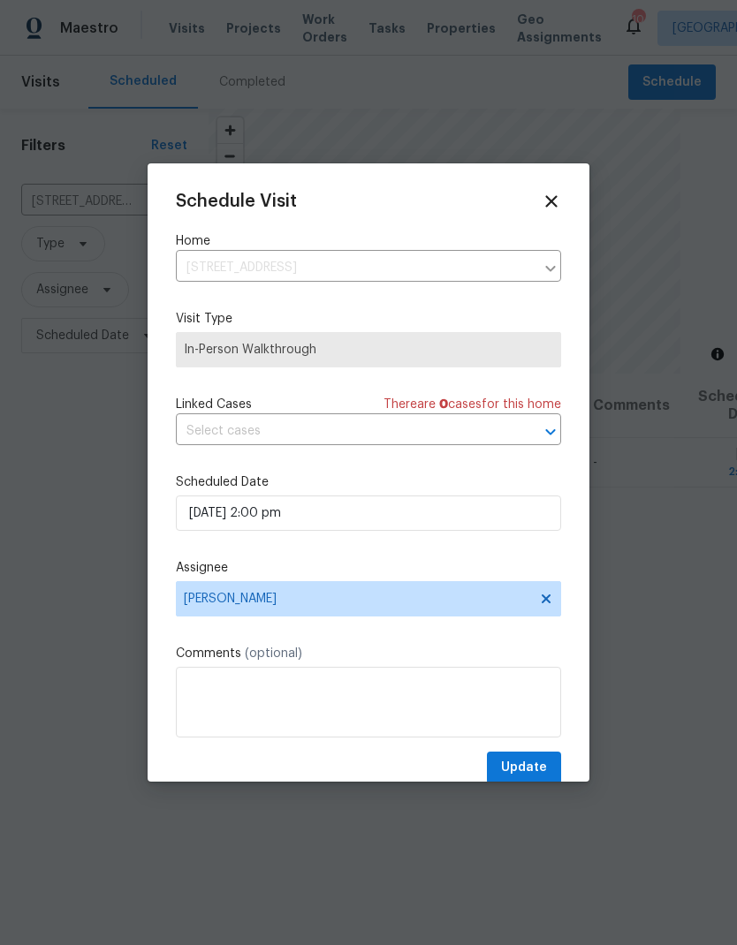
click at [239, 648] on div "Schedule Visit Home [STREET_ADDRESS] ​ Visit Type In-Person Walkthrough Linked …" at bounding box center [368, 488] width 385 height 593
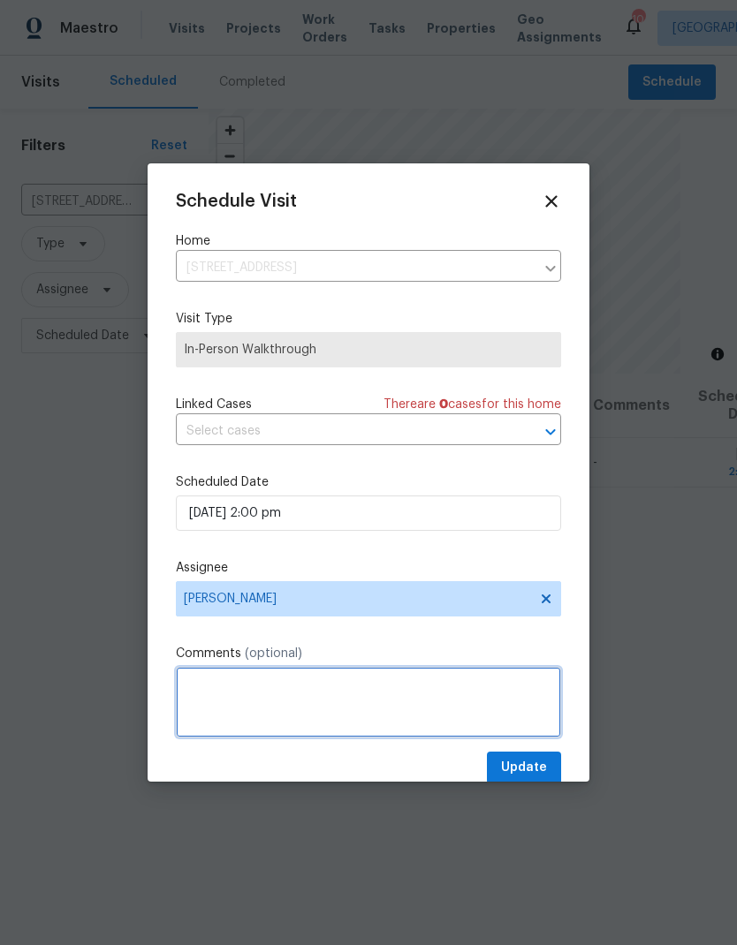
click at [221, 706] on textarea at bounding box center [368, 702] width 385 height 71
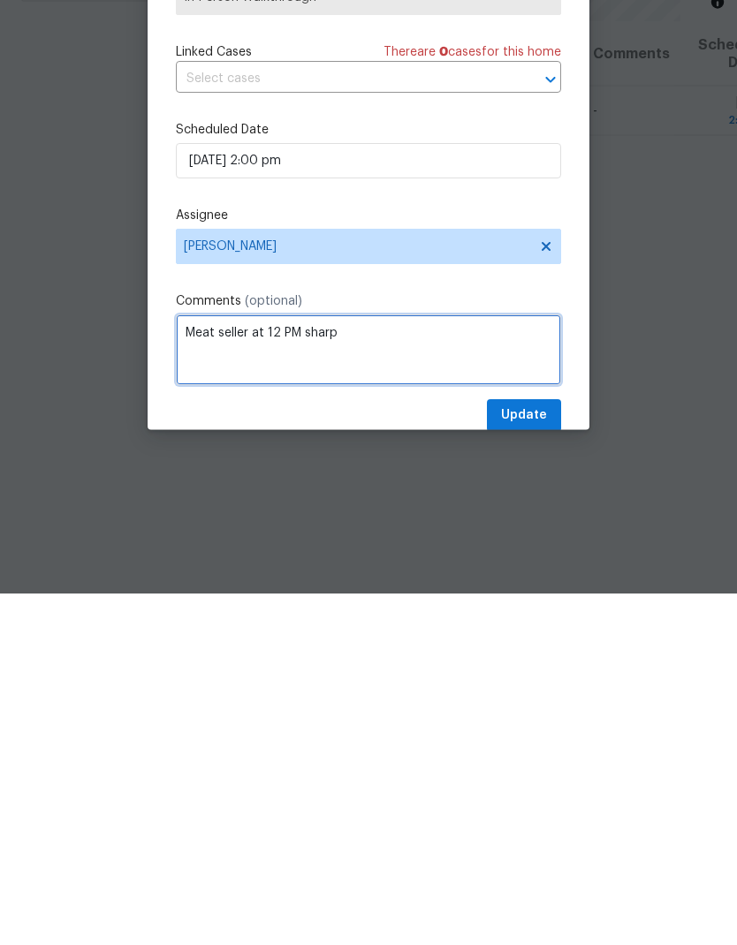
type textarea "Meat seller at 12 PM sharp"
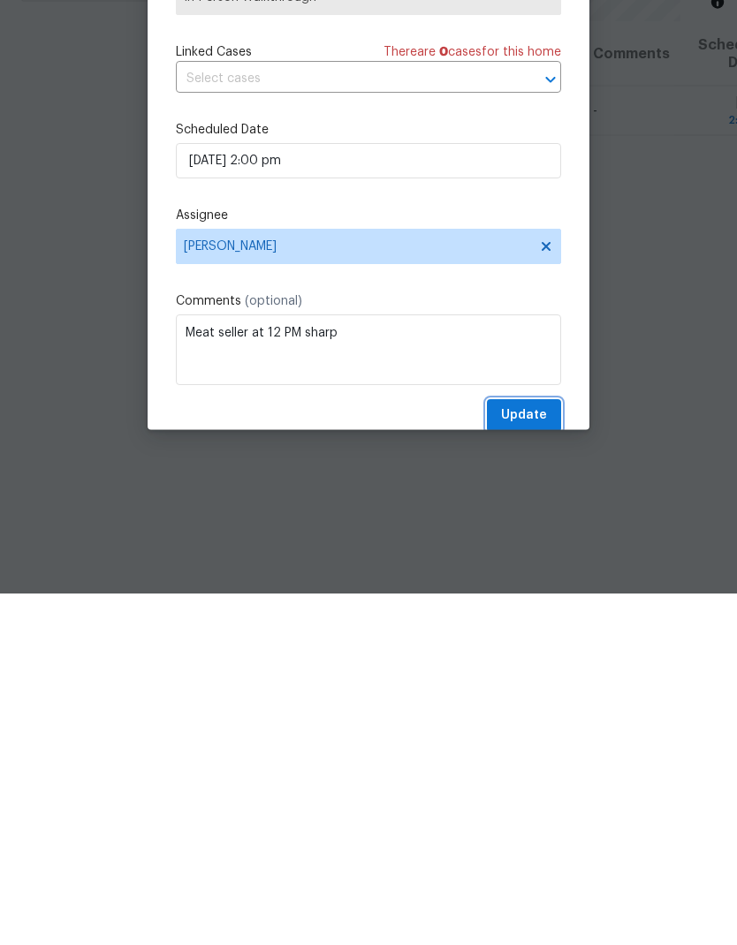
click at [521, 757] on span "Update" at bounding box center [524, 768] width 46 height 22
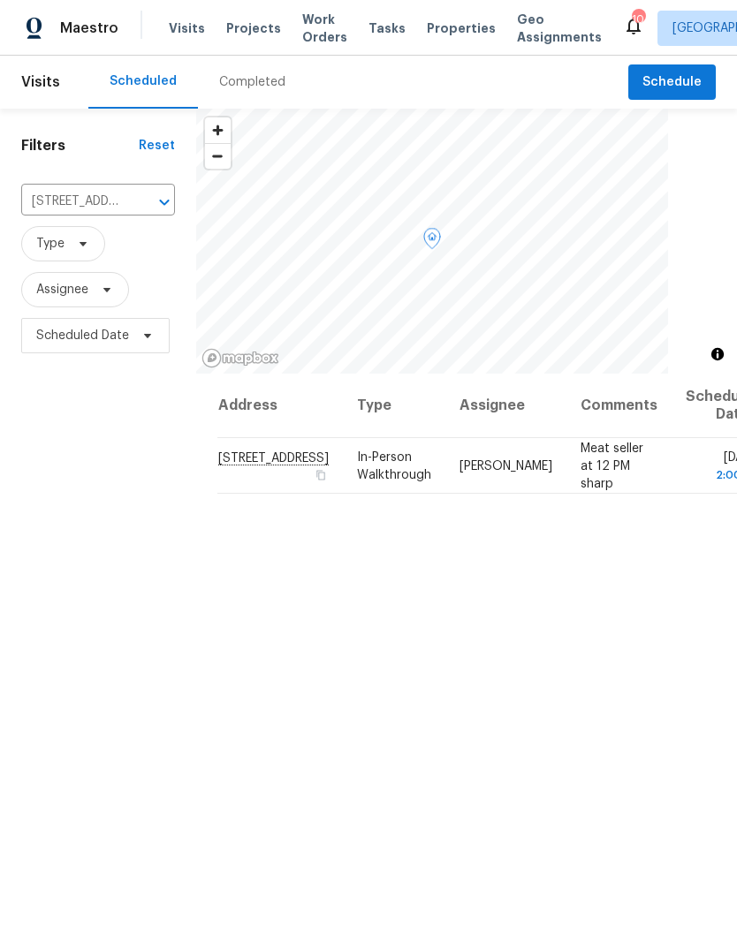
click at [671, 438] on td "[DATE] 2:00 pm" at bounding box center [716, 466] width 90 height 56
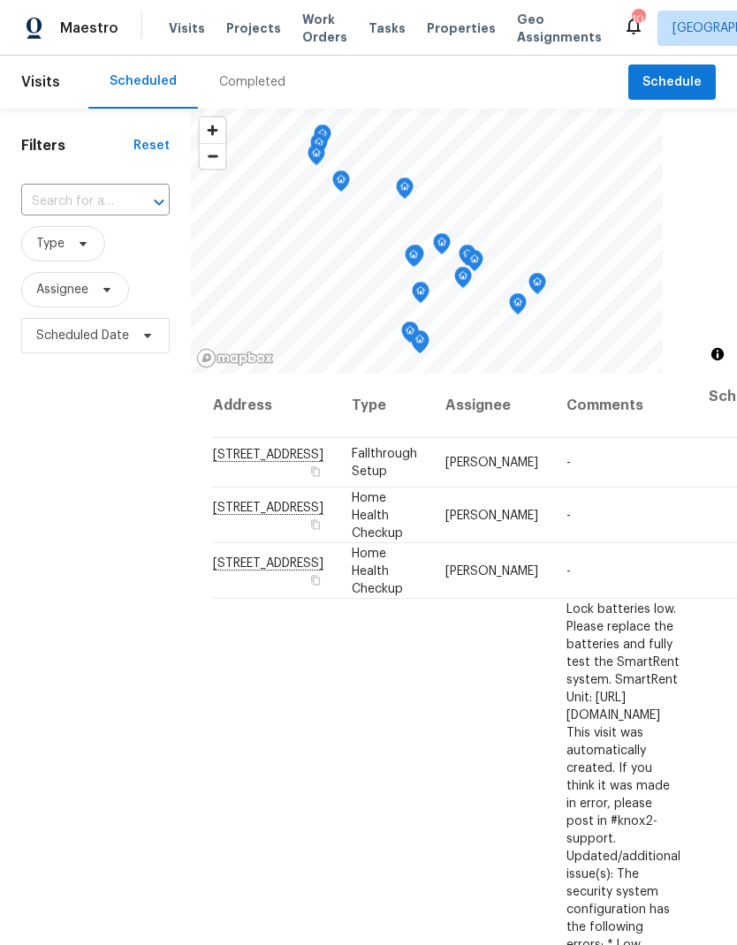
click at [83, 199] on input "text" at bounding box center [70, 201] width 99 height 27
type input "112 gr"
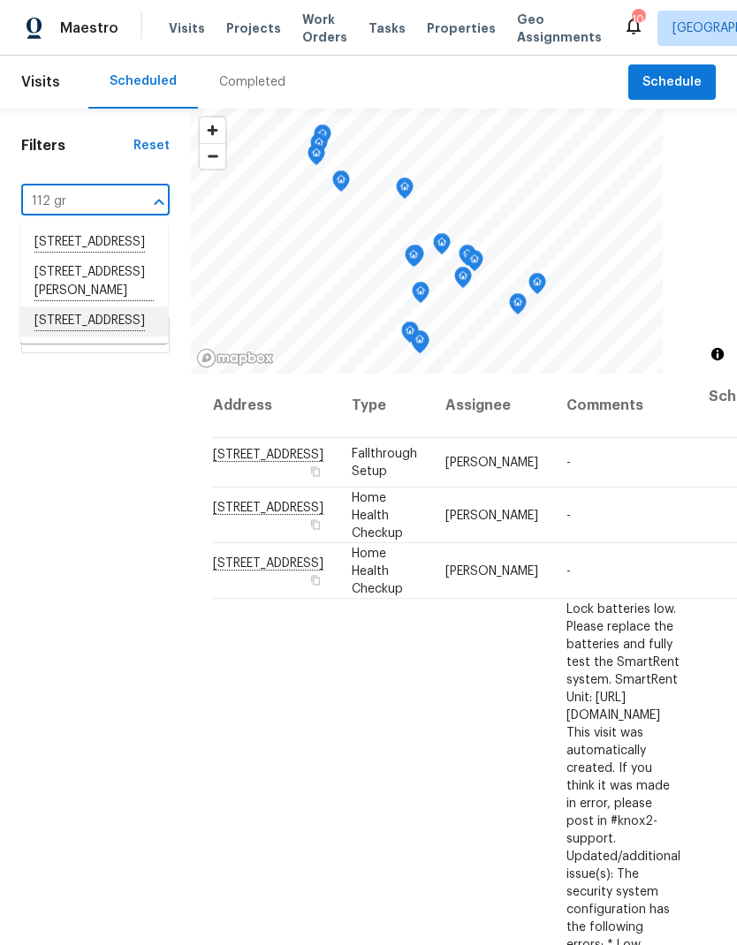
click at [64, 337] on li "112 Green Meadow Dr, Gallatin, TN 37066" at bounding box center [94, 322] width 148 height 30
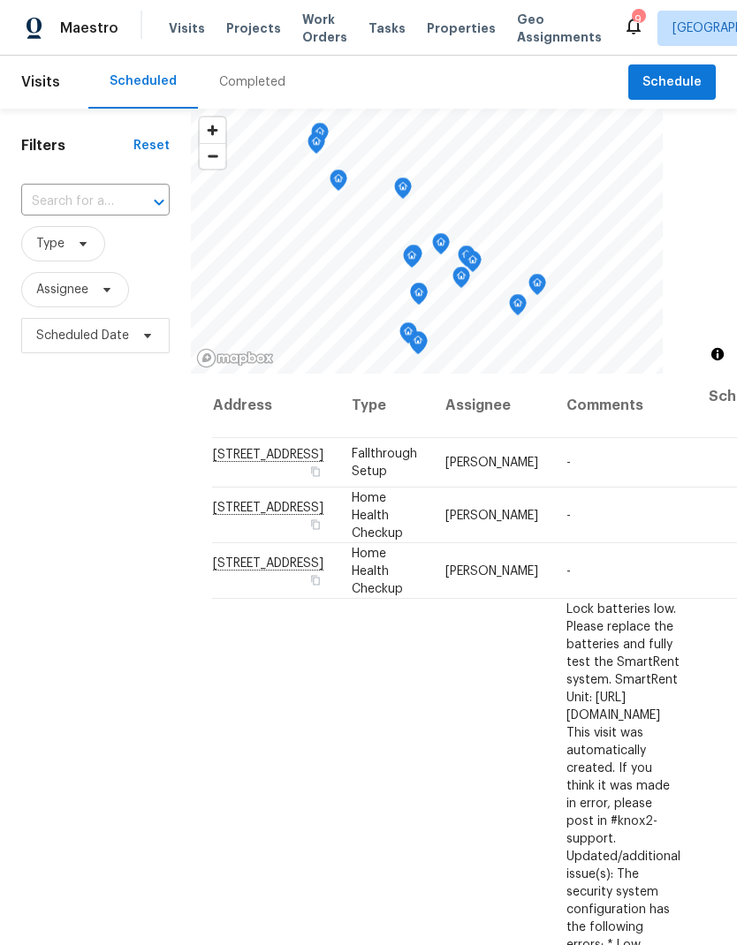
click at [92, 205] on input "text" at bounding box center [70, 201] width 99 height 27
type input "1202"
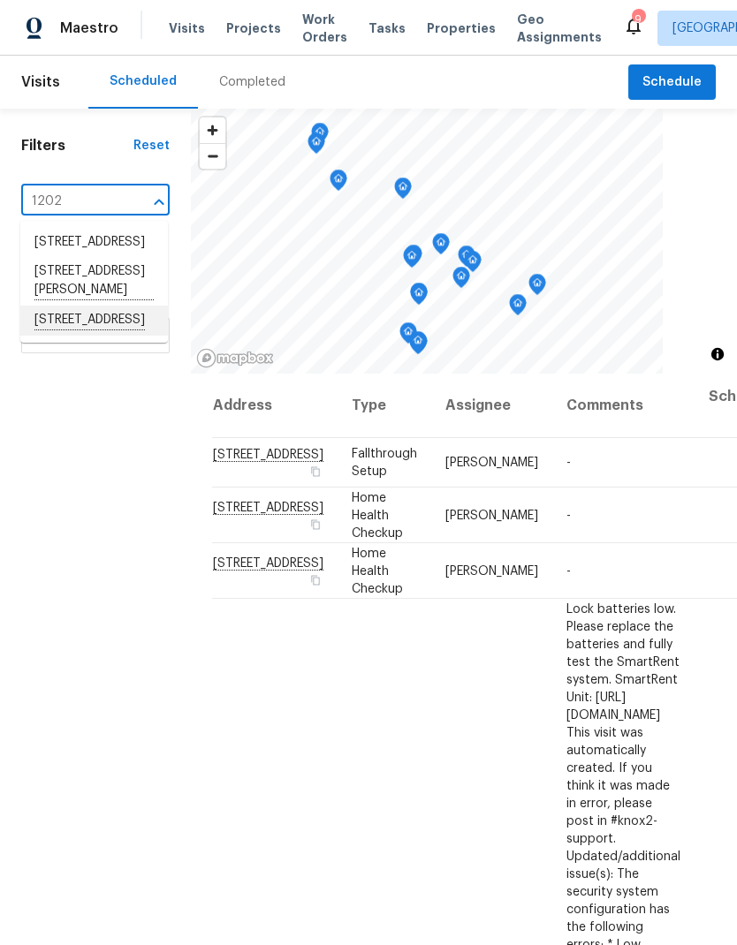
click at [57, 336] on li "[STREET_ADDRESS]" at bounding box center [94, 321] width 148 height 30
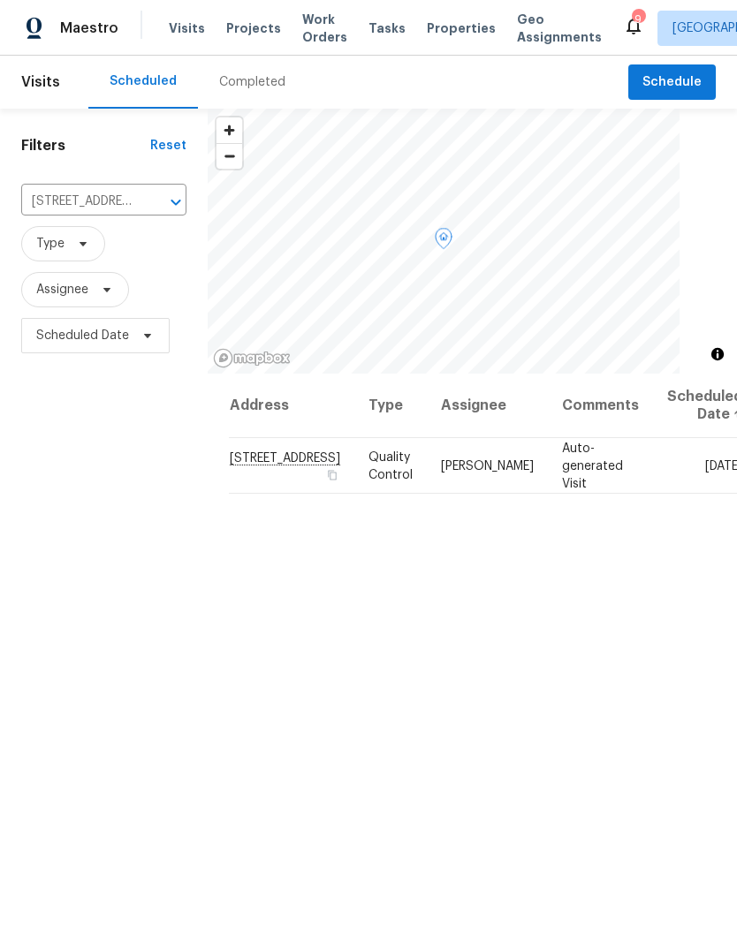
click at [0, 0] on icon at bounding box center [0, 0] width 0 height 0
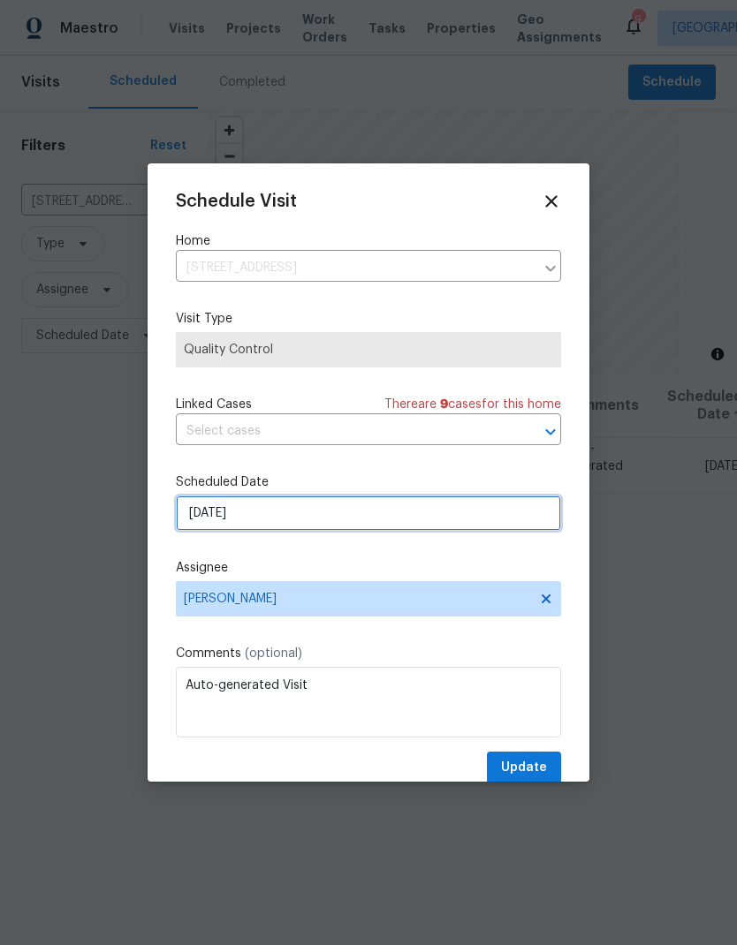
click at [219, 520] on input "[DATE]" at bounding box center [368, 513] width 385 height 35
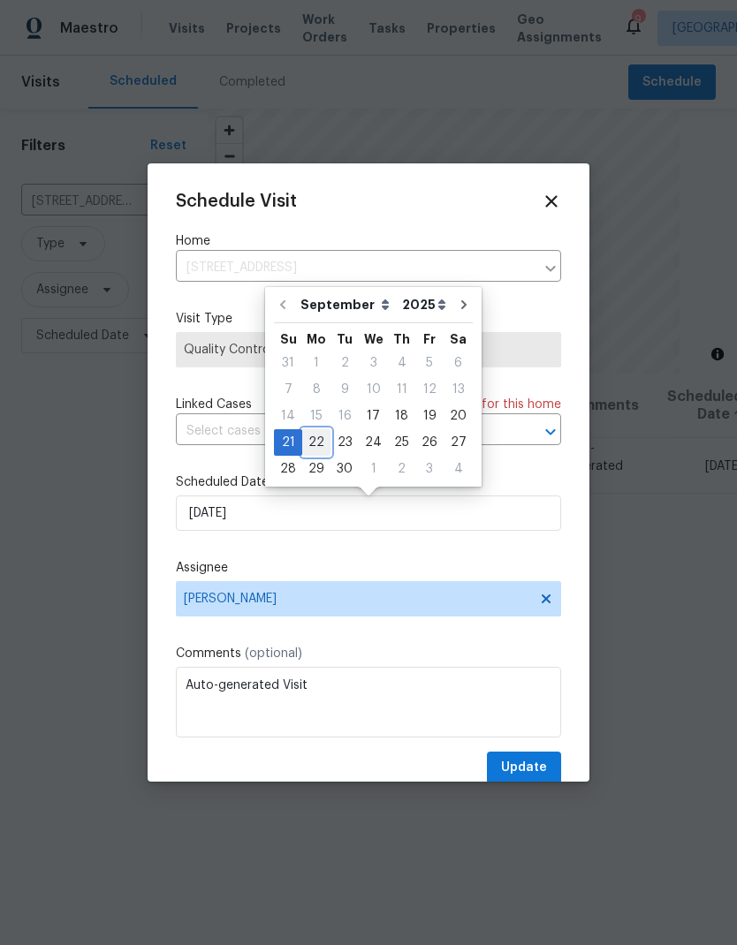
click at [302, 443] on div "22" at bounding box center [316, 442] width 28 height 25
type input "[DATE]"
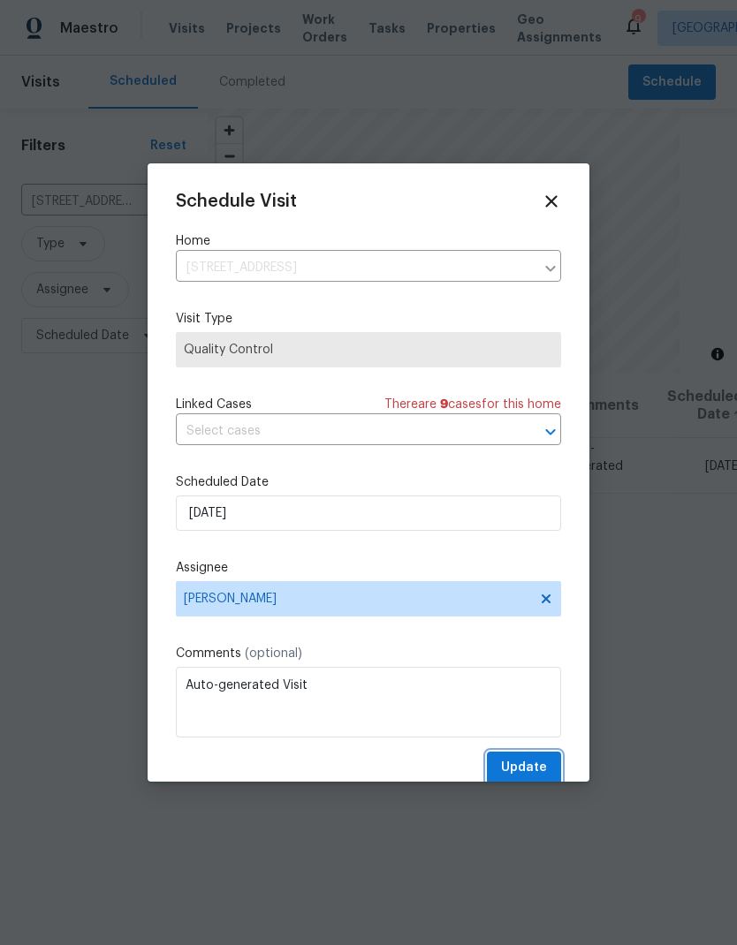
click at [516, 763] on span "Update" at bounding box center [524, 768] width 46 height 22
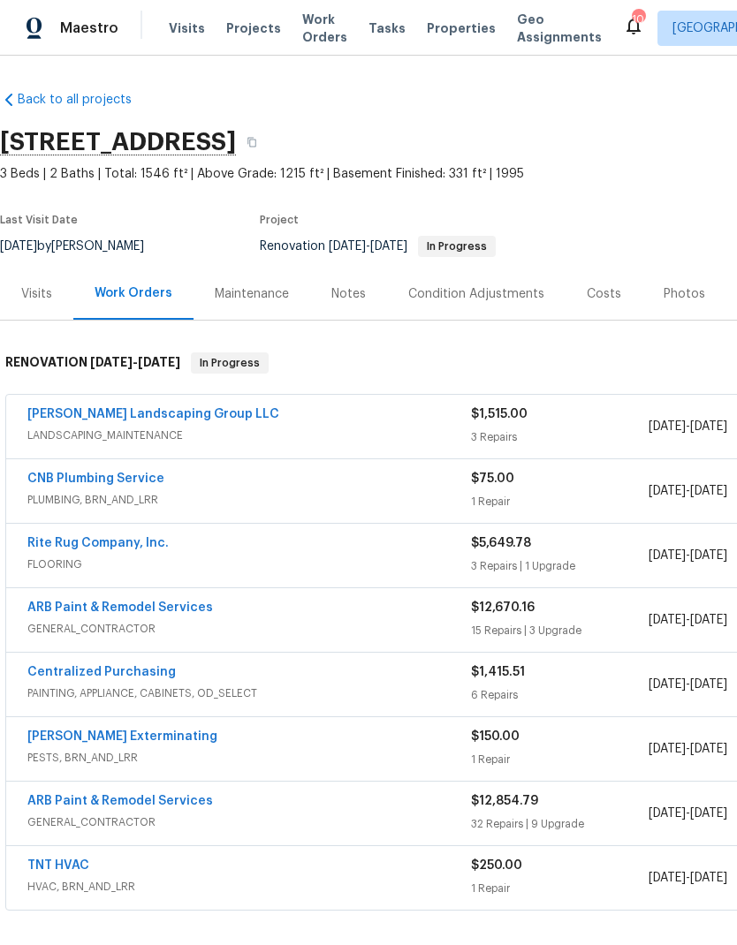
click at [353, 470] on div "CNB Plumbing Service" at bounding box center [249, 480] width 444 height 21
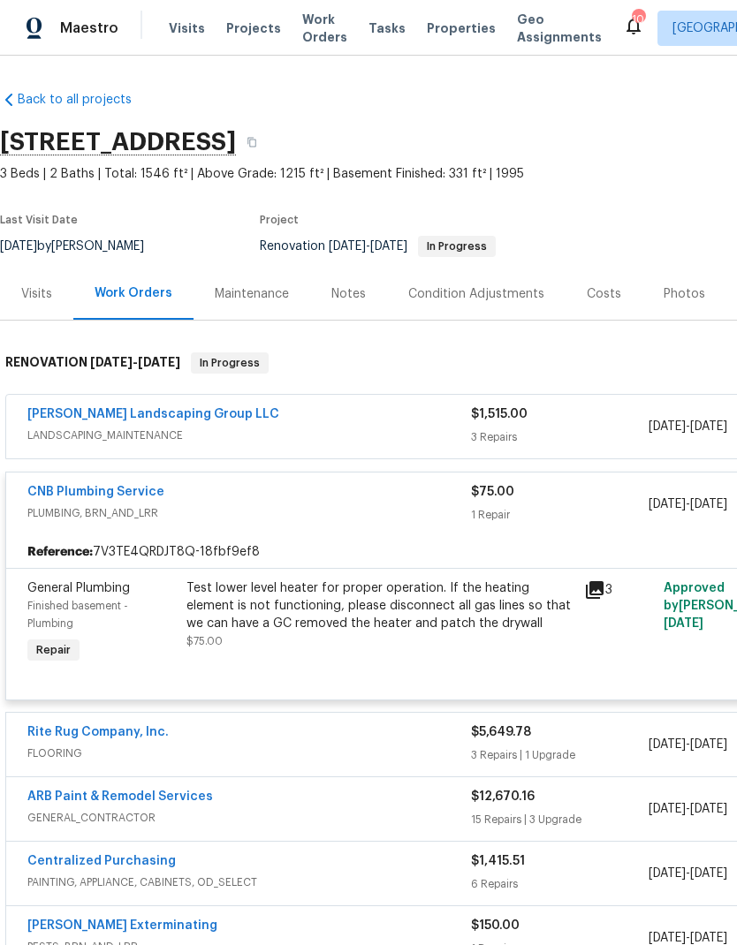
click at [267, 611] on div "Test lower level heater for proper operation. If the heating element is not fun…" at bounding box center [379, 606] width 387 height 53
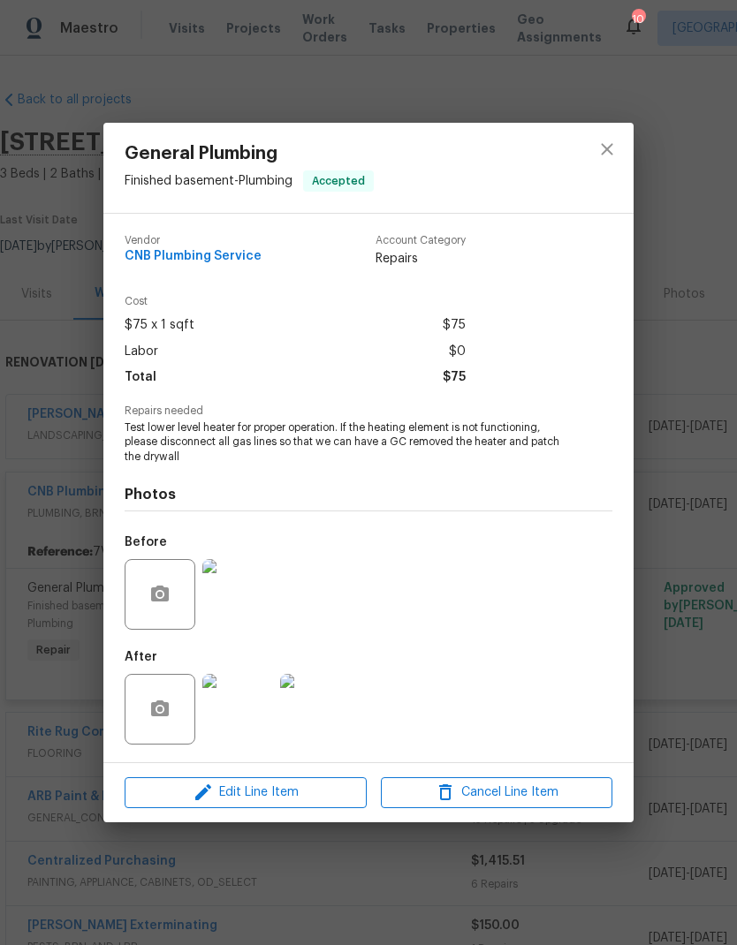
click at [232, 710] on img at bounding box center [237, 709] width 71 height 71
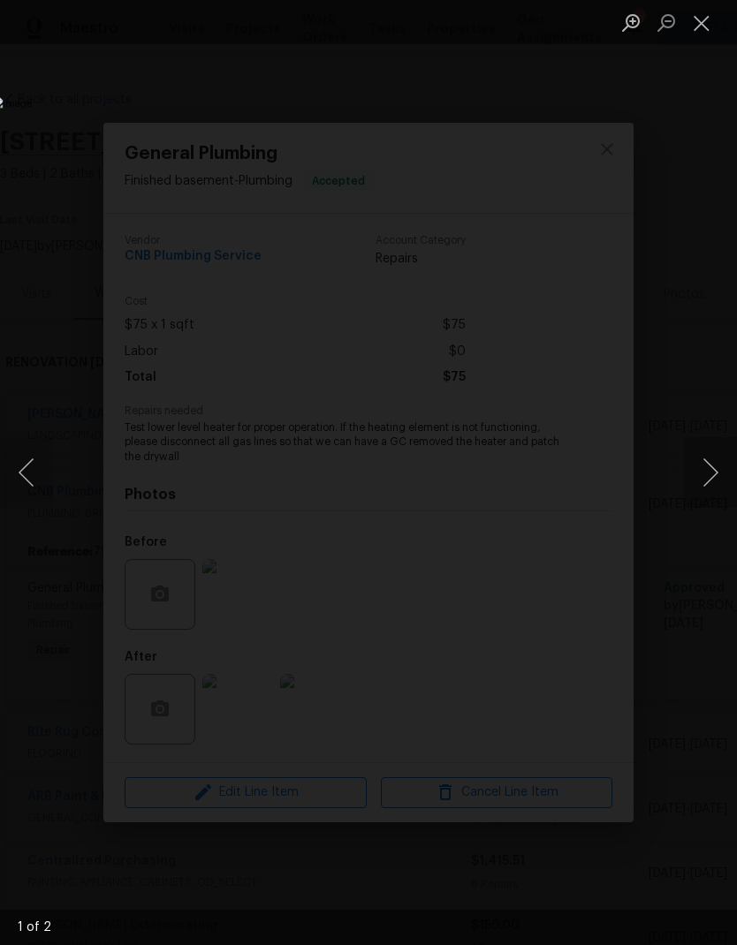
click at [686, 35] on button "Close lightbox" at bounding box center [701, 22] width 35 height 31
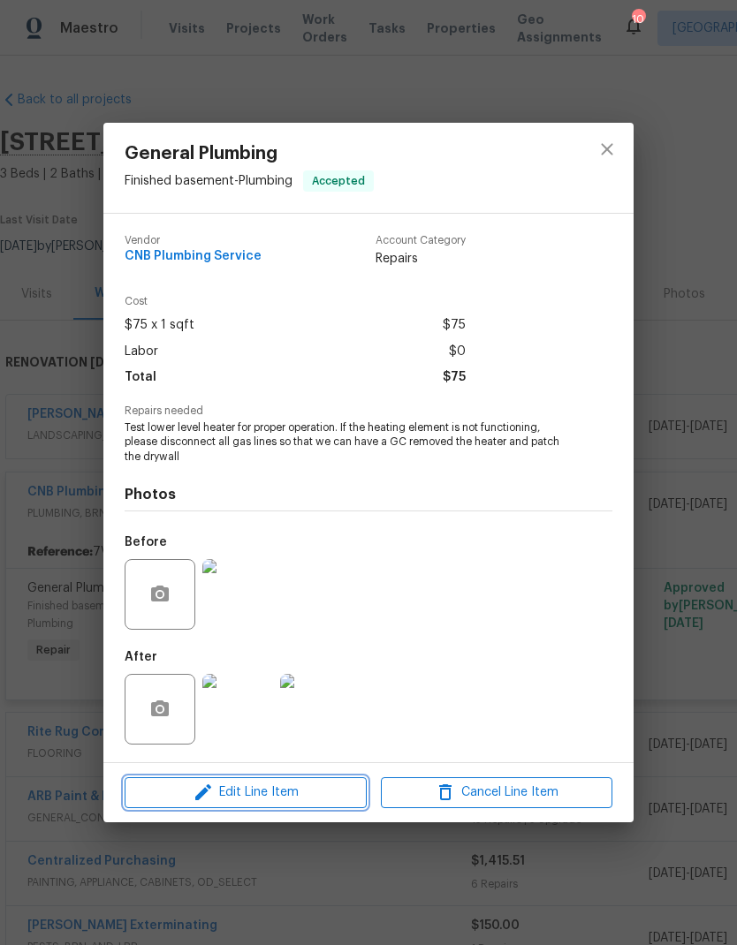
click at [214, 797] on icon "button" at bounding box center [203, 792] width 21 height 21
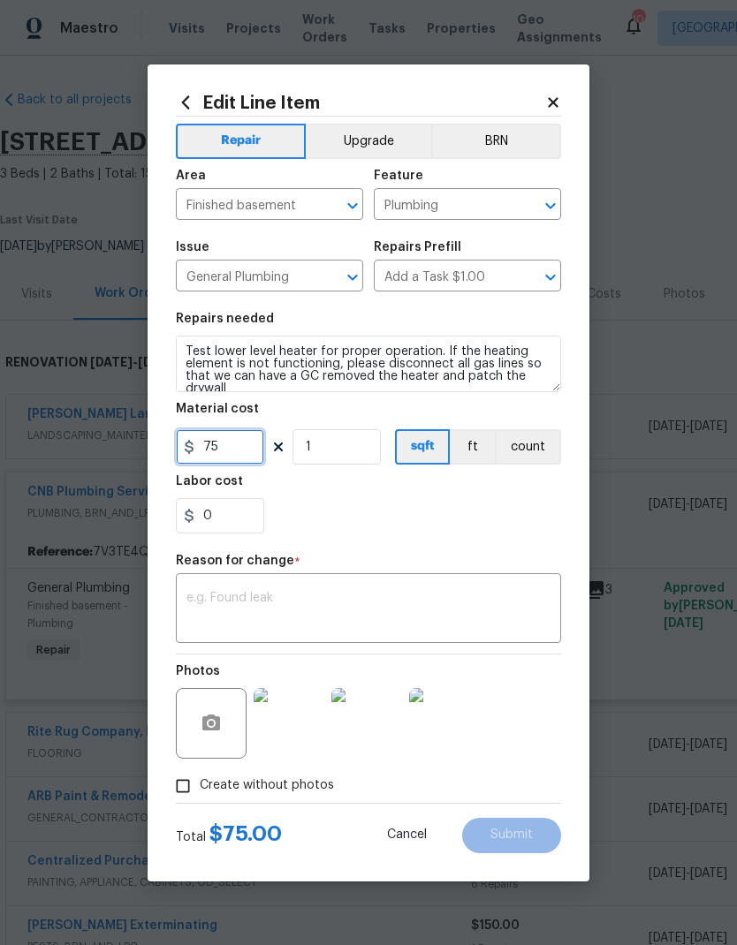
click at [234, 457] on input "75" at bounding box center [220, 446] width 88 height 35
type input "300"
click at [383, 509] on div "0" at bounding box center [368, 515] width 385 height 35
click at [223, 603] on textarea at bounding box center [368, 610] width 364 height 37
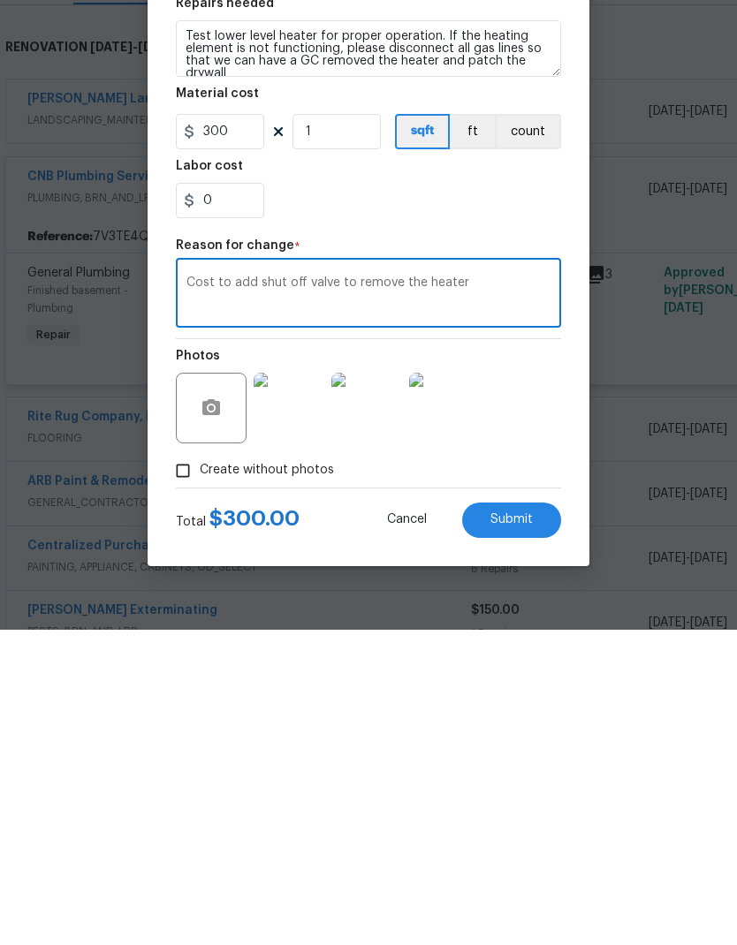
type textarea "Cost to add shut off valve to remove the heater"
click at [511, 829] on span "Submit" at bounding box center [511, 835] width 42 height 13
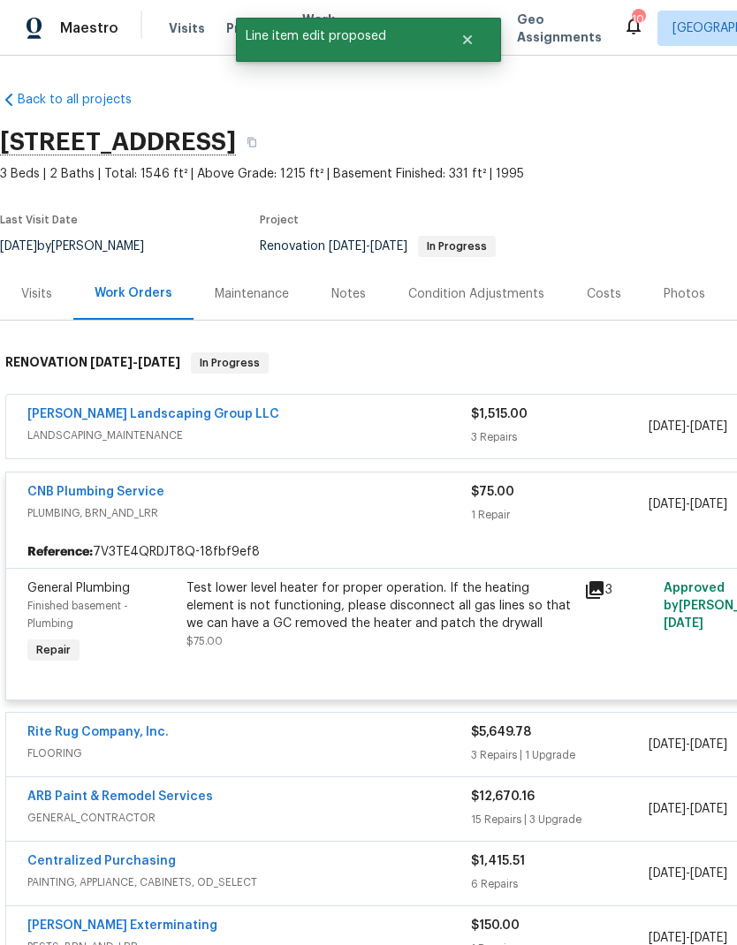
click at [68, 486] on link "CNB Plumbing Service" at bounding box center [95, 492] width 137 height 12
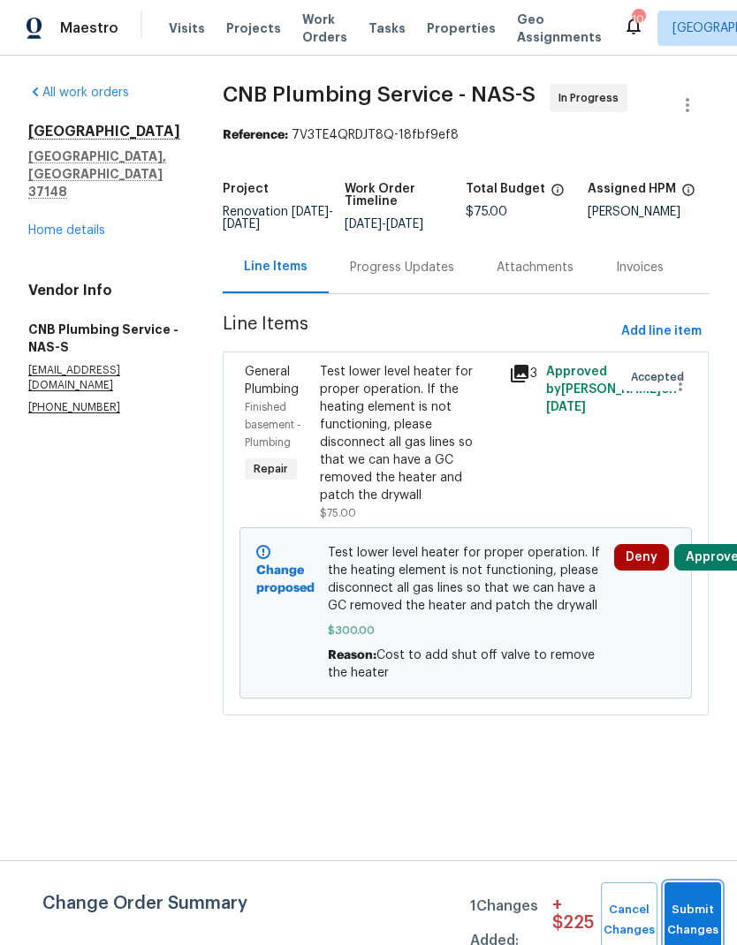
click at [694, 916] on button "Submit Changes" at bounding box center [692, 921] width 57 height 76
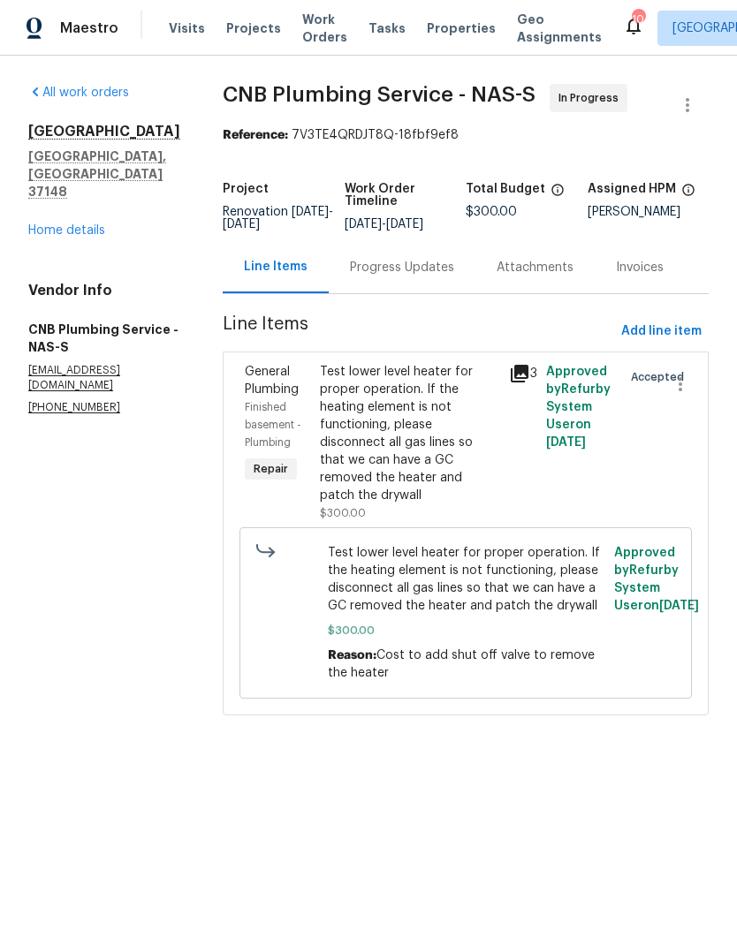
click at [406, 277] on div "Progress Updates" at bounding box center [402, 268] width 104 height 18
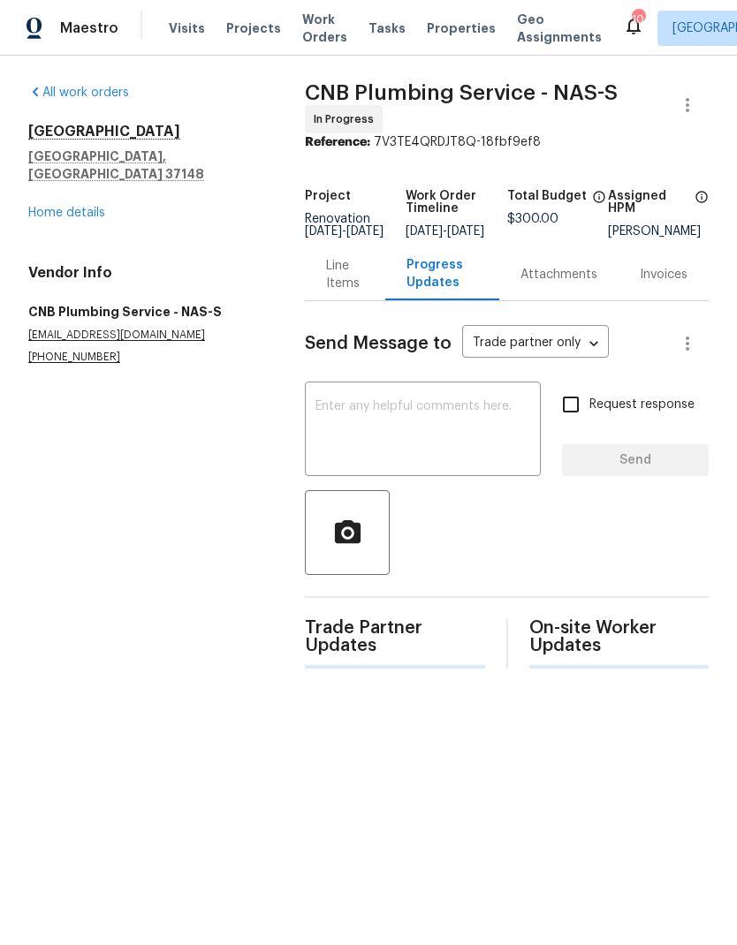
click at [353, 430] on textarea at bounding box center [422, 431] width 215 height 62
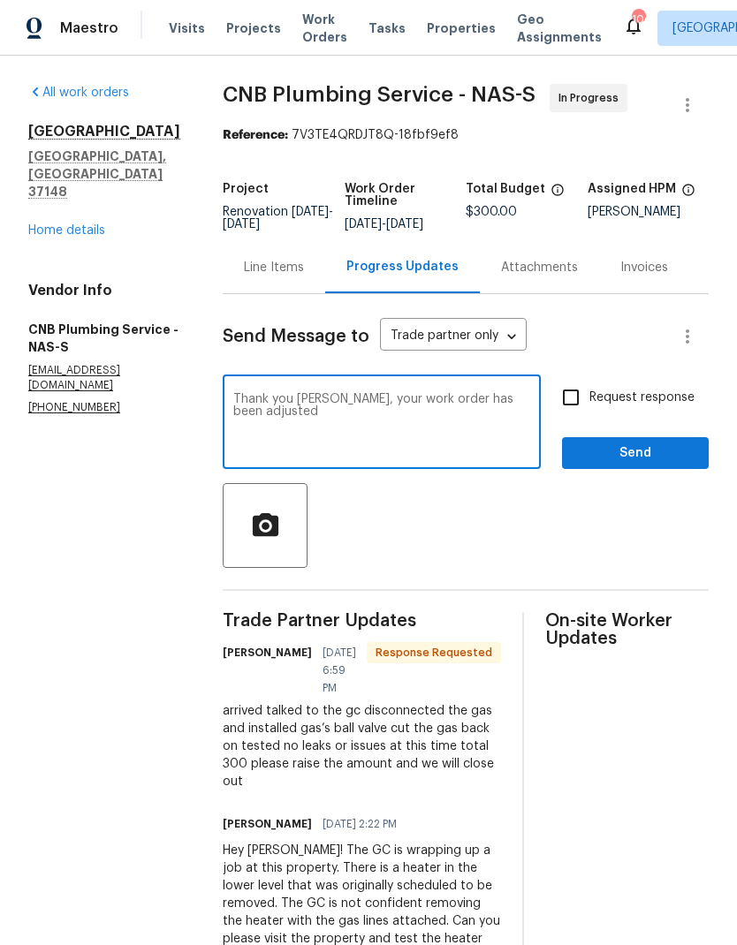
type textarea "Thank you [PERSON_NAME], your work order has been adjusted"
click at [533, 555] on div at bounding box center [466, 525] width 486 height 85
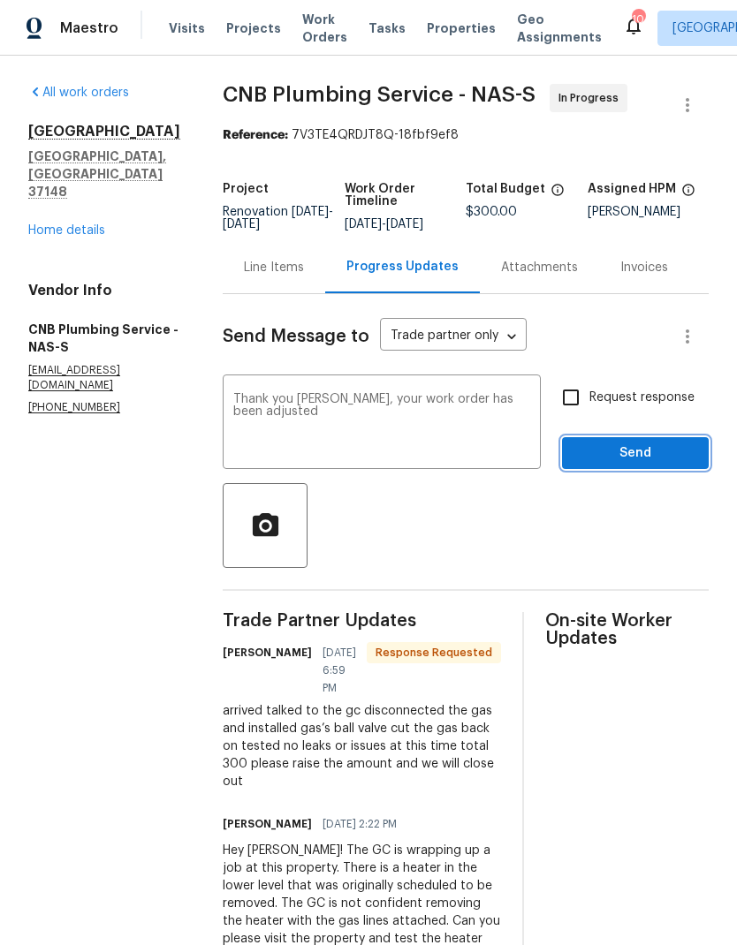
click at [589, 465] on span "Send" at bounding box center [635, 454] width 118 height 22
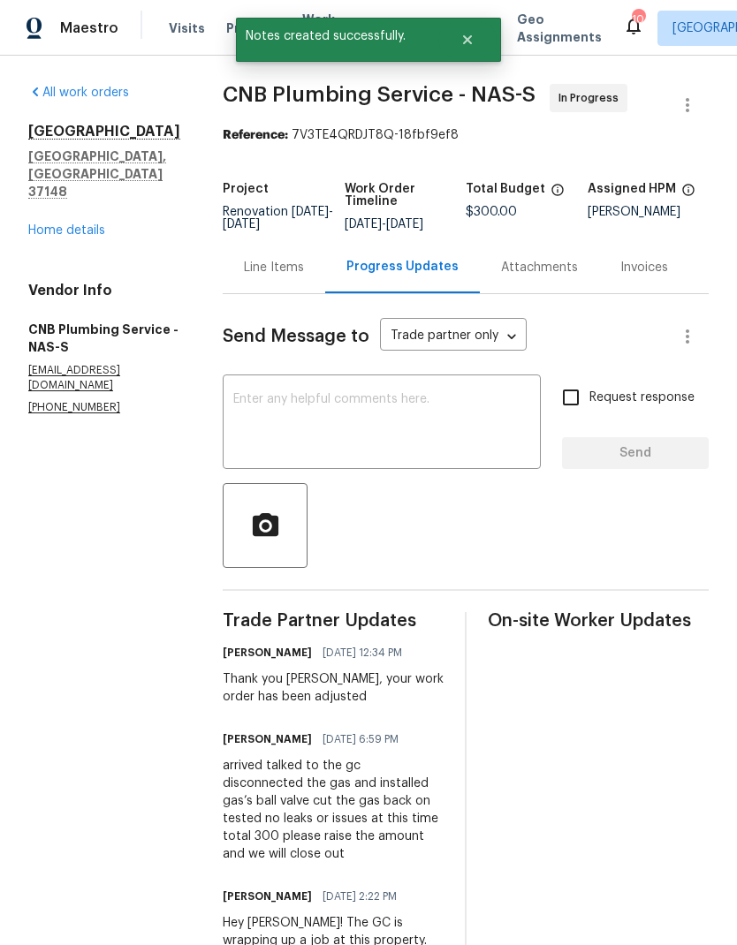
click at [294, 293] on div "Line Items" at bounding box center [274, 267] width 102 height 52
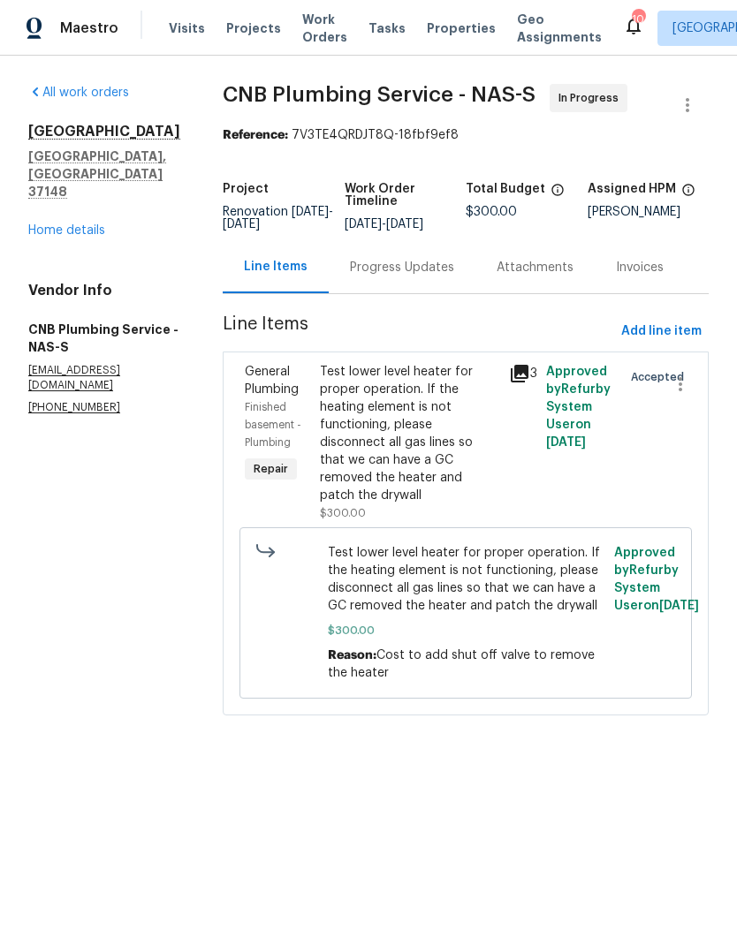
click at [371, 409] on div "Test lower level heater for proper operation. If the heating element is not fun…" at bounding box center [409, 433] width 178 height 141
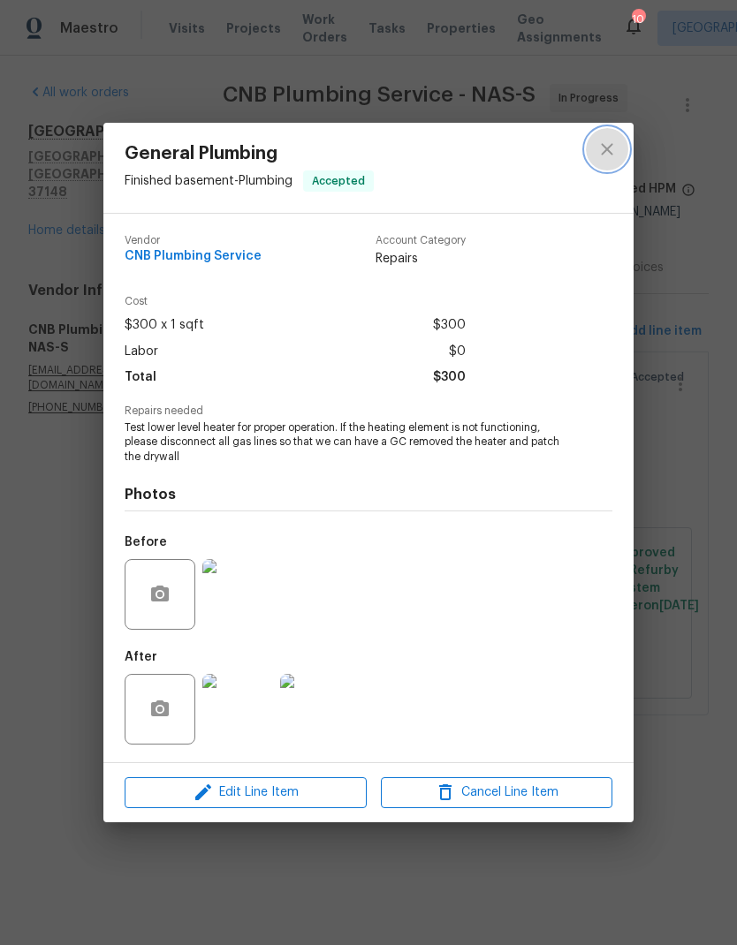
click at [607, 158] on icon "close" at bounding box center [606, 149] width 21 height 21
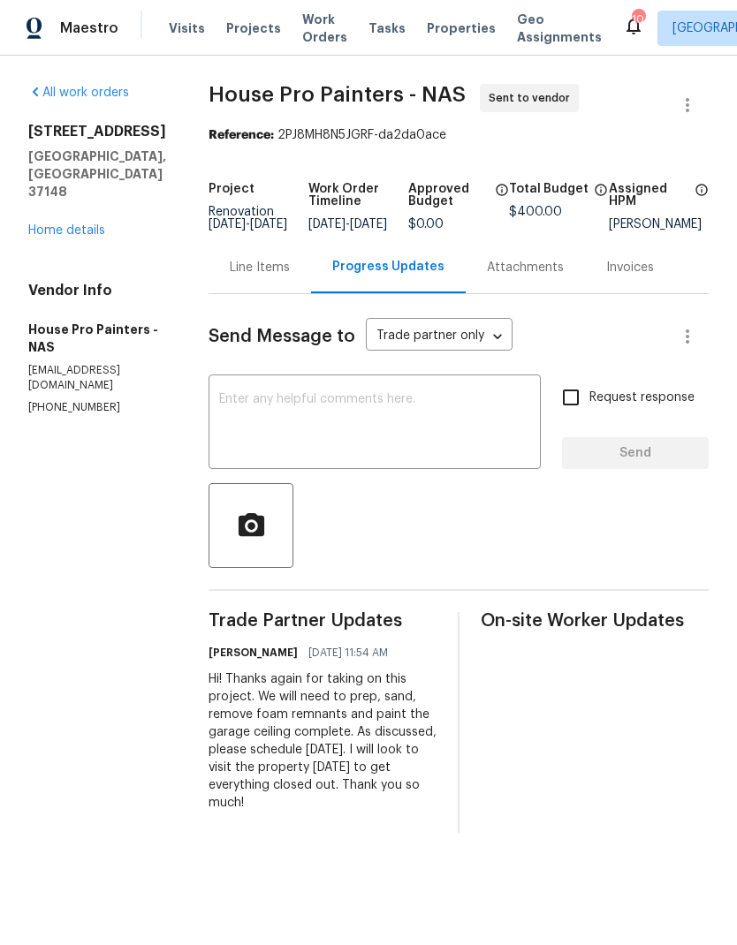
click at [171, 34] on span "Visits" at bounding box center [187, 28] width 36 height 18
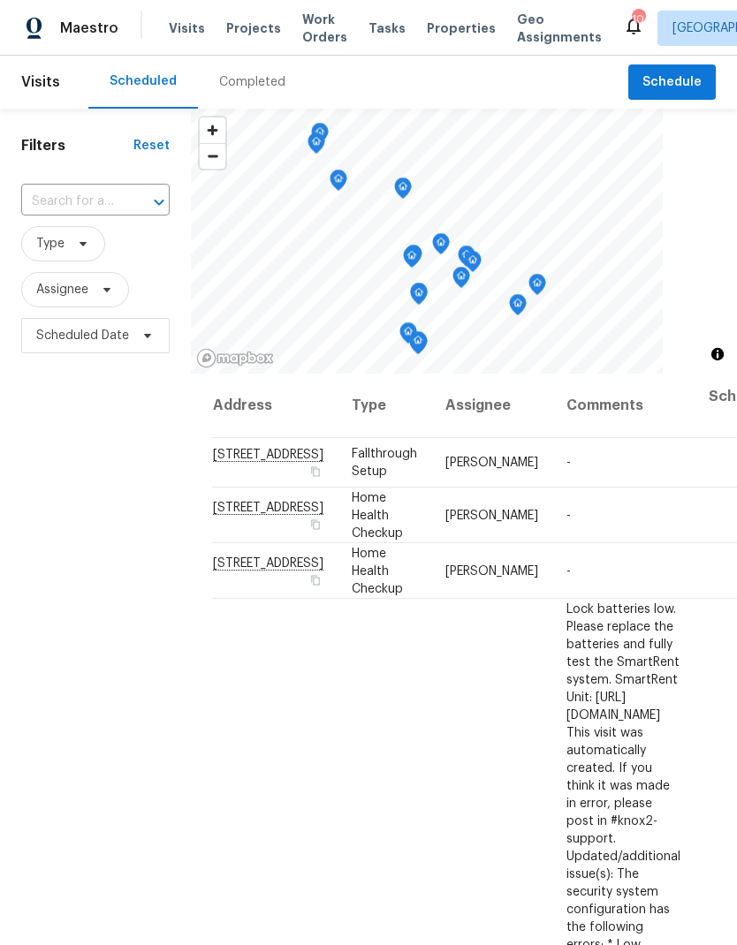
click at [90, 201] on input "text" at bounding box center [70, 201] width 99 height 27
type input "844"
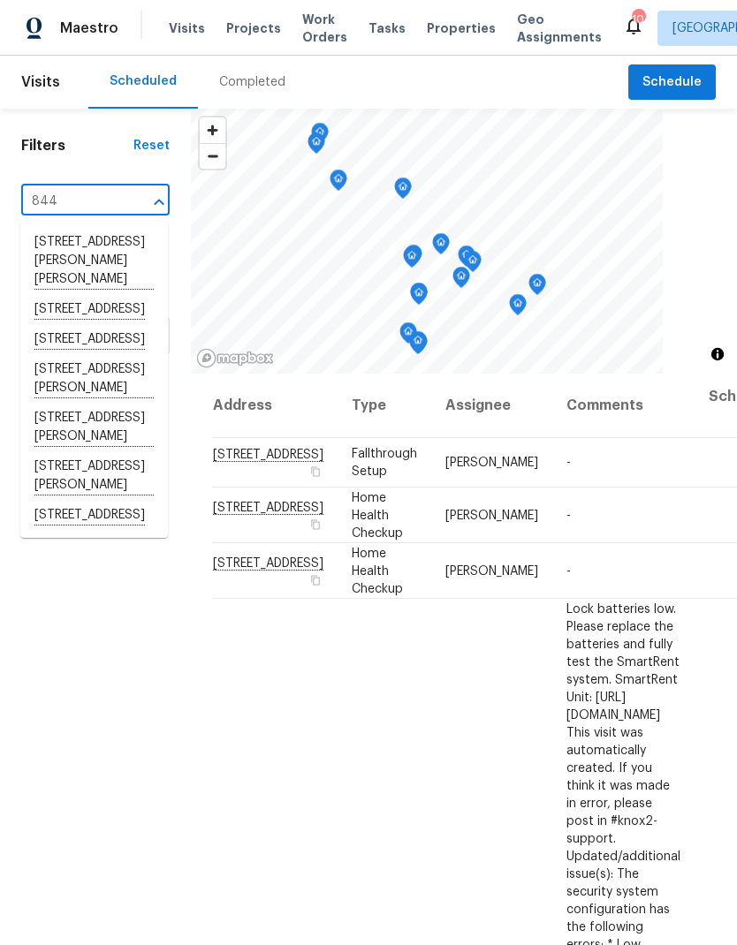
click at [62, 531] on li "[STREET_ADDRESS]" at bounding box center [94, 516] width 148 height 30
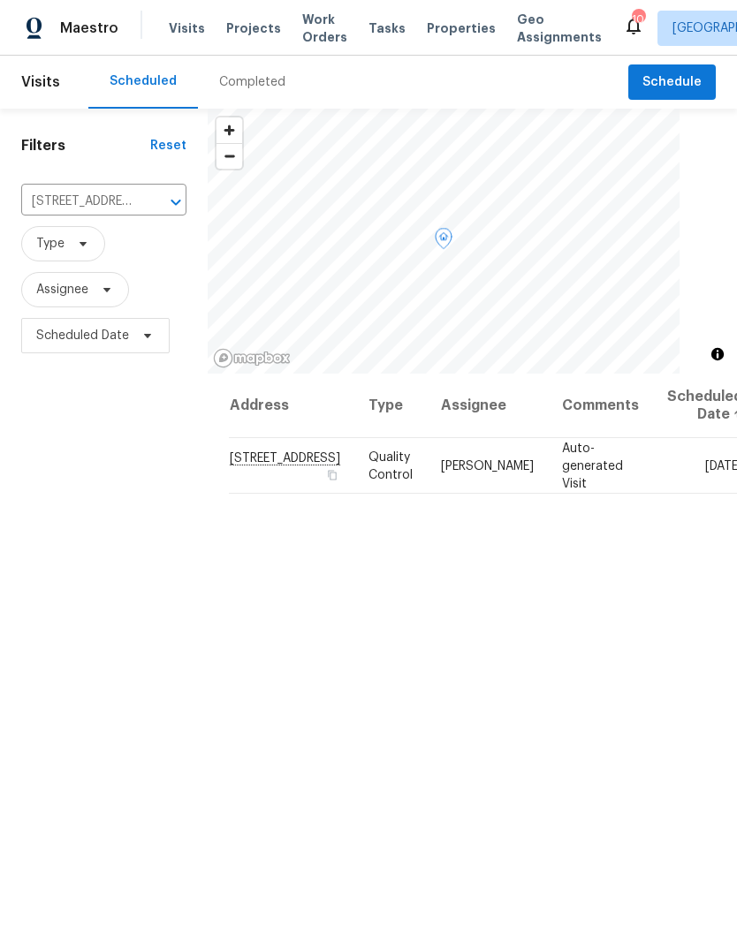
click at [0, 0] on icon at bounding box center [0, 0] width 0 height 0
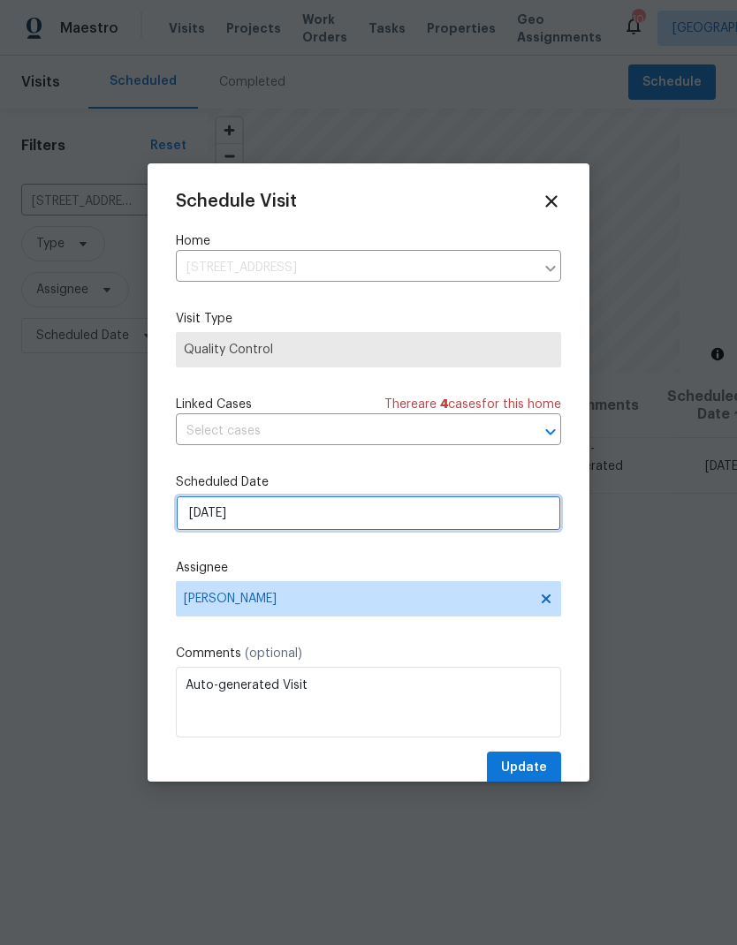
click at [202, 522] on input "[DATE]" at bounding box center [368, 513] width 385 height 35
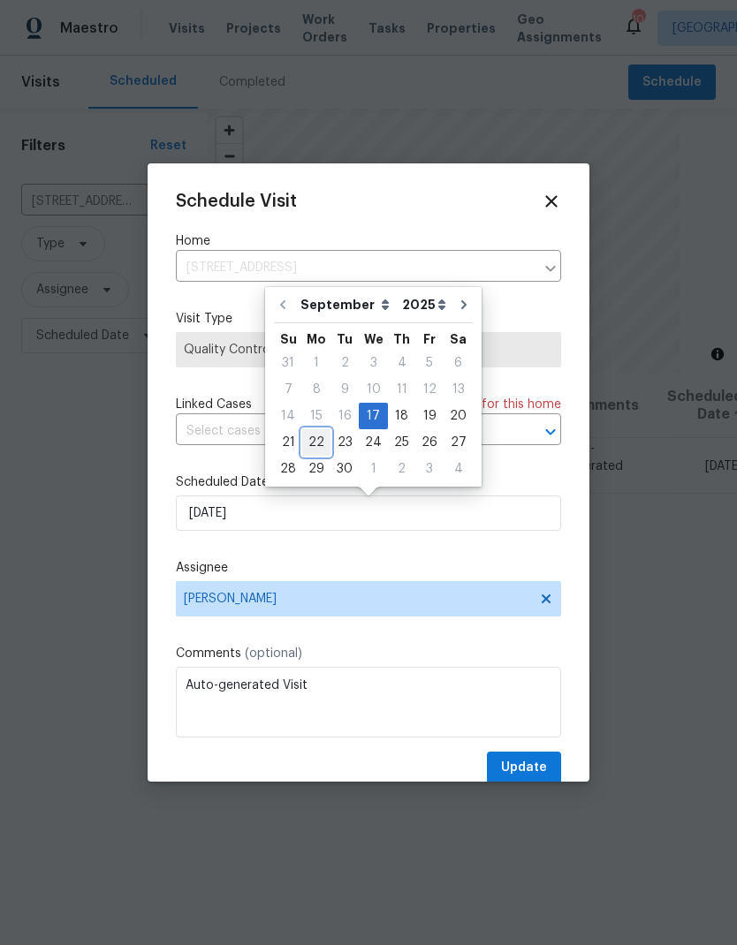
click at [309, 443] on div "22" at bounding box center [316, 442] width 28 height 25
type input "[DATE]"
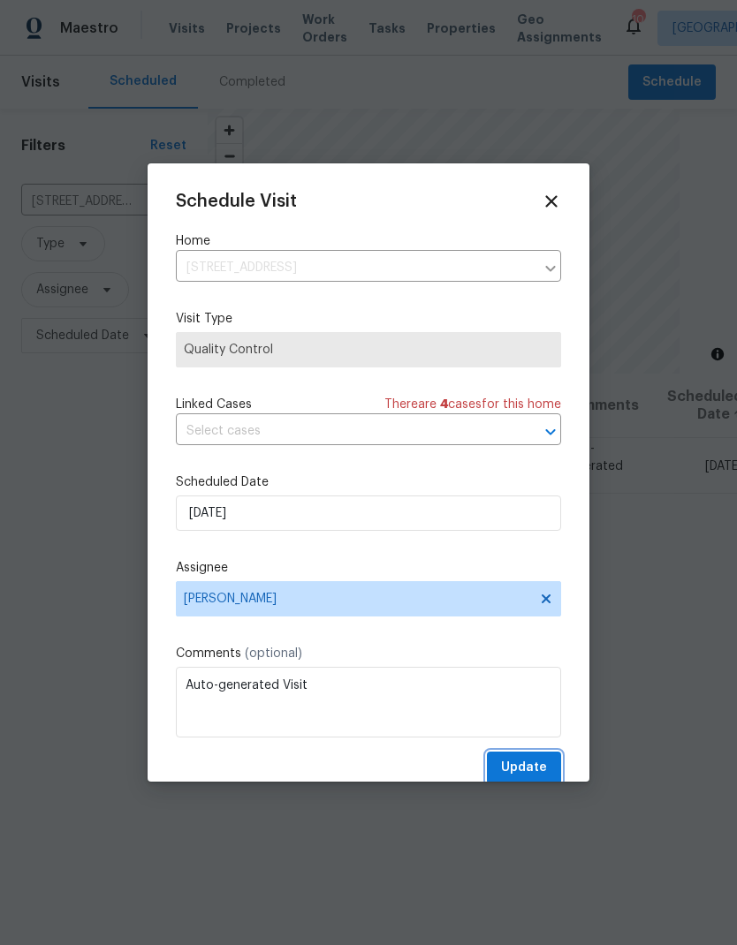
click at [506, 769] on span "Update" at bounding box center [524, 768] width 46 height 22
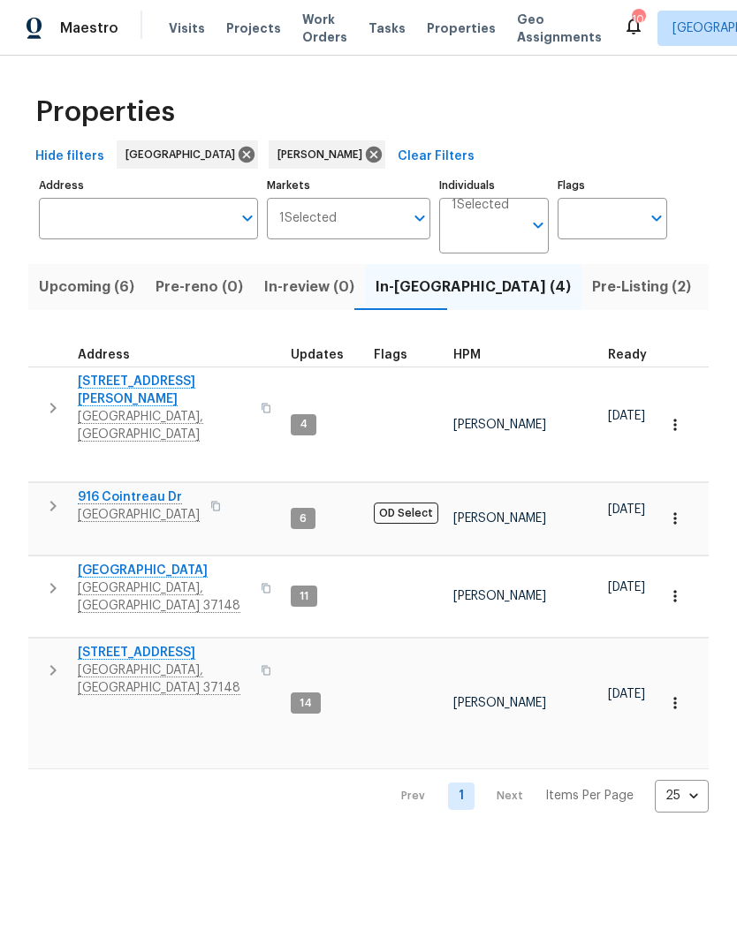
click at [61, 578] on icon "button" at bounding box center [52, 588] width 21 height 21
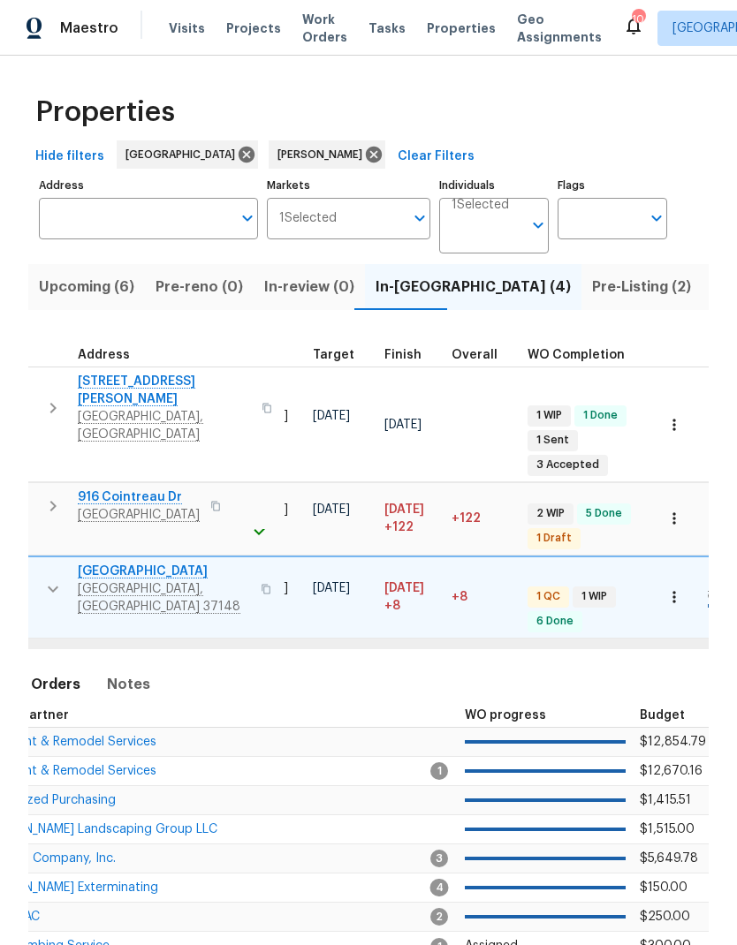
scroll to position [14, 423]
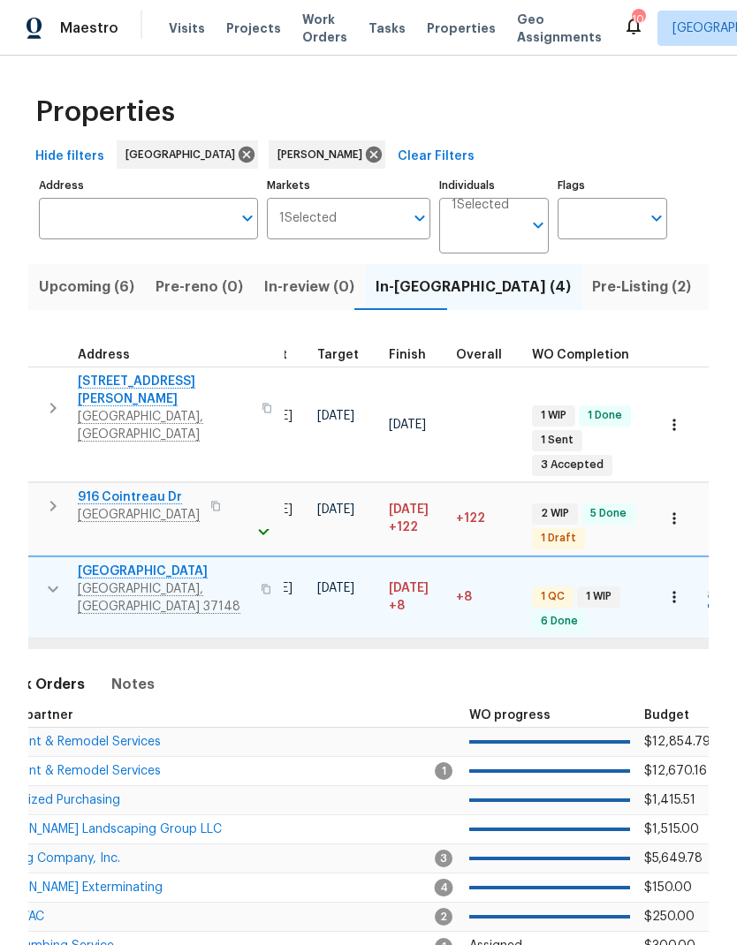
click at [78, 736] on span "ARB Paint & Remodel Services" at bounding box center [73, 742] width 175 height 12
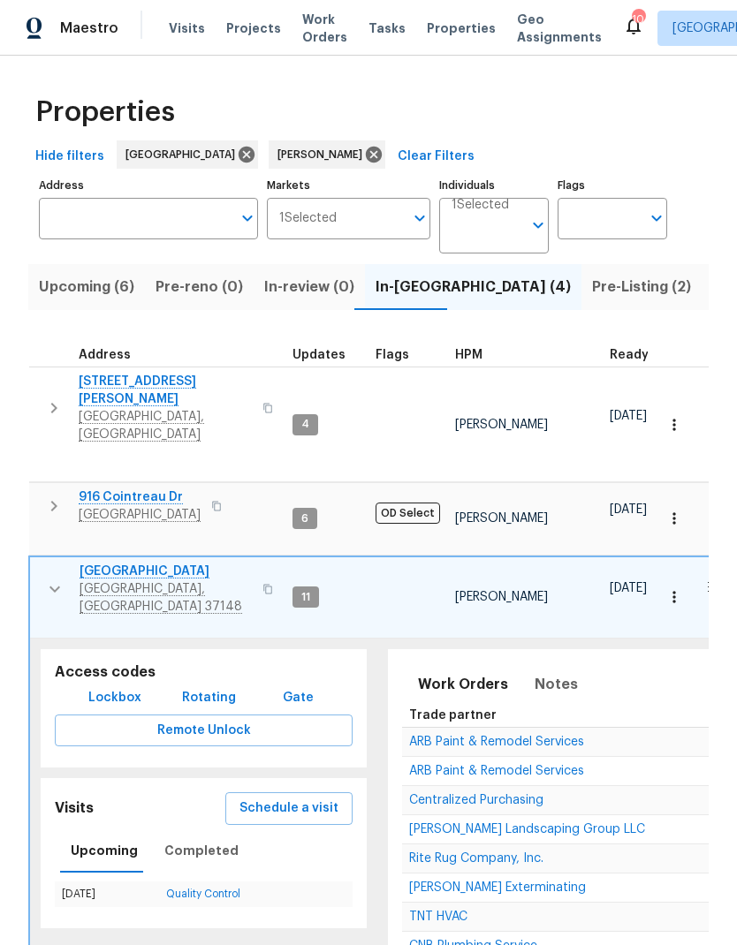
scroll to position [12, 0]
click at [50, 586] on icon "button" at bounding box center [54, 589] width 11 height 6
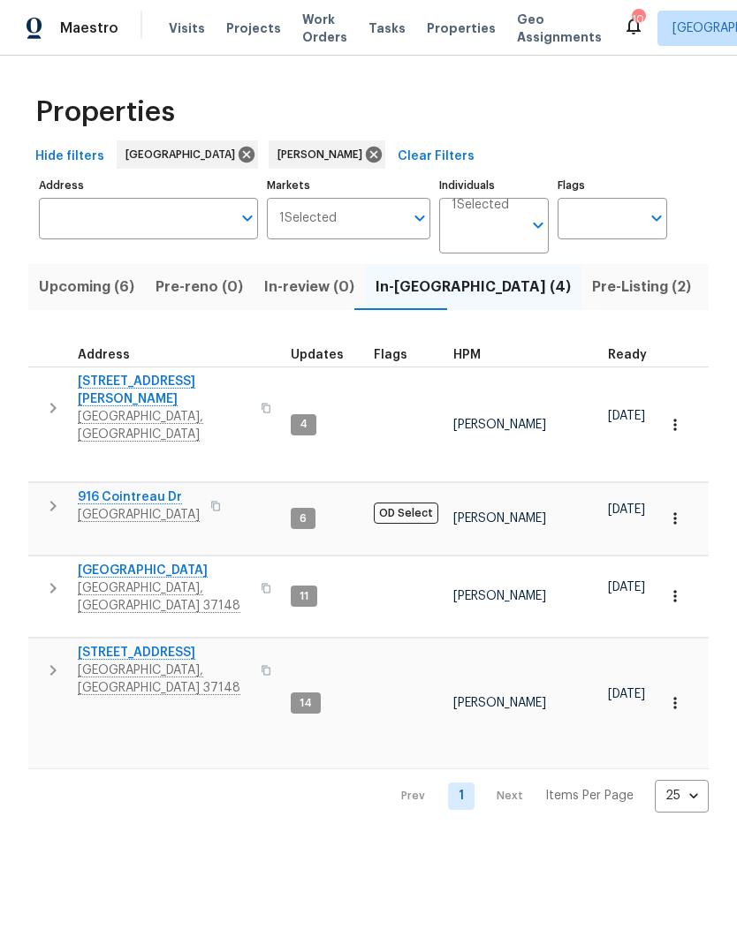
scroll to position [0, 0]
click at [38, 557] on td "[STREET_ADDRESS]" at bounding box center [155, 589] width 255 height 64
click at [40, 562] on button "button" at bounding box center [52, 588] width 35 height 53
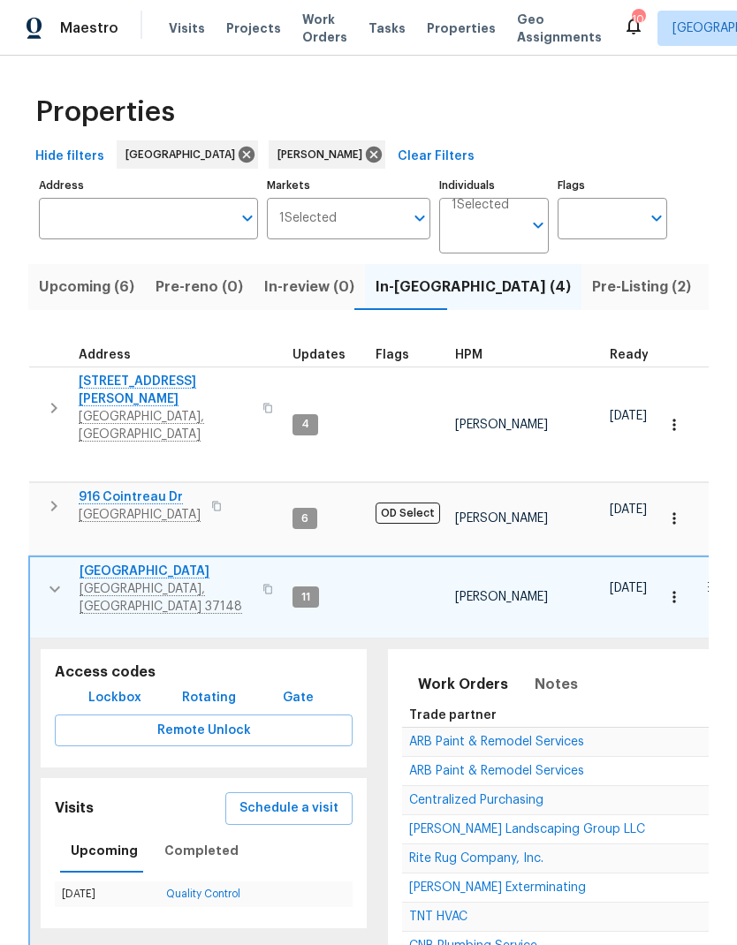
click at [267, 798] on span "Schedule a visit" at bounding box center [288, 809] width 99 height 22
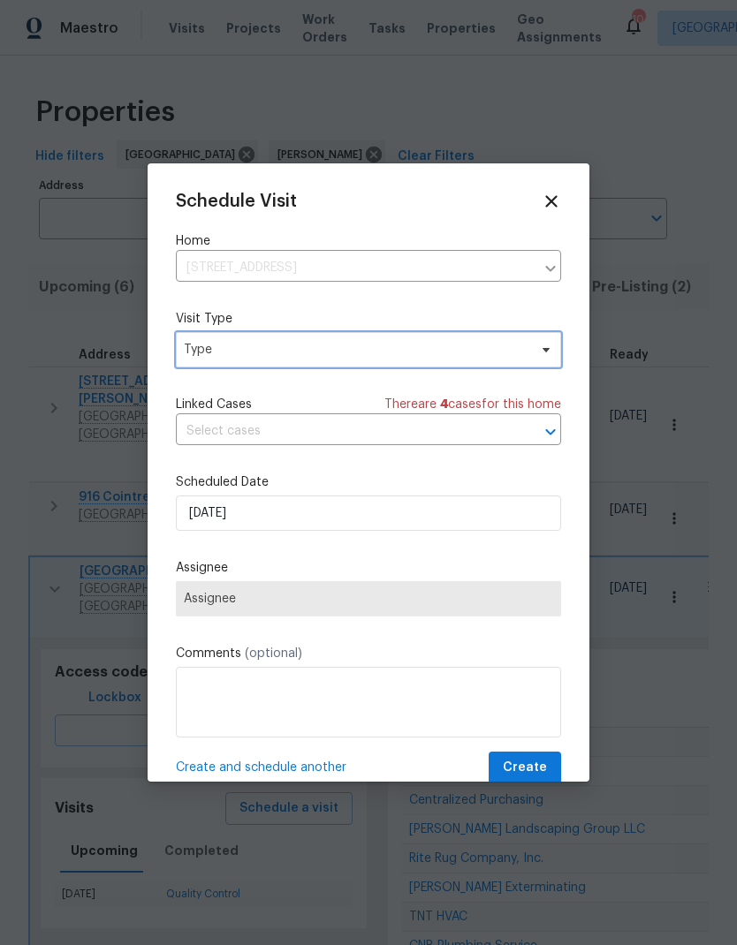
click at [201, 346] on span "Type" at bounding box center [356, 350] width 344 height 18
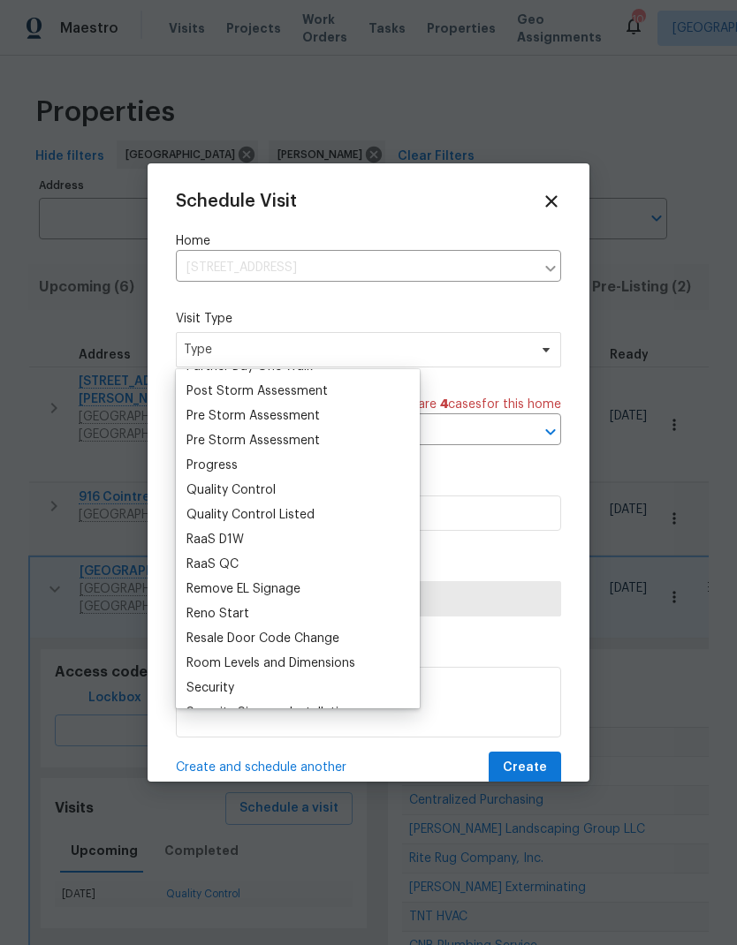
scroll to position [1100, 0]
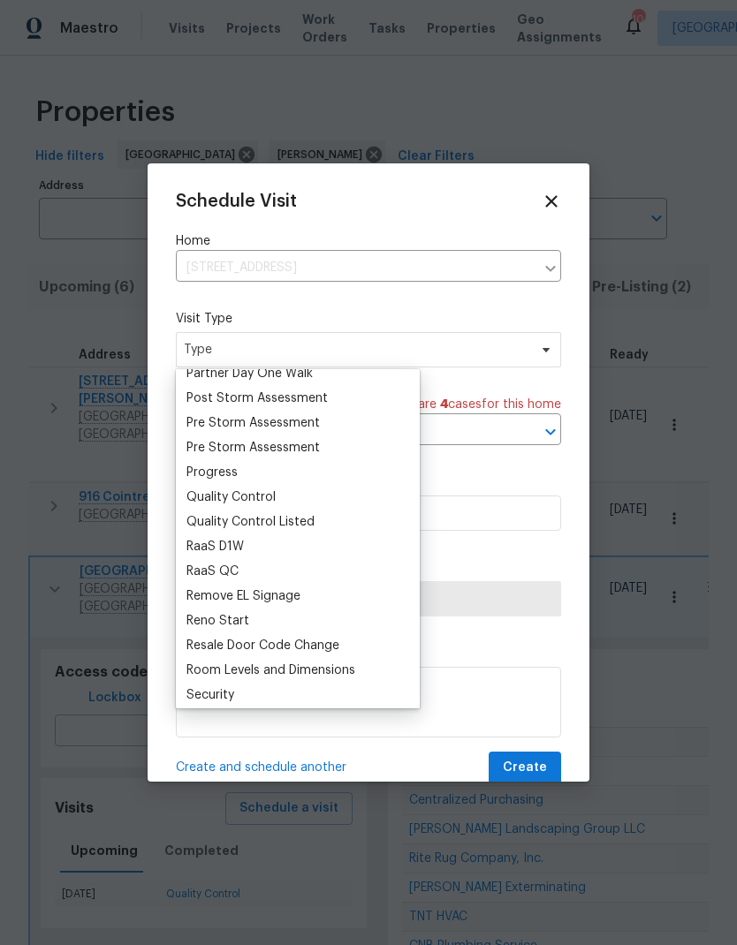
click at [205, 476] on div "Progress" at bounding box center [211, 473] width 51 height 18
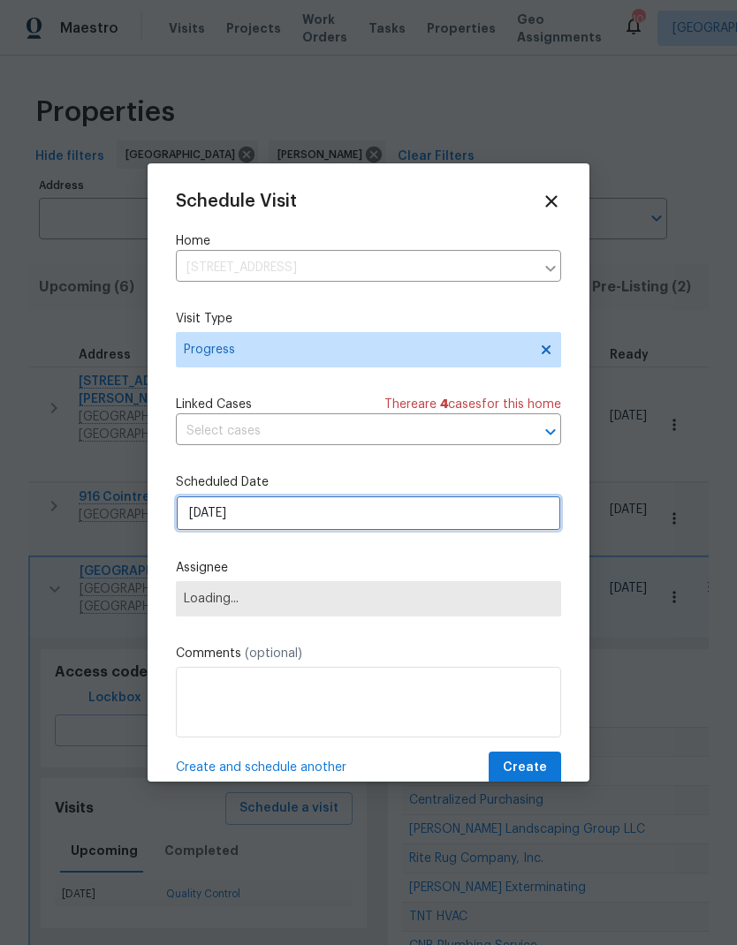
click at [204, 521] on input "9/17/2025" at bounding box center [368, 513] width 385 height 35
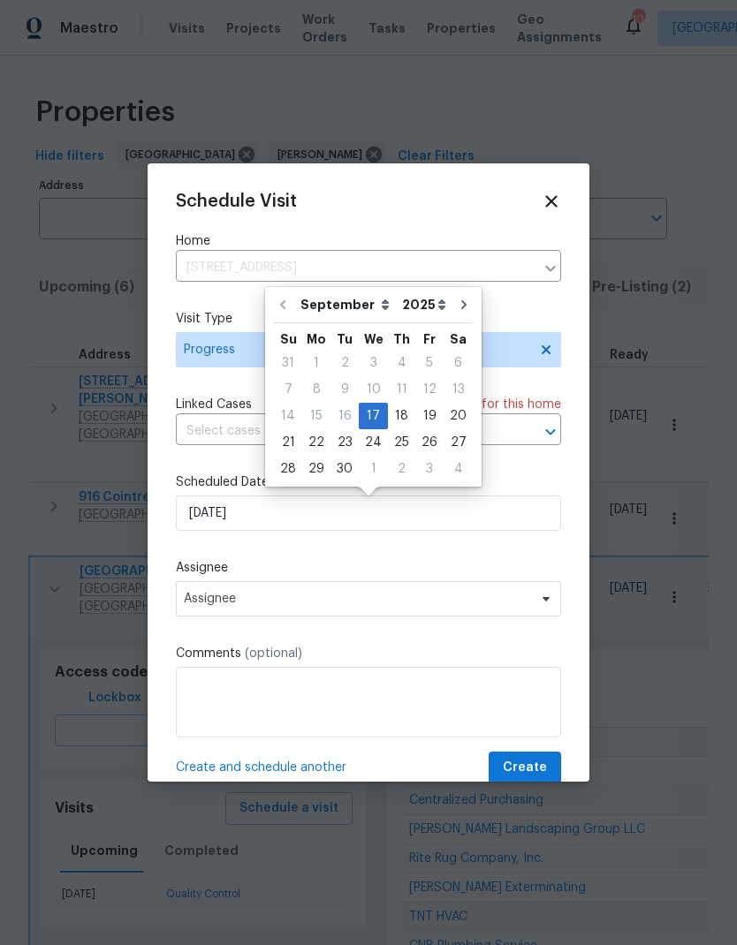
click at [210, 559] on div "Schedule Visit Home 844 College St, Portland, TN 37148 ​ Visit Type Progress Li…" at bounding box center [368, 488] width 385 height 593
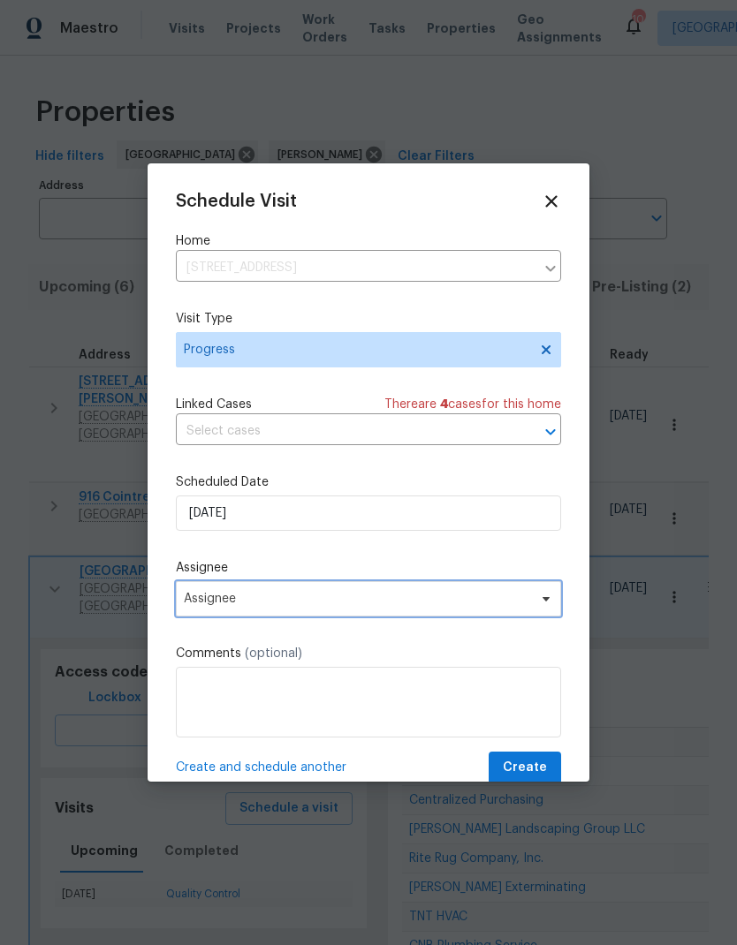
click at [230, 599] on span "Assignee" at bounding box center [357, 599] width 346 height 14
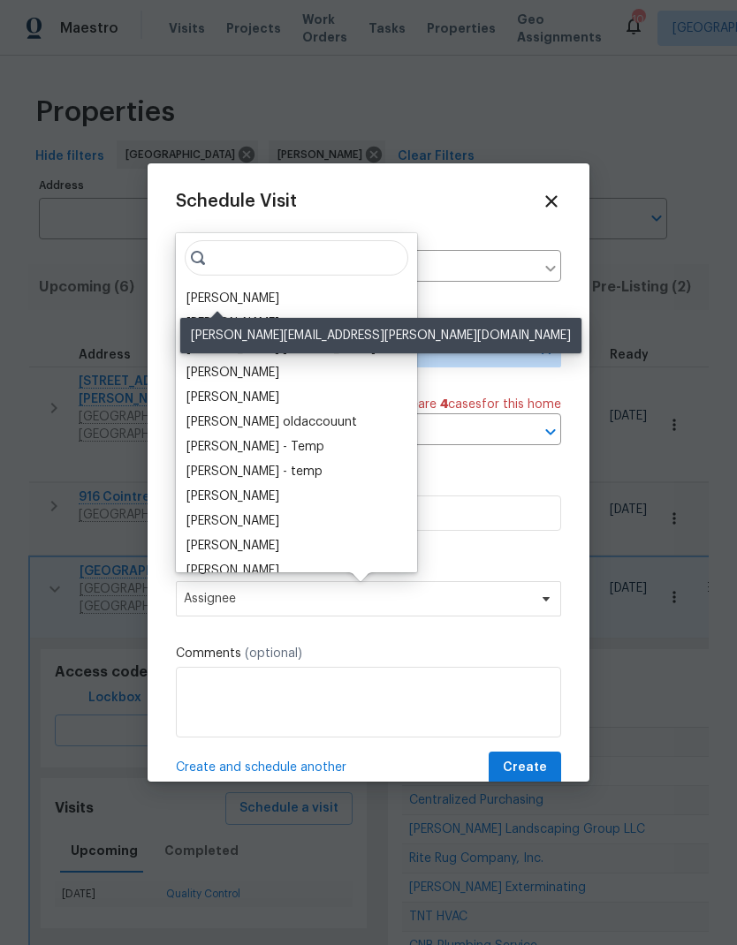
click at [214, 306] on div "[PERSON_NAME]" at bounding box center [232, 299] width 93 height 18
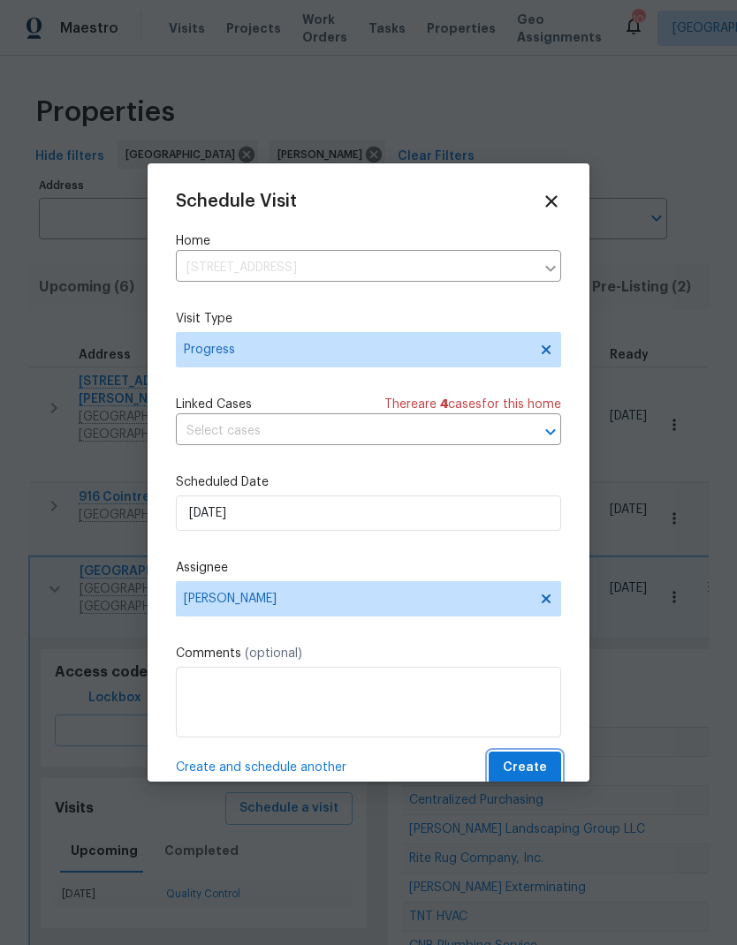
click at [527, 769] on span "Create" at bounding box center [525, 768] width 44 height 22
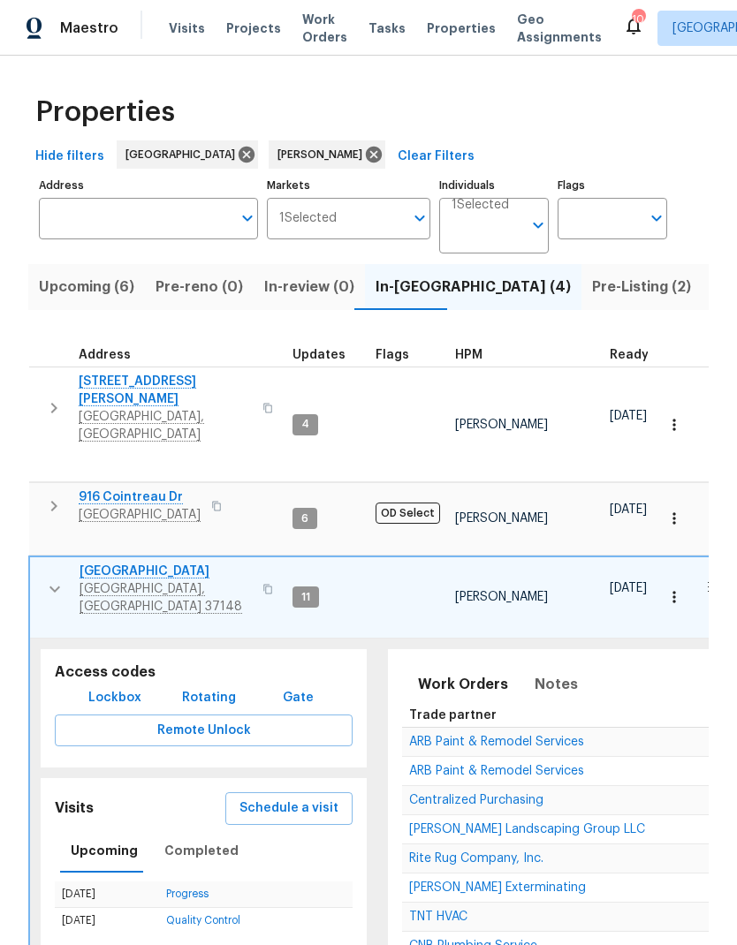
click at [50, 586] on icon "button" at bounding box center [54, 589] width 11 height 6
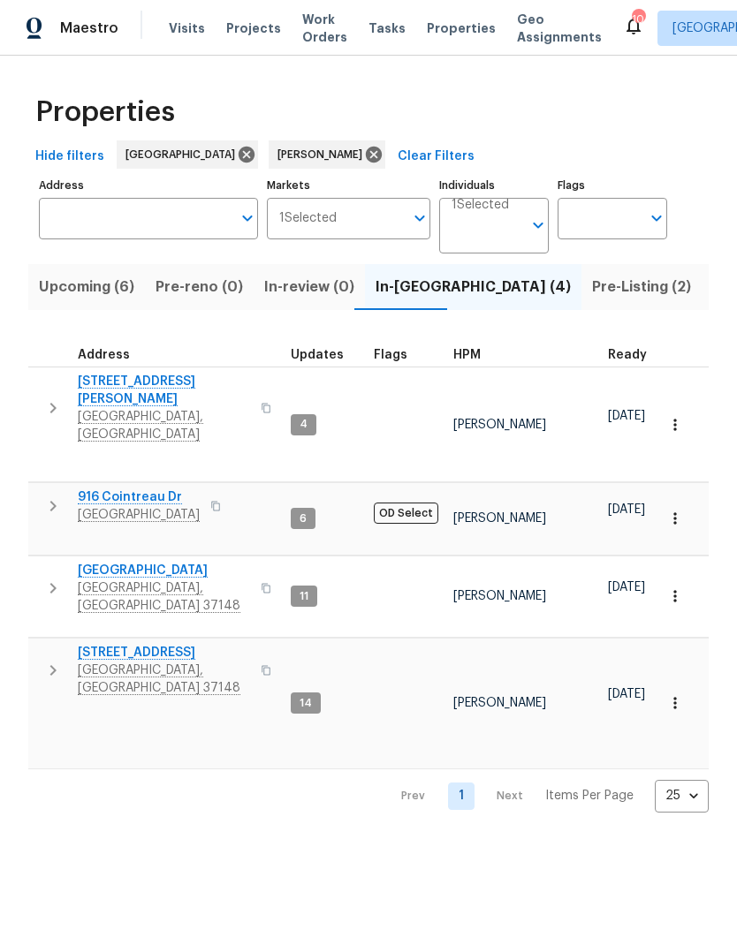
click at [46, 660] on icon "button" at bounding box center [52, 670] width 21 height 21
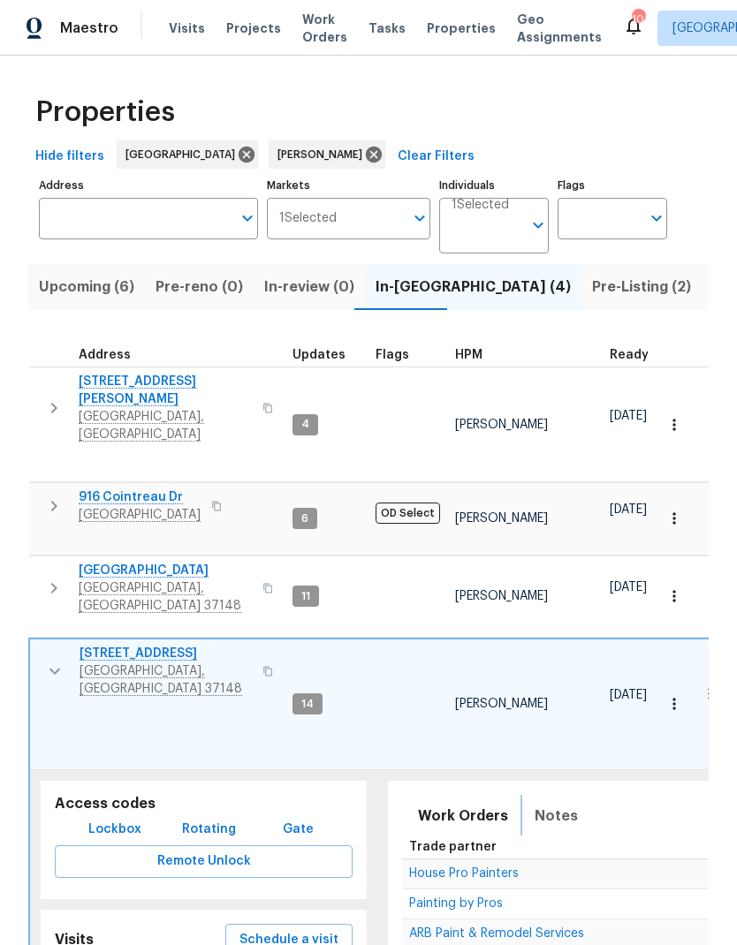
click at [541, 804] on span "Notes" at bounding box center [556, 816] width 43 height 25
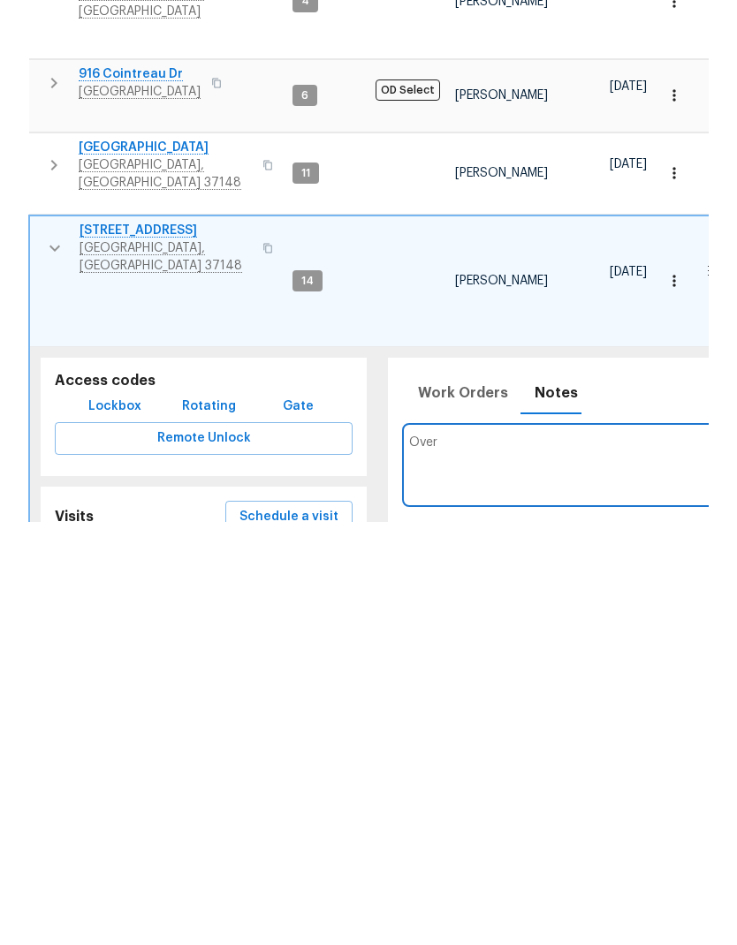
scroll to position [71, 0]
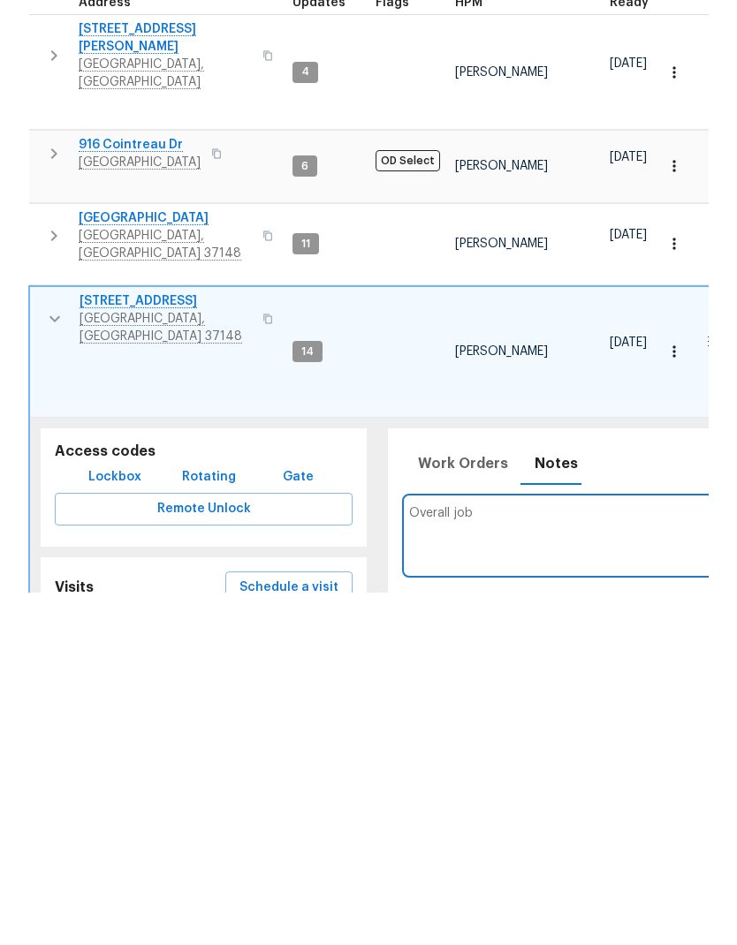
type textarea "Overall"
type textarea "O"
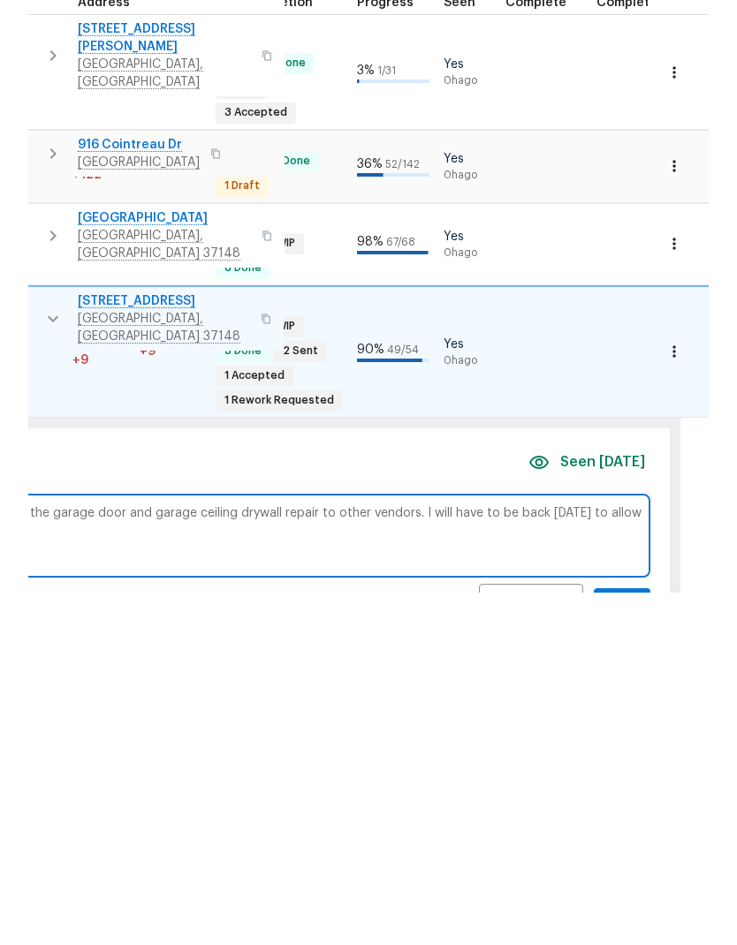
scroll to position [0, 742]
type textarea "GC has a few punch items left to do. I will have to outsource the garage door a…"
click at [605, 944] on span "Add" at bounding box center [619, 957] width 28 height 22
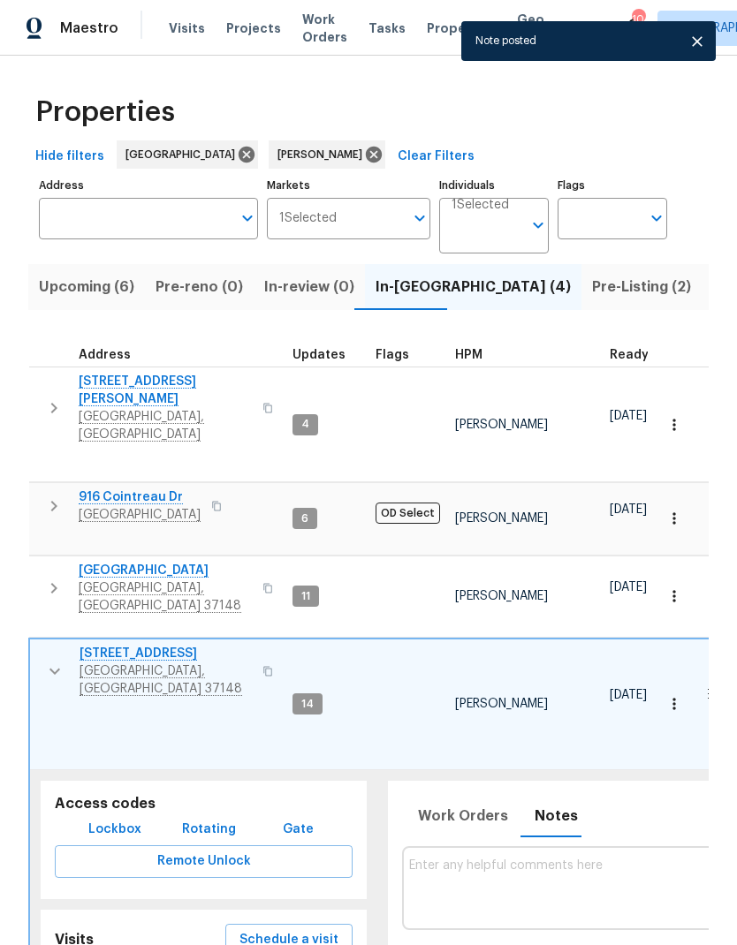
scroll to position [0, 0]
click at [44, 661] on icon "button" at bounding box center [54, 671] width 21 height 21
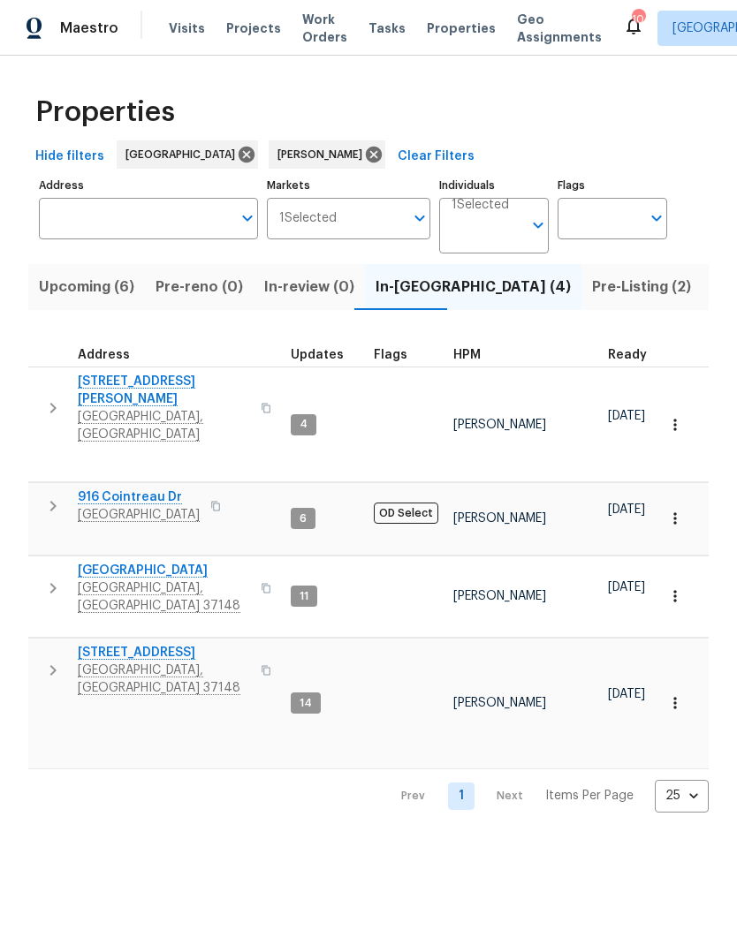
click at [53, 501] on icon "button" at bounding box center [53, 506] width 6 height 11
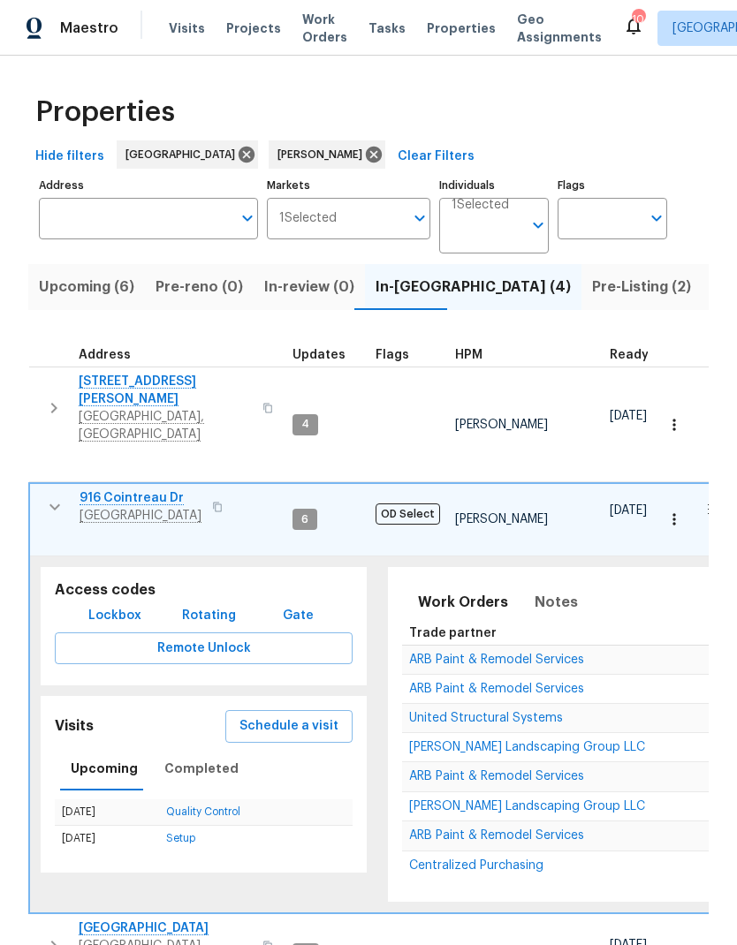
click at [266, 716] on span "Schedule a visit" at bounding box center [288, 727] width 99 height 22
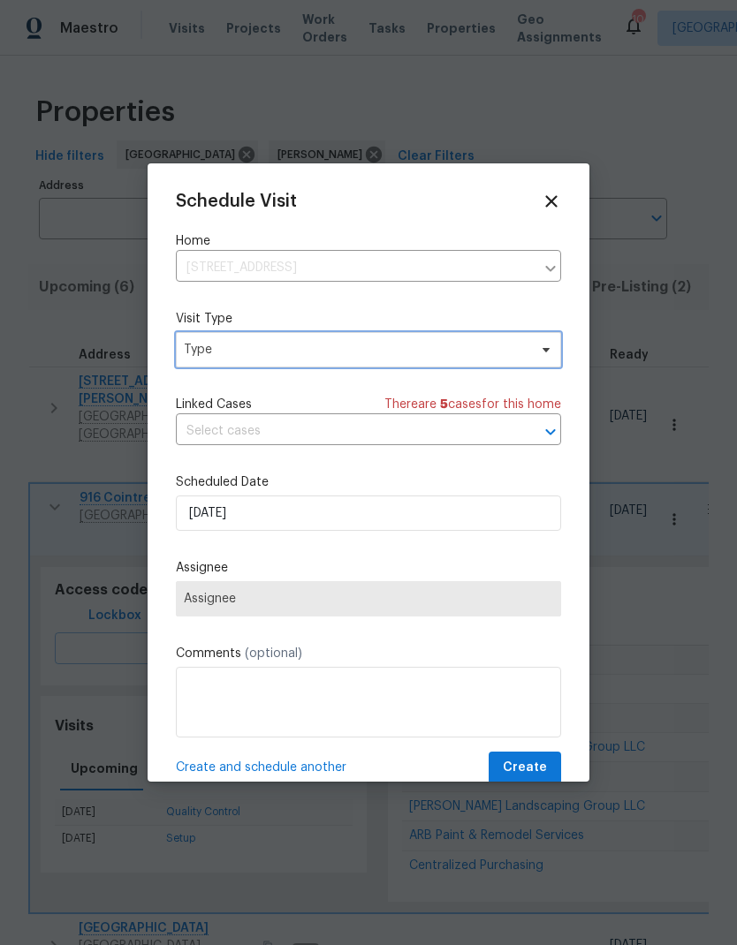
click at [216, 364] on span "Type" at bounding box center [368, 349] width 385 height 35
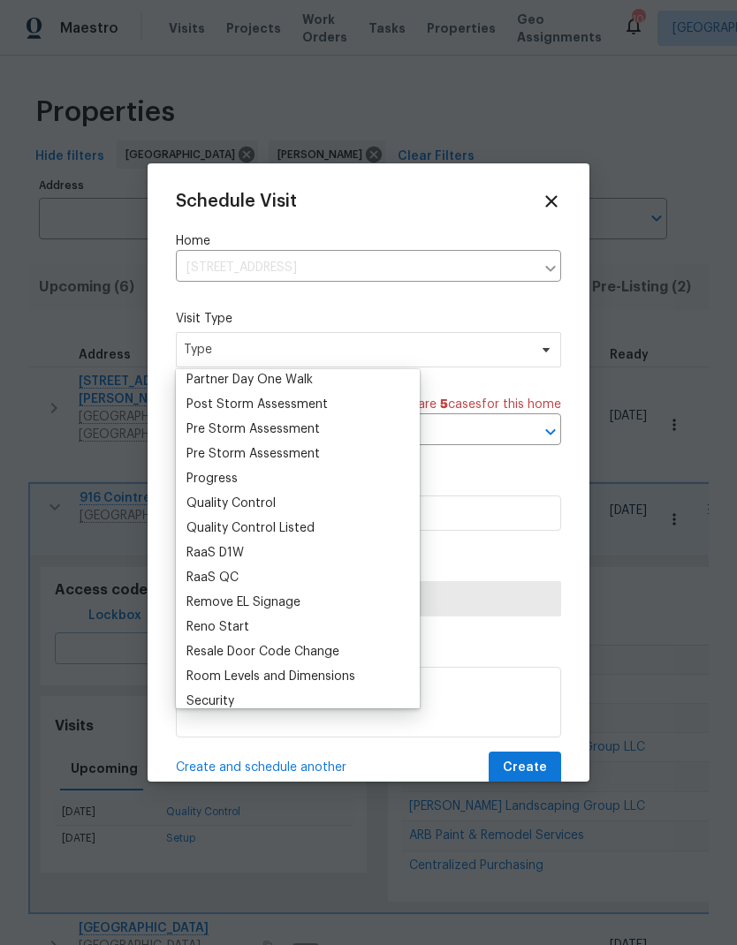
scroll to position [1095, 0]
click at [203, 478] on div "Progress" at bounding box center [211, 478] width 51 height 18
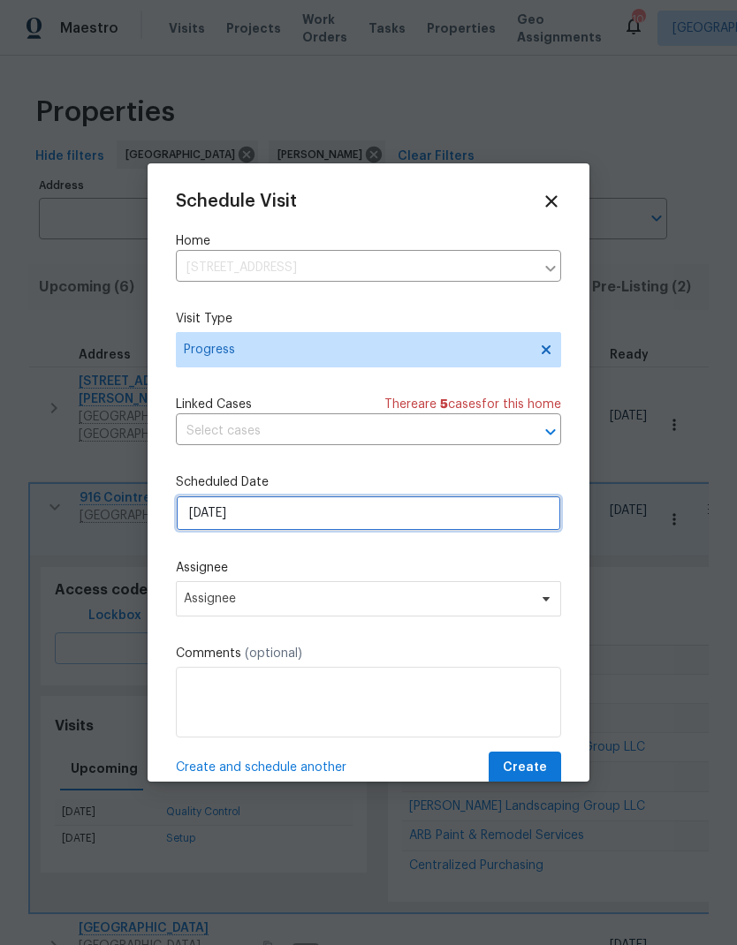
click at [193, 527] on input "9/17/2025" at bounding box center [368, 513] width 385 height 35
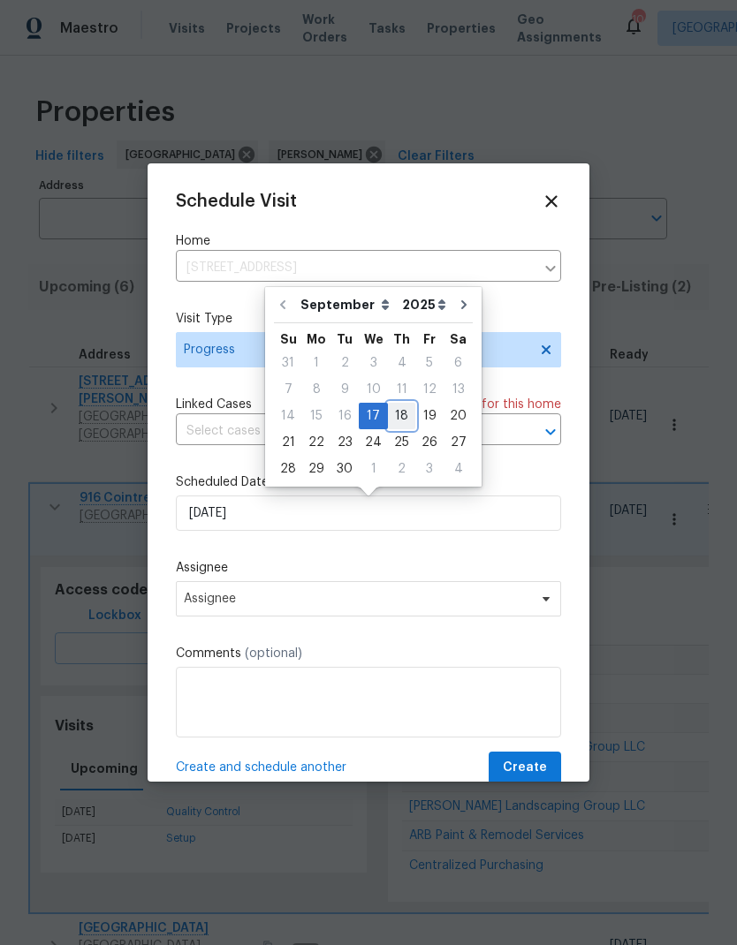
click at [390, 419] on div "18" at bounding box center [401, 416] width 27 height 25
type input "9/18/2025"
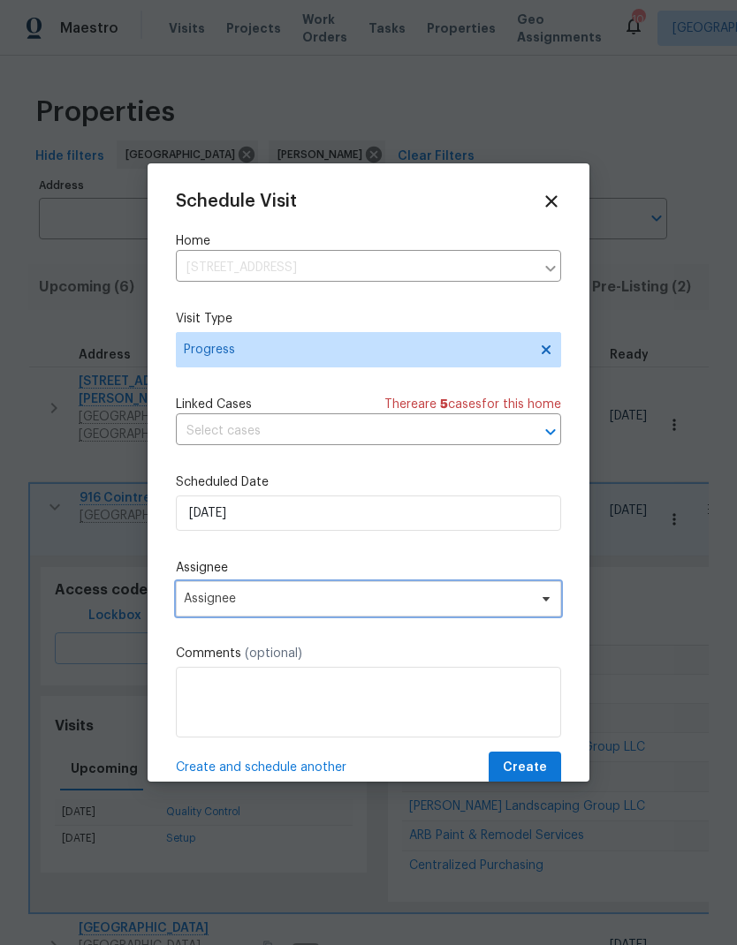
click at [217, 603] on span "Assignee" at bounding box center [357, 599] width 346 height 14
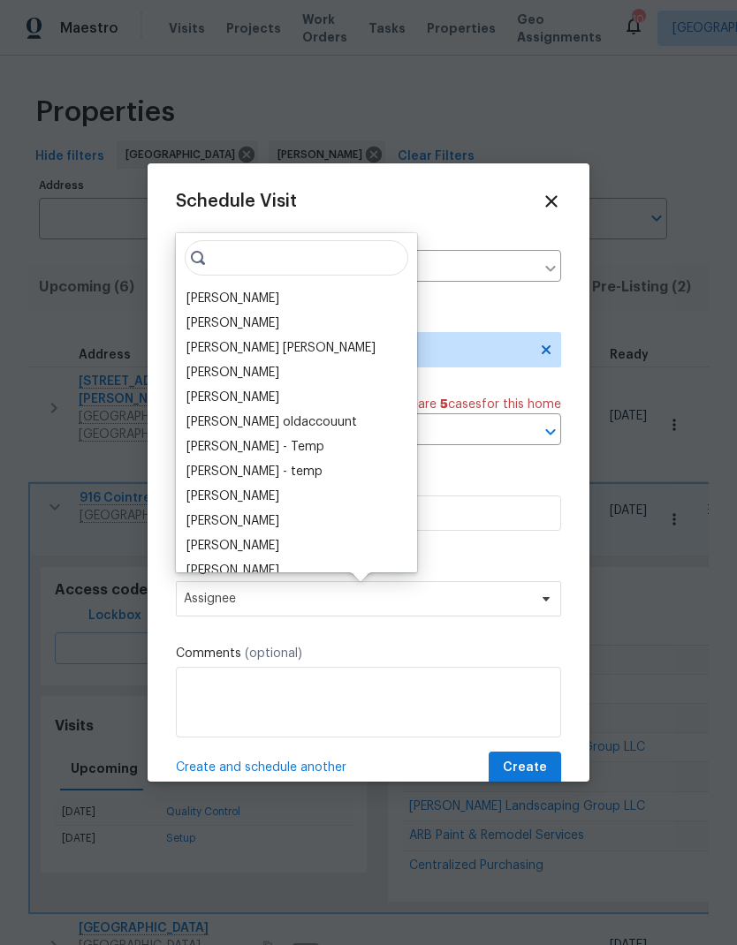
click at [210, 297] on div "[PERSON_NAME]" at bounding box center [232, 299] width 93 height 18
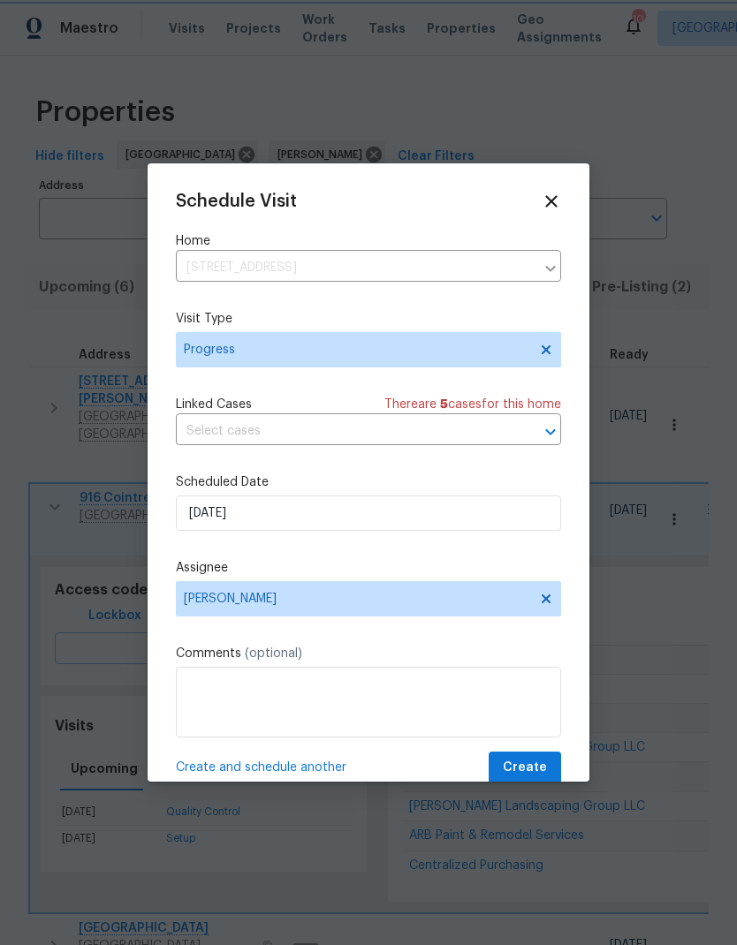
click at [526, 771] on span "Create" at bounding box center [525, 768] width 44 height 22
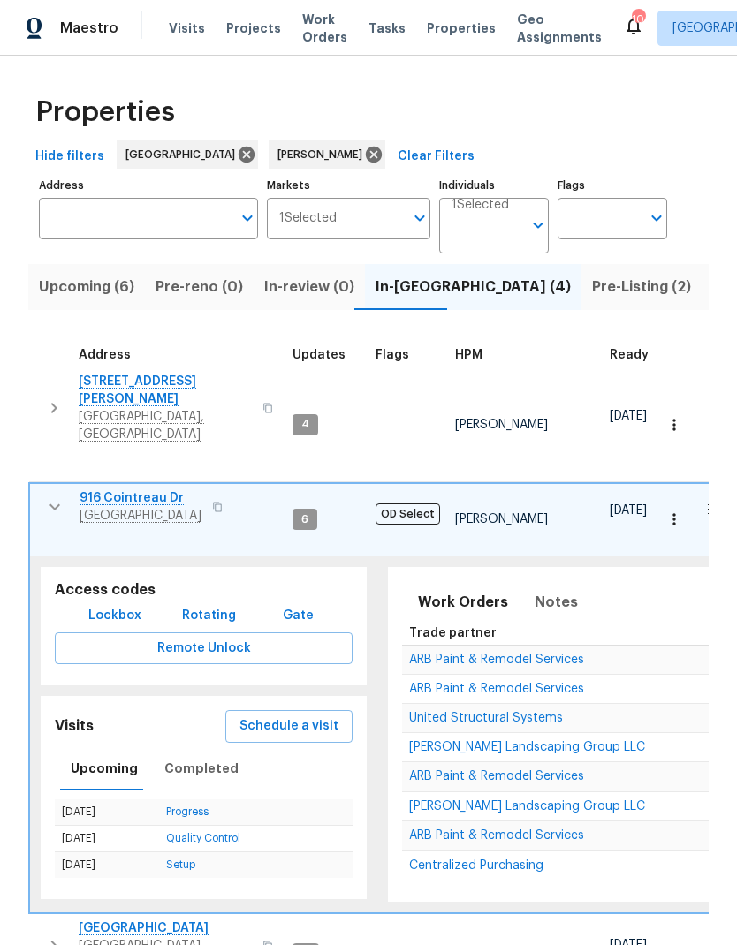
scroll to position [71, 0]
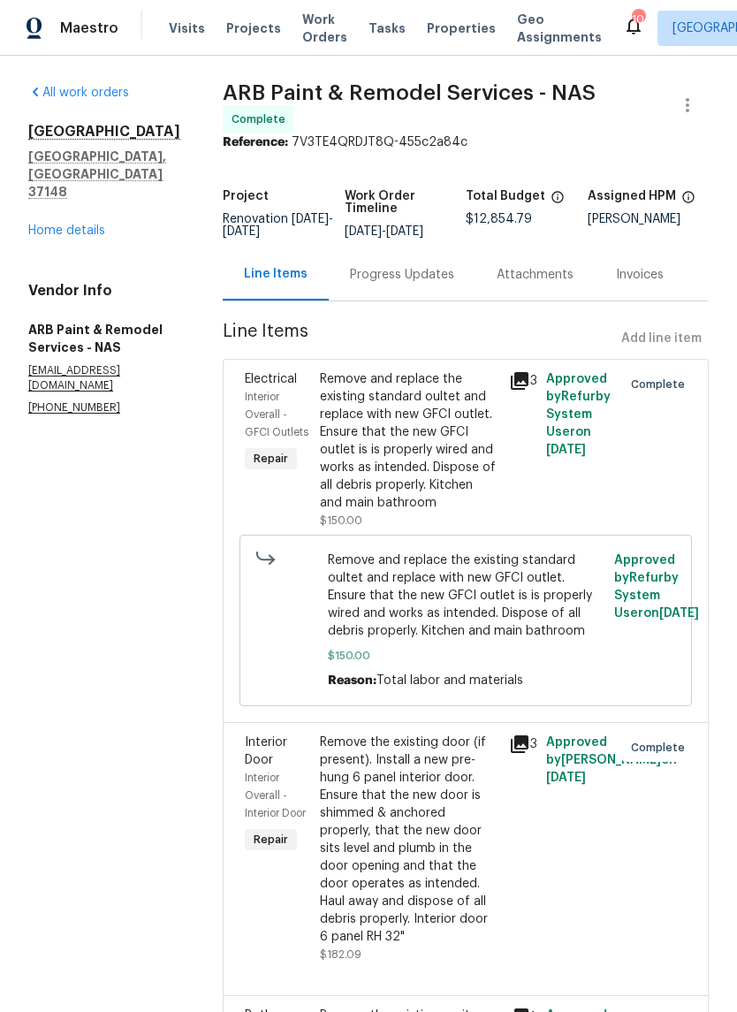
click at [42, 224] on link "Home details" at bounding box center [66, 230] width 77 height 12
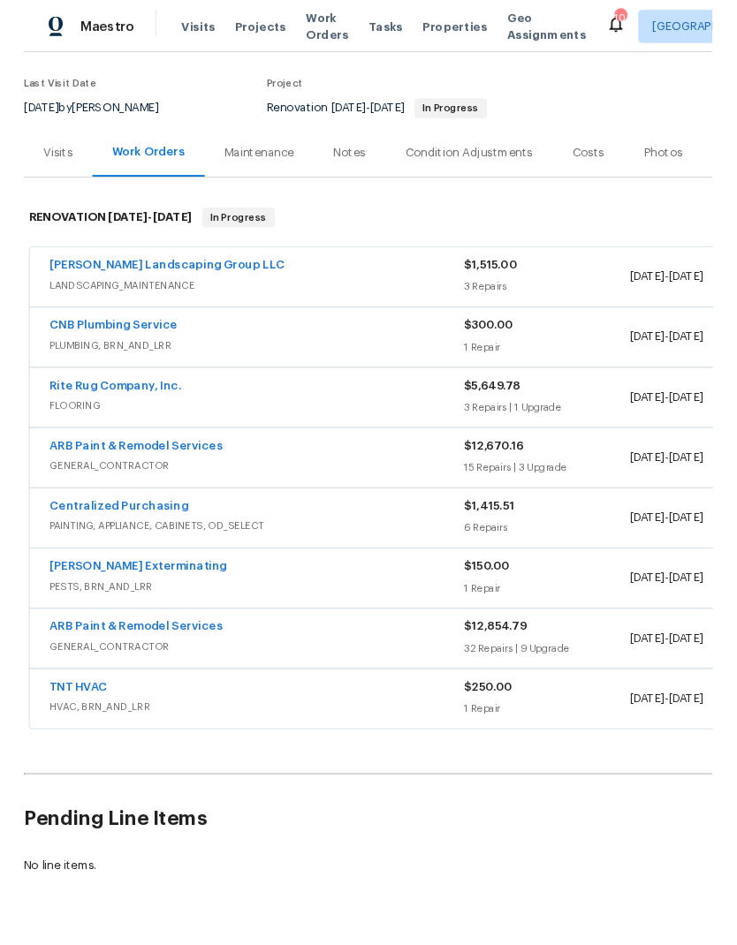
scroll to position [131, 0]
